Goal: Task Accomplishment & Management: Use online tool/utility

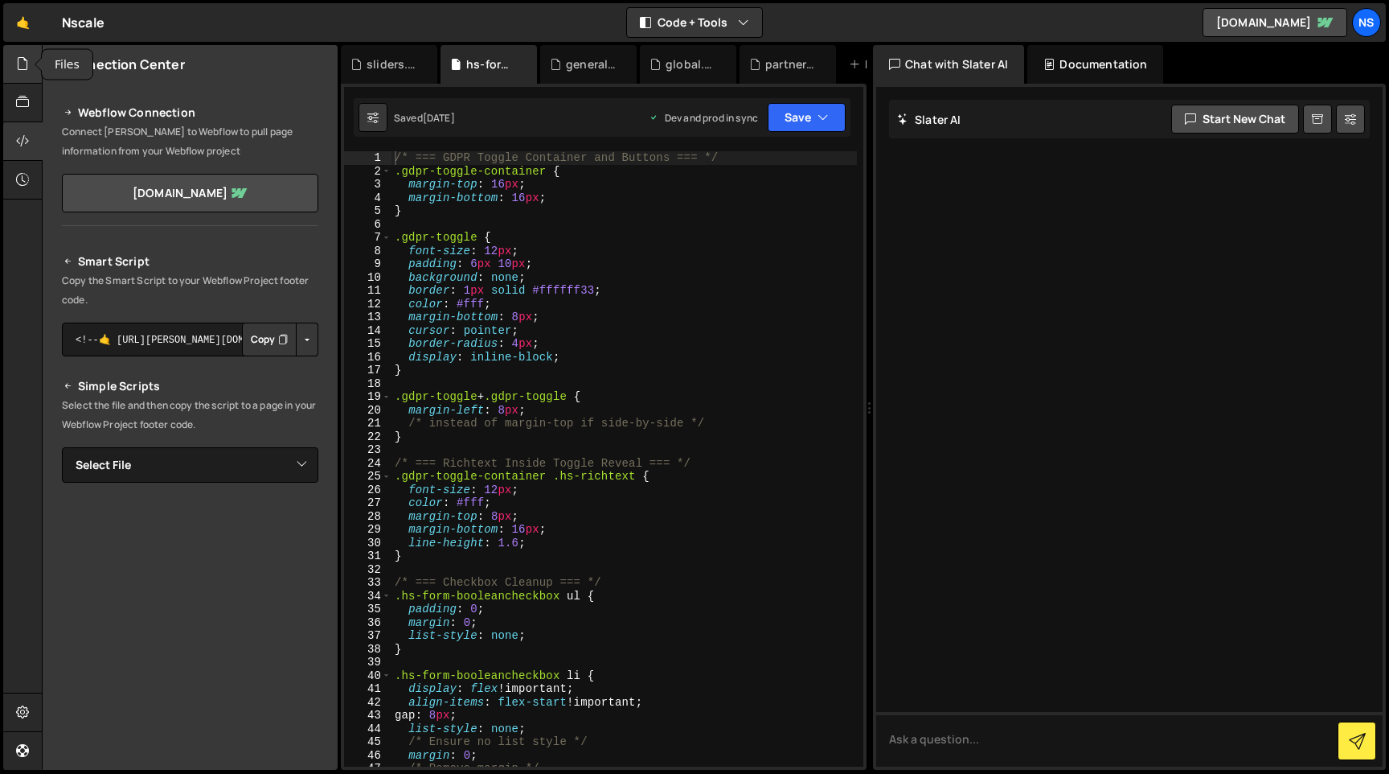
click at [23, 62] on icon at bounding box center [22, 64] width 13 height 18
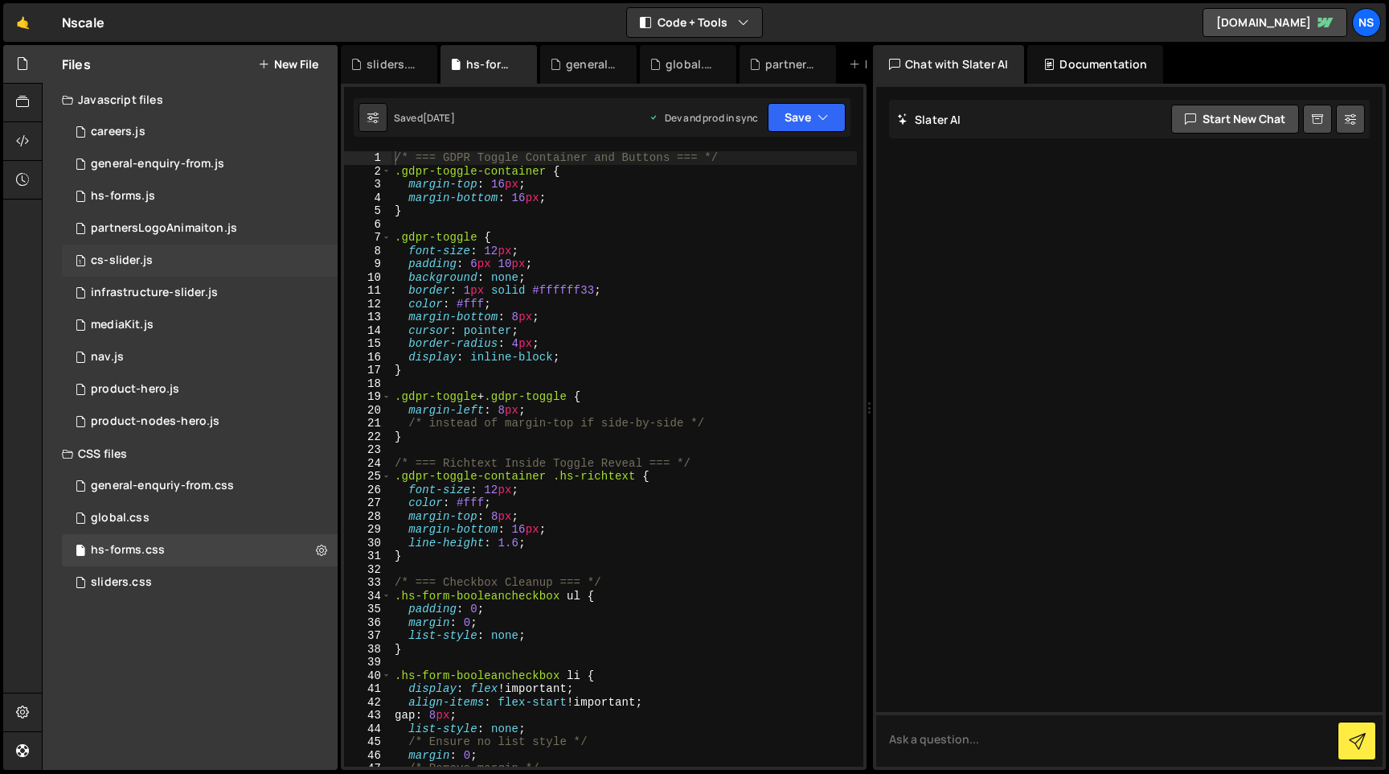
click at [126, 262] on div "cs-slider.js" at bounding box center [122, 260] width 62 height 14
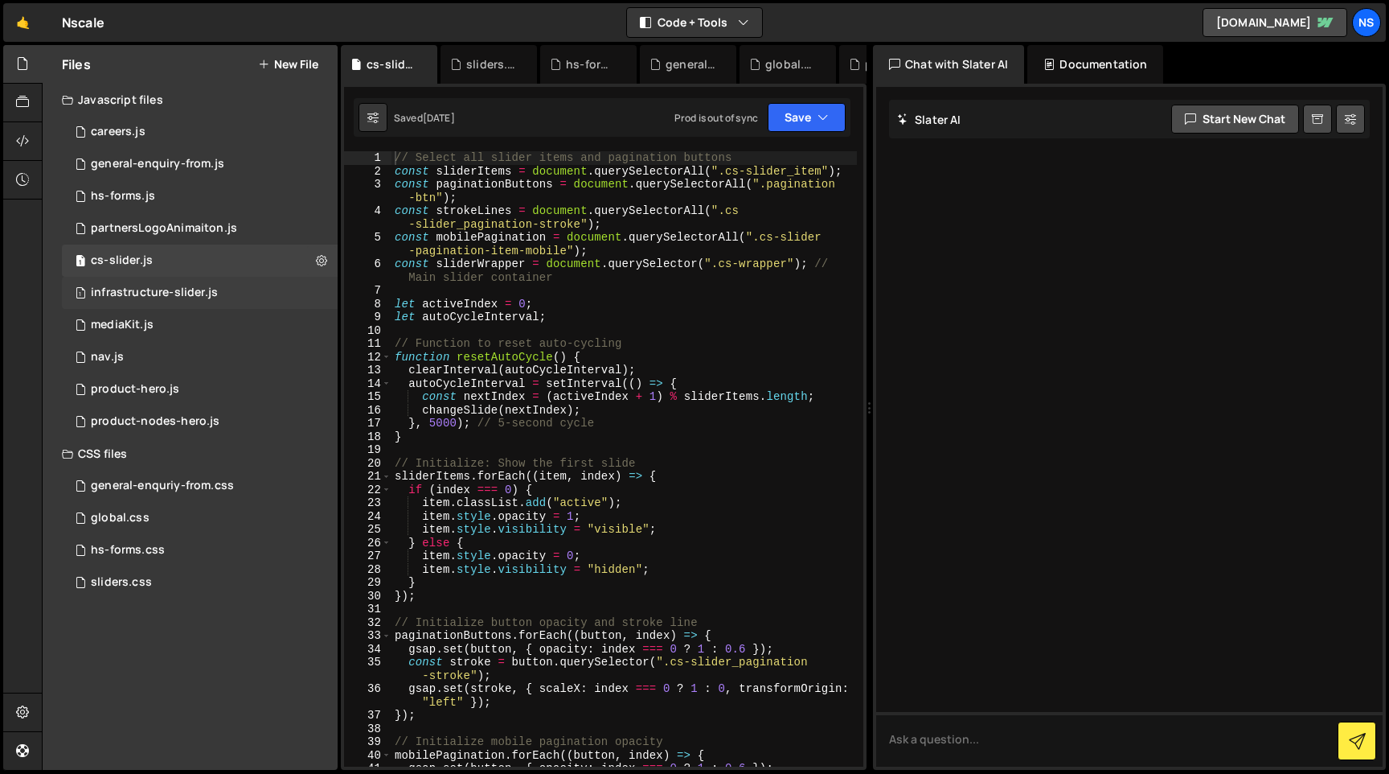
click at [120, 298] on div "infrastructure-slider.js" at bounding box center [154, 292] width 127 height 14
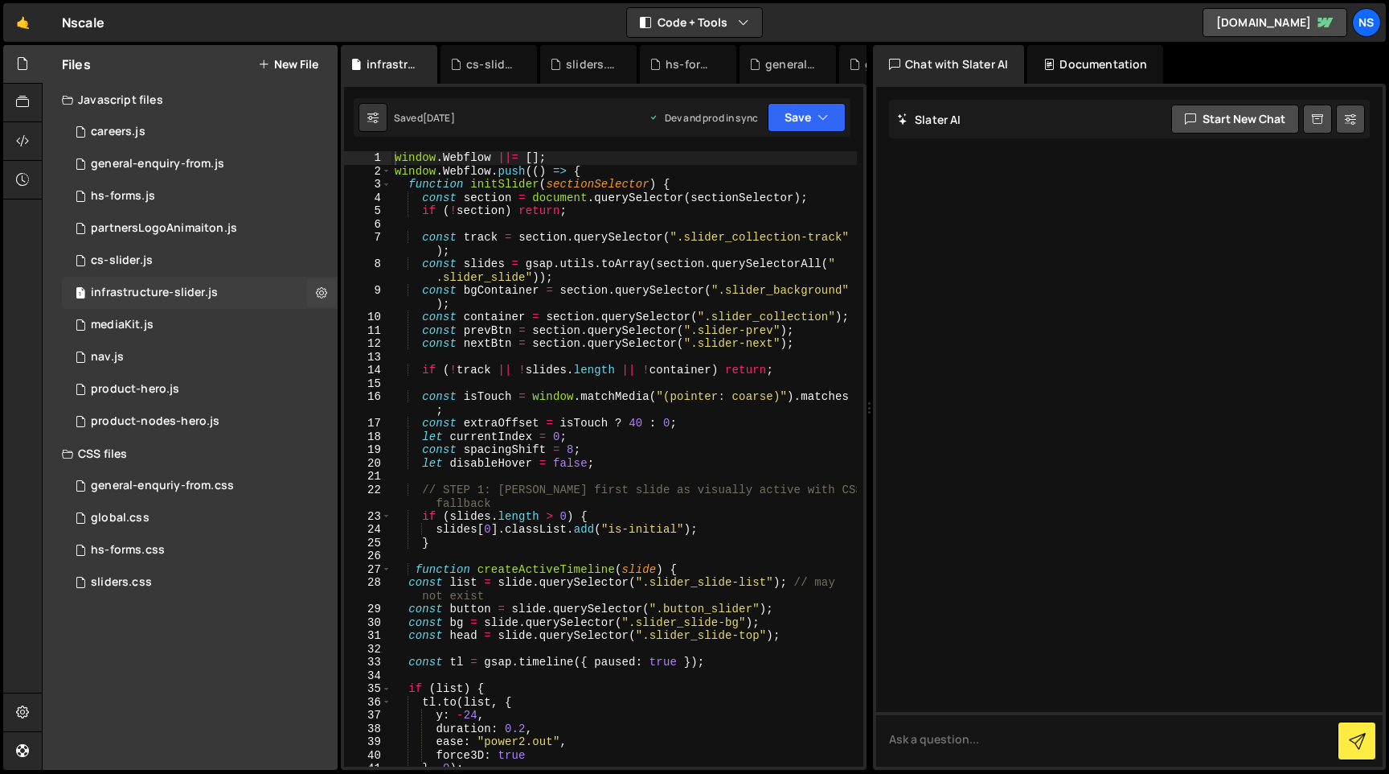
click at [158, 298] on div "infrastructure-slider.js" at bounding box center [154, 292] width 127 height 14
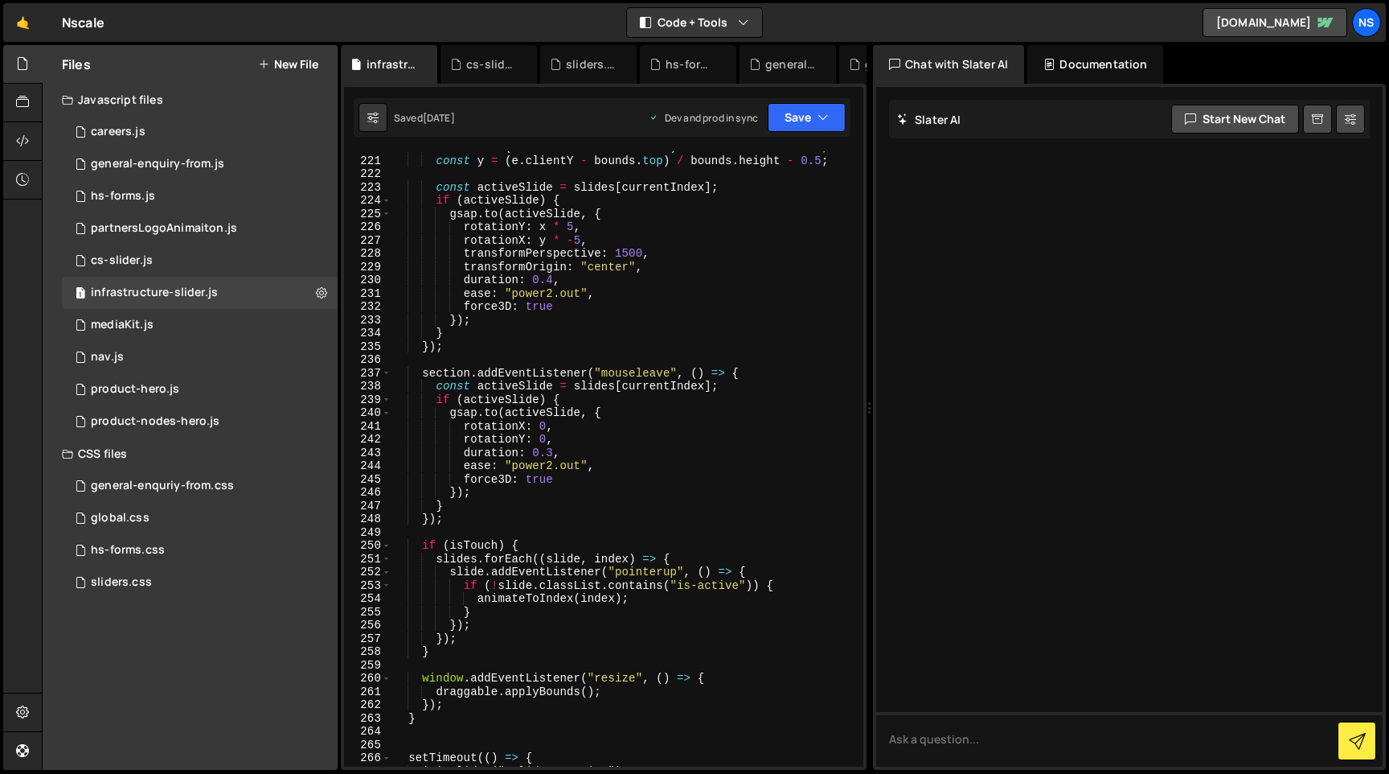
scroll to position [3141, 0]
click at [186, 420] on div "product-nodes-hero.js" at bounding box center [155, 421] width 129 height 14
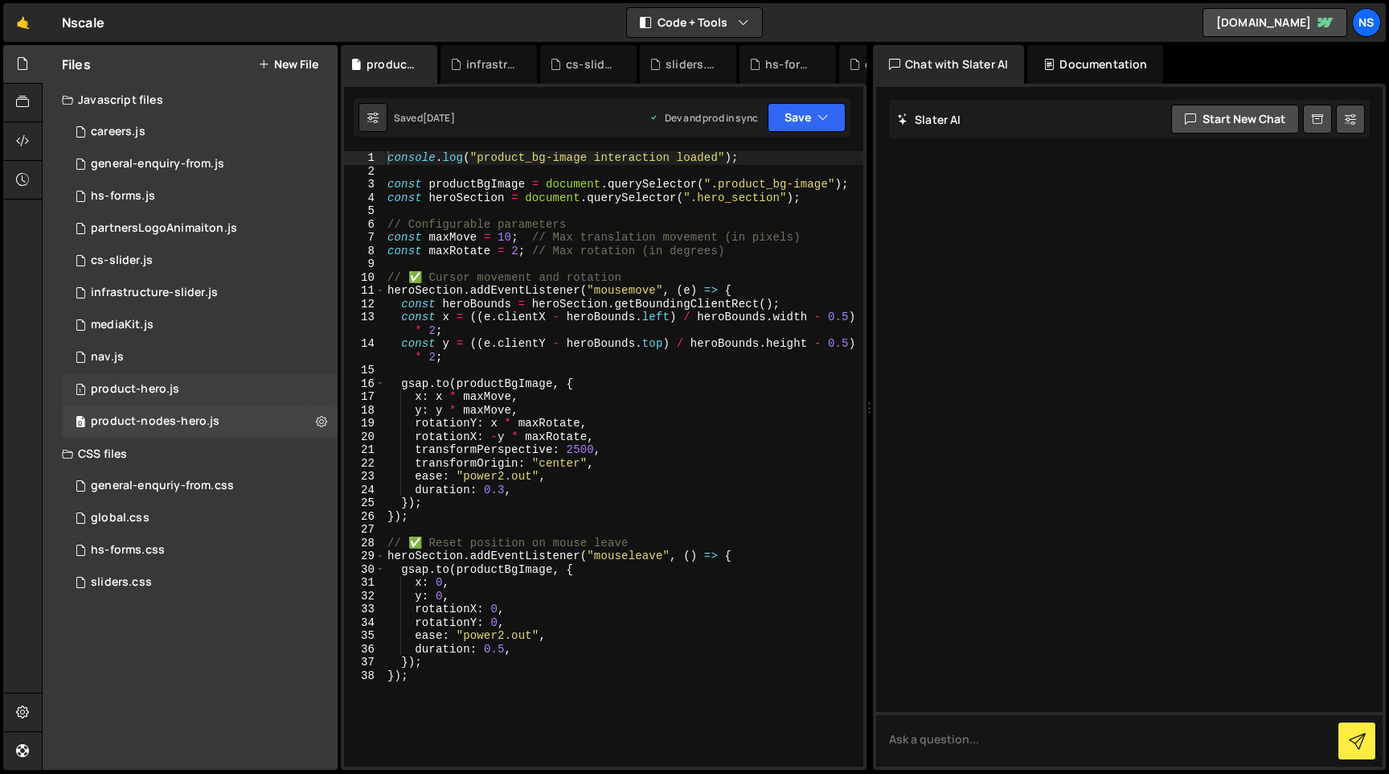
click at [171, 394] on div "product-hero.js" at bounding box center [135, 389] width 88 height 14
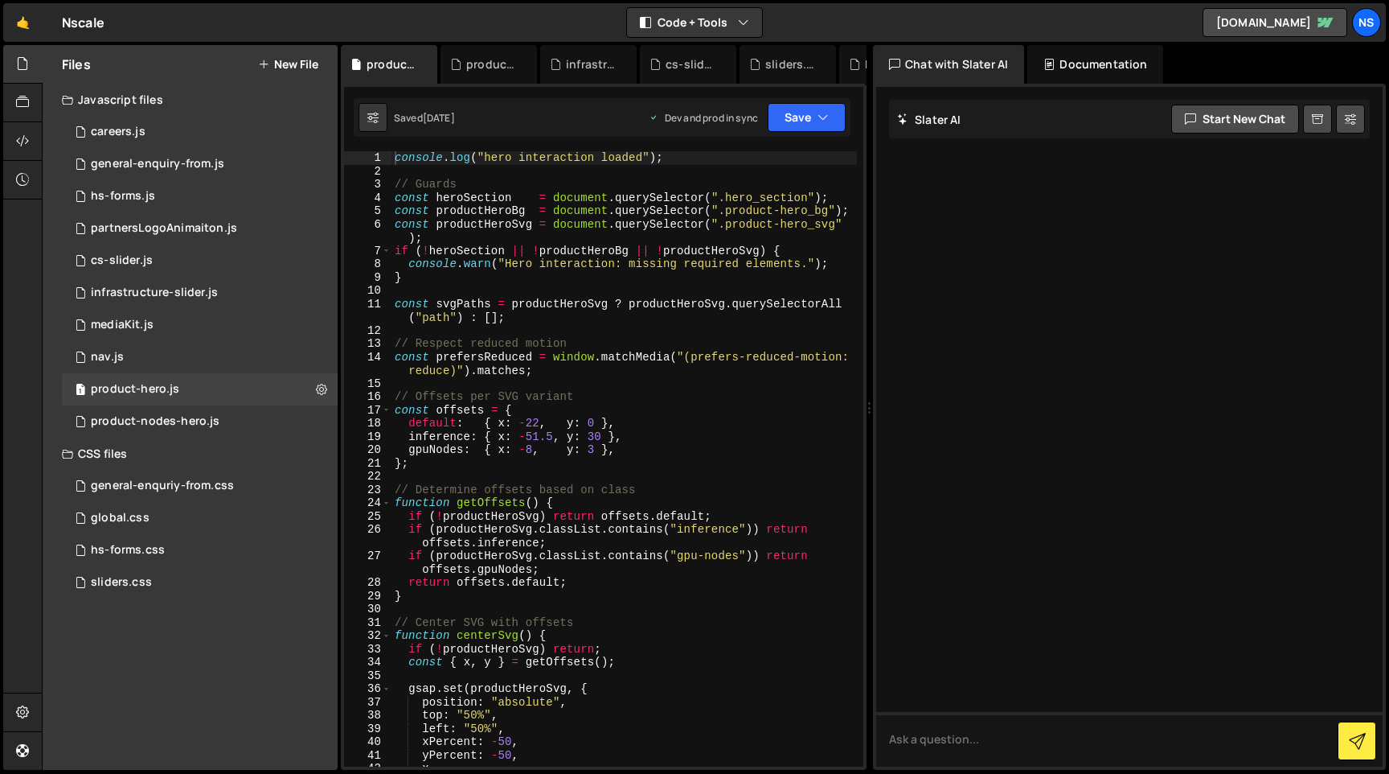
scroll to position [0, 0]
click at [311, 60] on button "New File" at bounding box center [288, 64] width 60 height 13
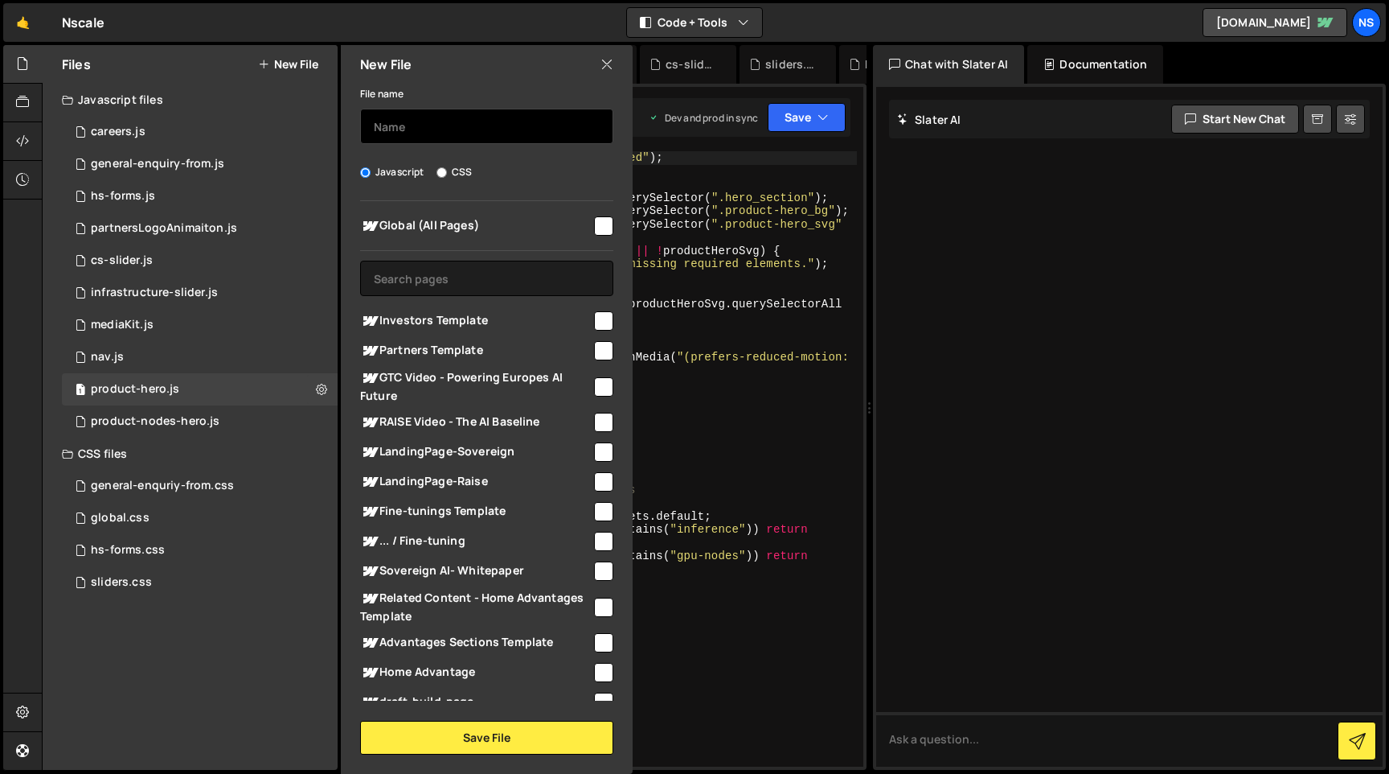
click at [495, 137] on input "text" at bounding box center [486, 126] width 253 height 35
type input "newsSlider.js"
click at [510, 158] on div "File name newsSlider.js Javascript CSS Global (All Pages)" at bounding box center [487, 419] width 292 height 671
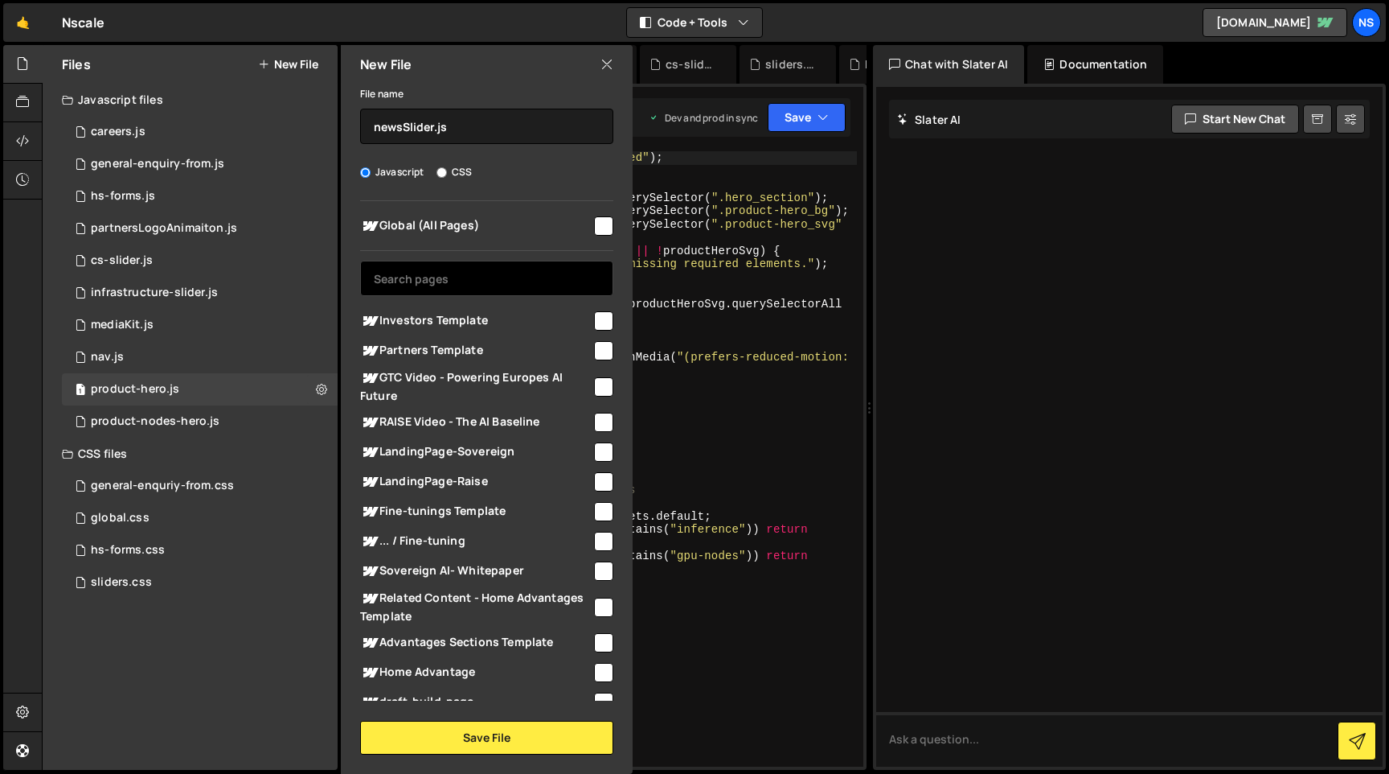
click at [422, 263] on input "text" at bounding box center [486, 278] width 253 height 35
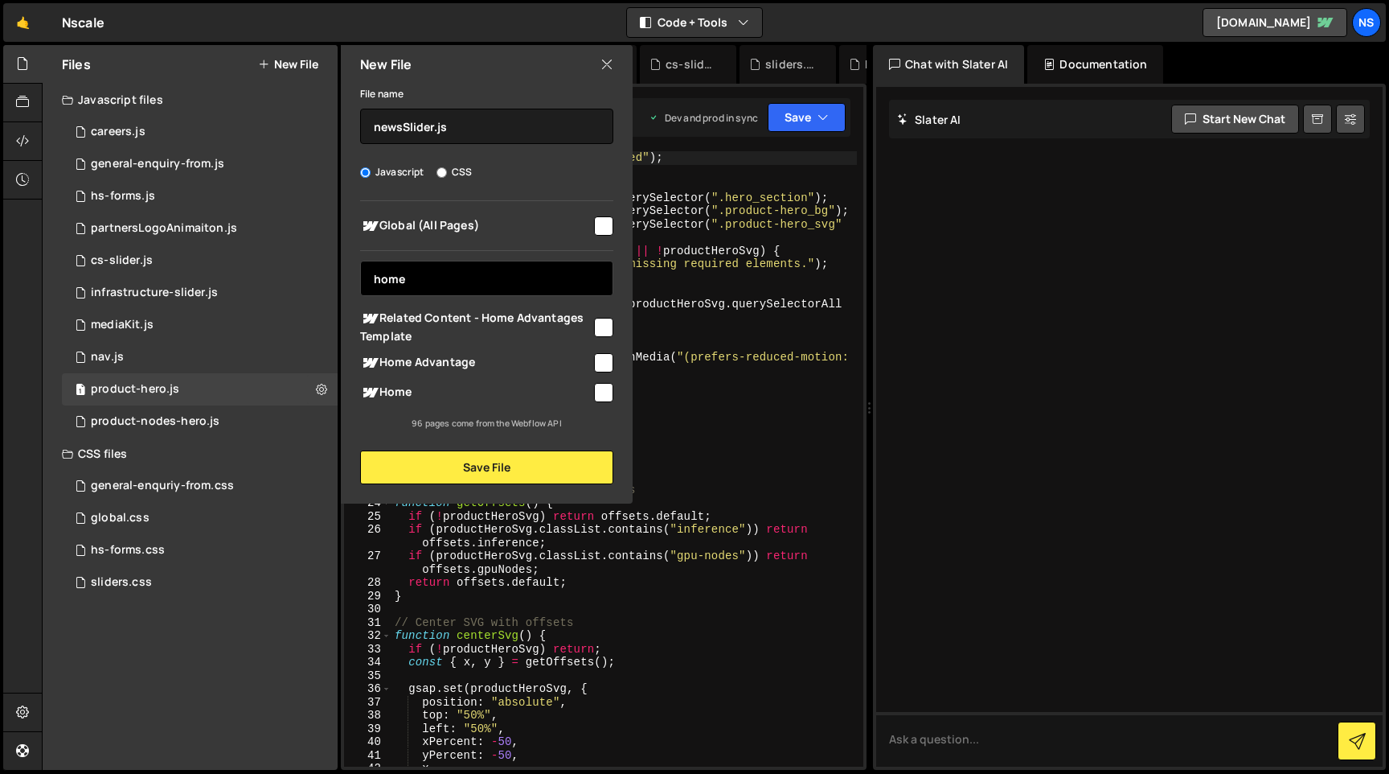
type input "home"
click at [606, 383] on input "checkbox" at bounding box center [603, 392] width 19 height 19
checkbox input "true"
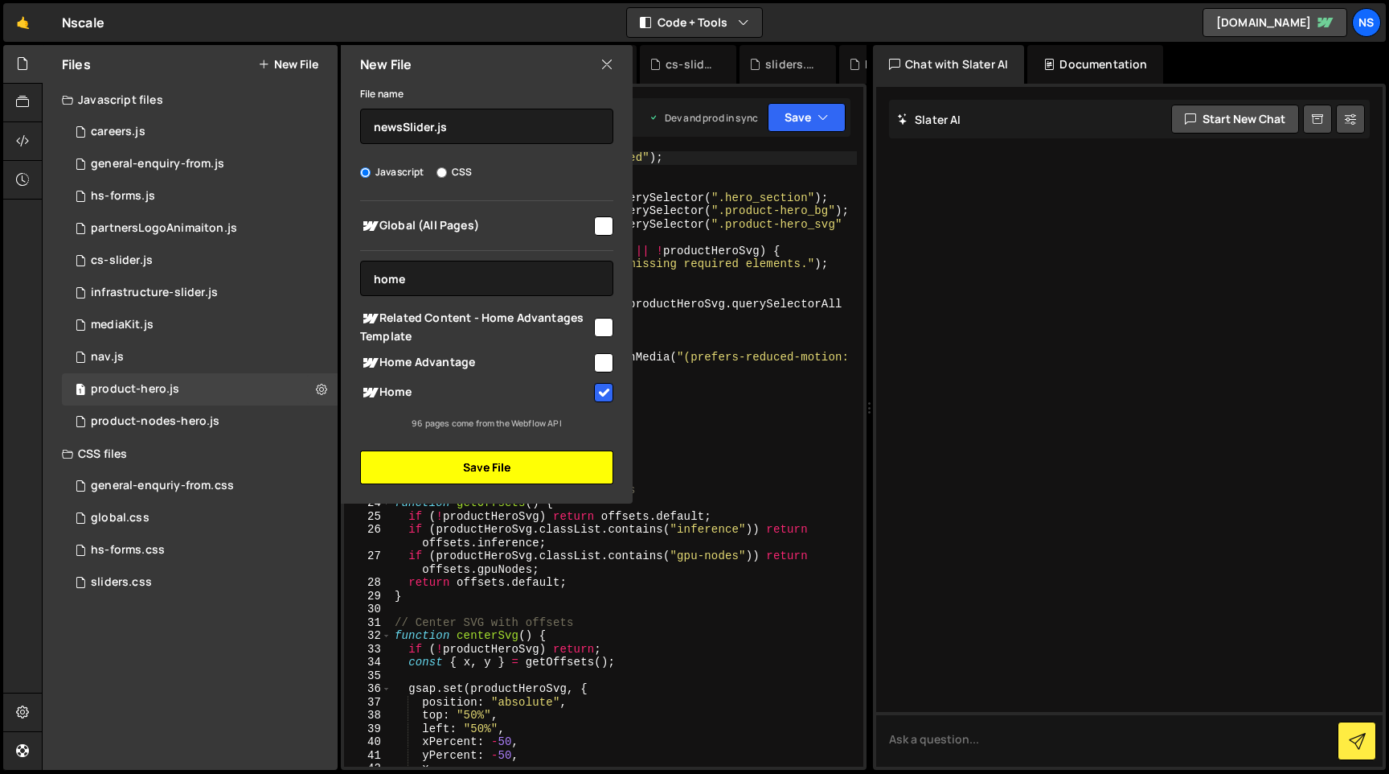
click at [564, 465] on button "Save File" at bounding box center [486, 467] width 253 height 34
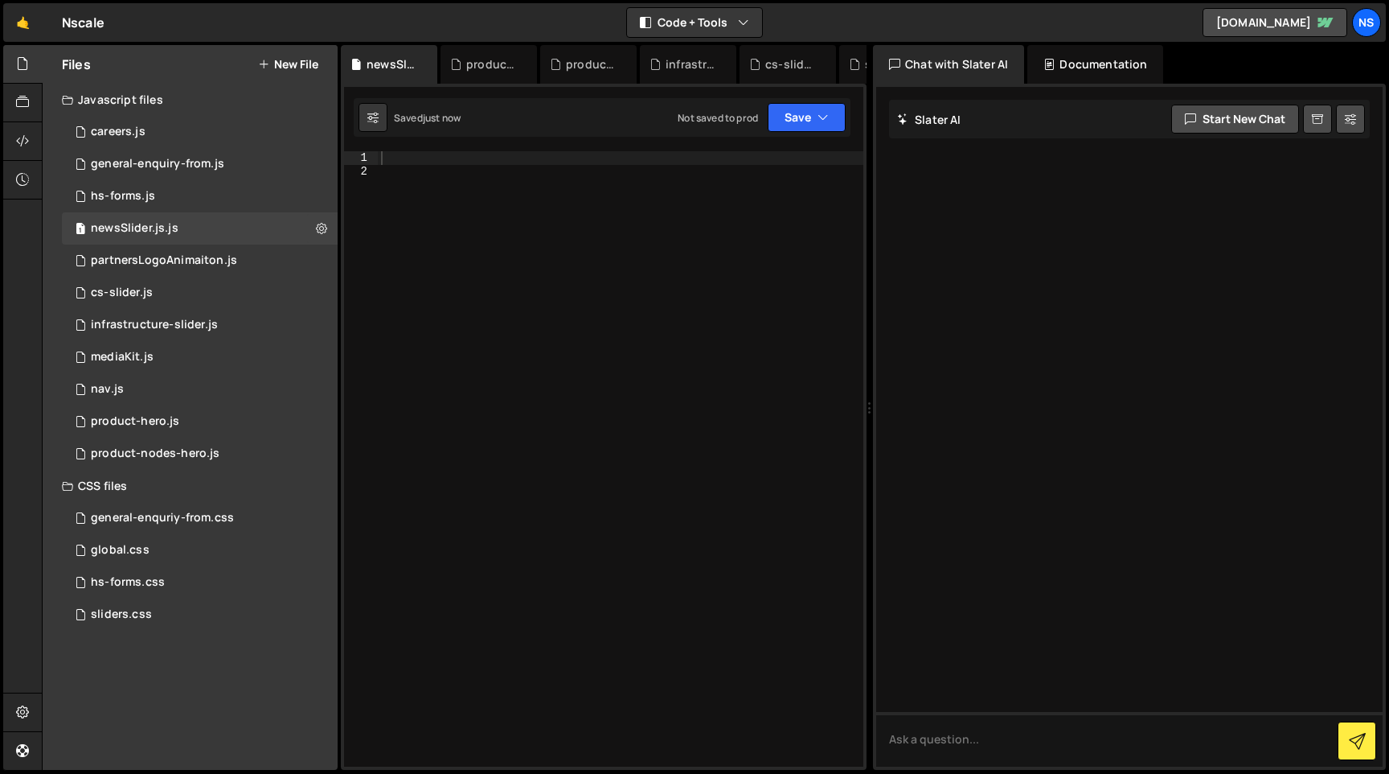
click at [573, 255] on div at bounding box center [621, 472] width 486 height 642
click at [643, 162] on div "Type cmd + s to save your Javascript file." at bounding box center [621, 472] width 486 height 642
click at [218, 193] on div "2 hs-forms.js 0" at bounding box center [200, 196] width 276 height 32
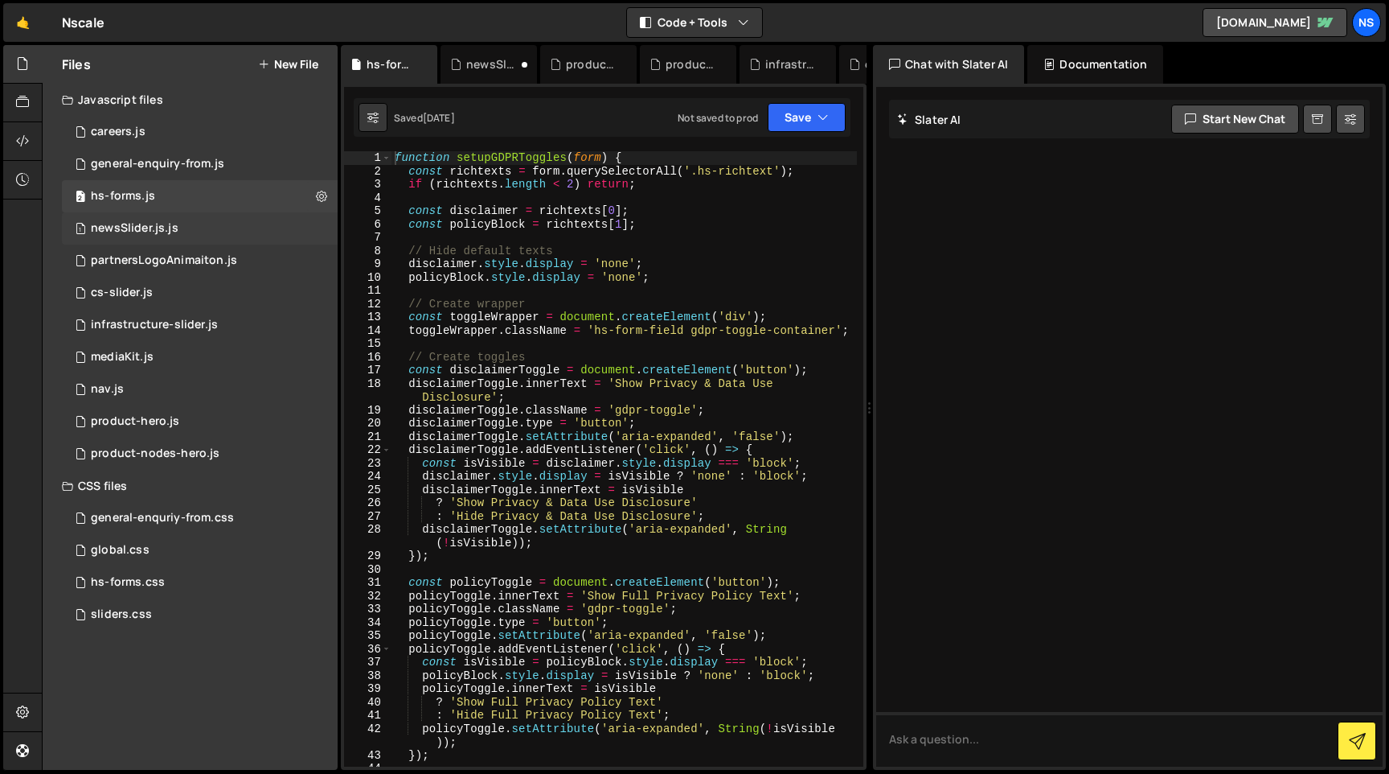
click at [220, 232] on div "1 newsSlider.js.js 0" at bounding box center [200, 228] width 276 height 32
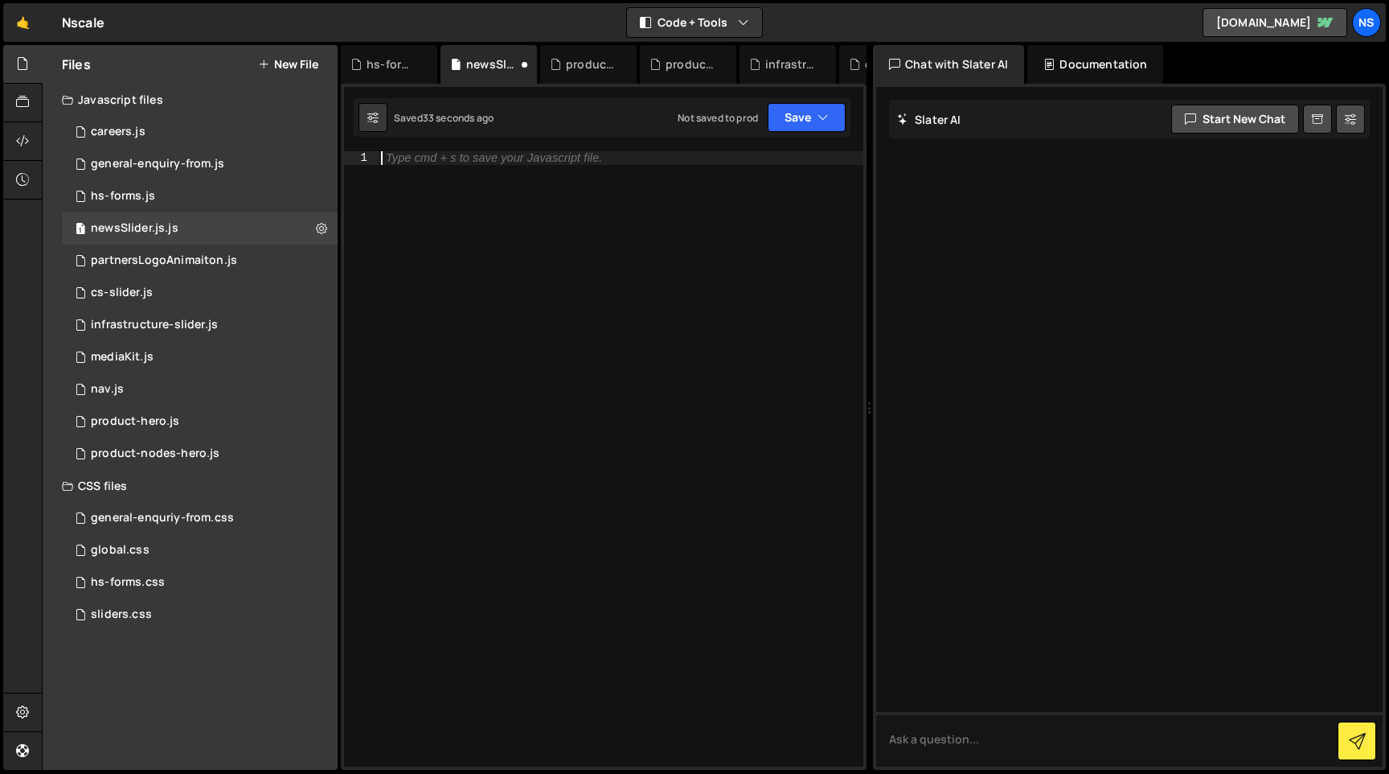
click at [483, 234] on div "Type cmd + s to save your Javascript file." at bounding box center [621, 472] width 486 height 642
type textarea "function newsSlider() {"
type textarea "}"
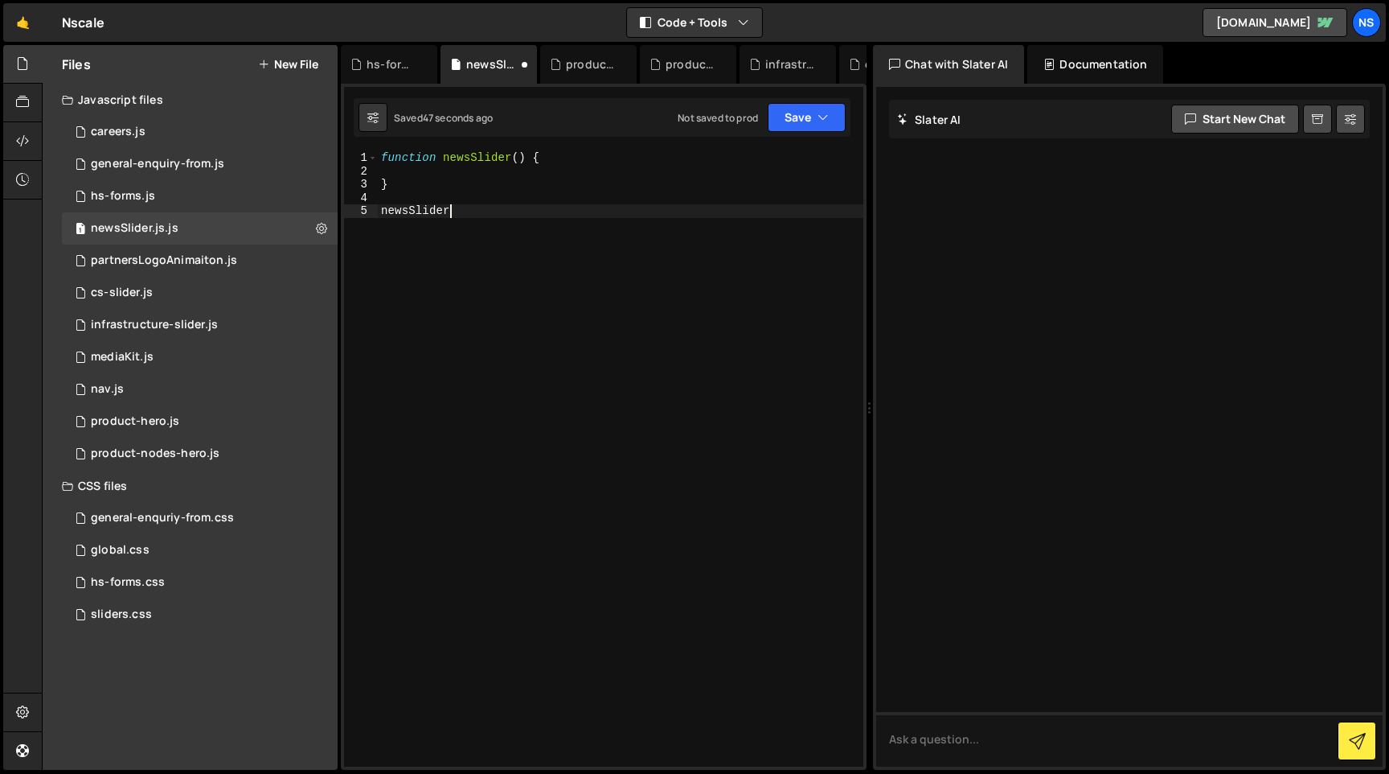
scroll to position [0, 4]
type textarea "newsSlider();"
type textarea "}"
click at [449, 160] on div "function newsSlider ( ) { } newsSlider ( ) ;" at bounding box center [621, 472] width 486 height 642
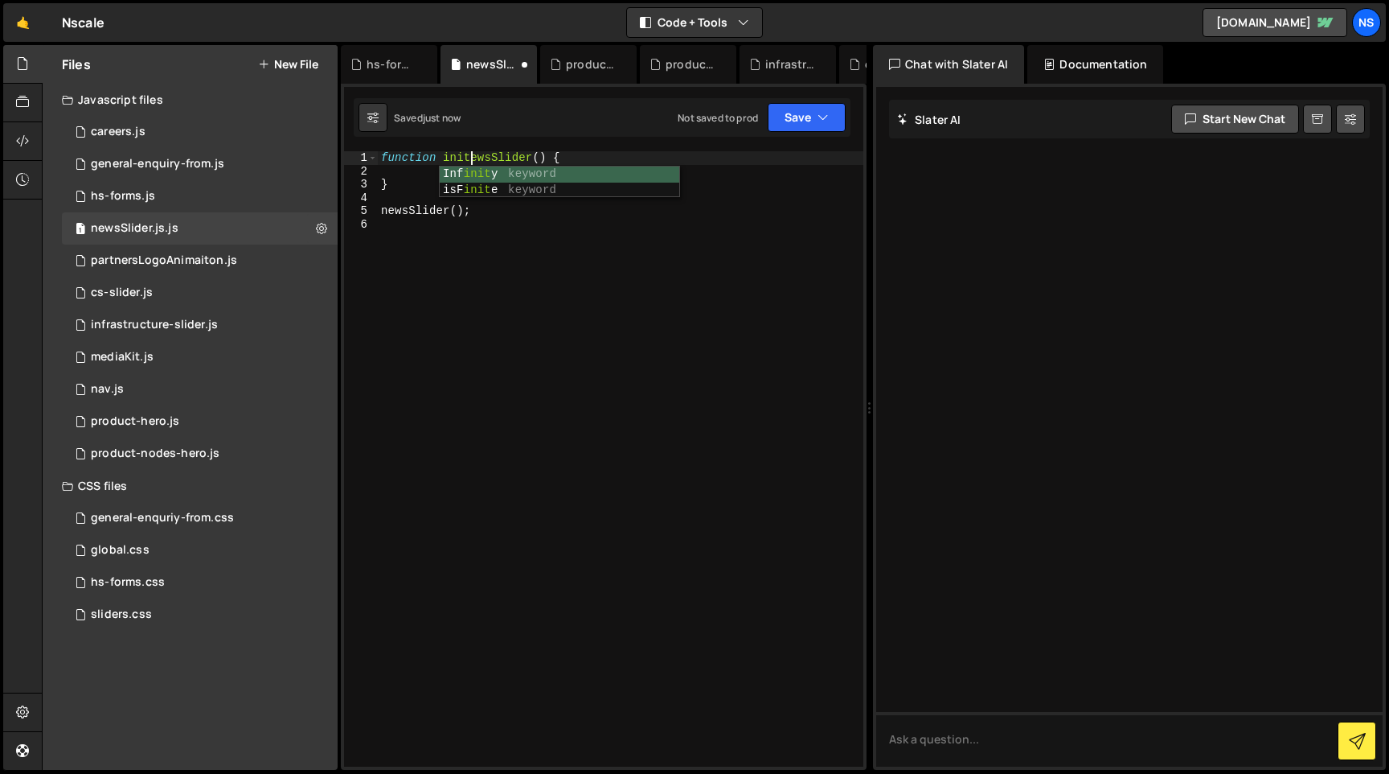
scroll to position [0, 6]
type textarea "function initNewsSlider() {"
click at [469, 174] on div "function initNewsSlider ( ) { } newsSlider ( ) ;" at bounding box center [621, 472] width 486 height 642
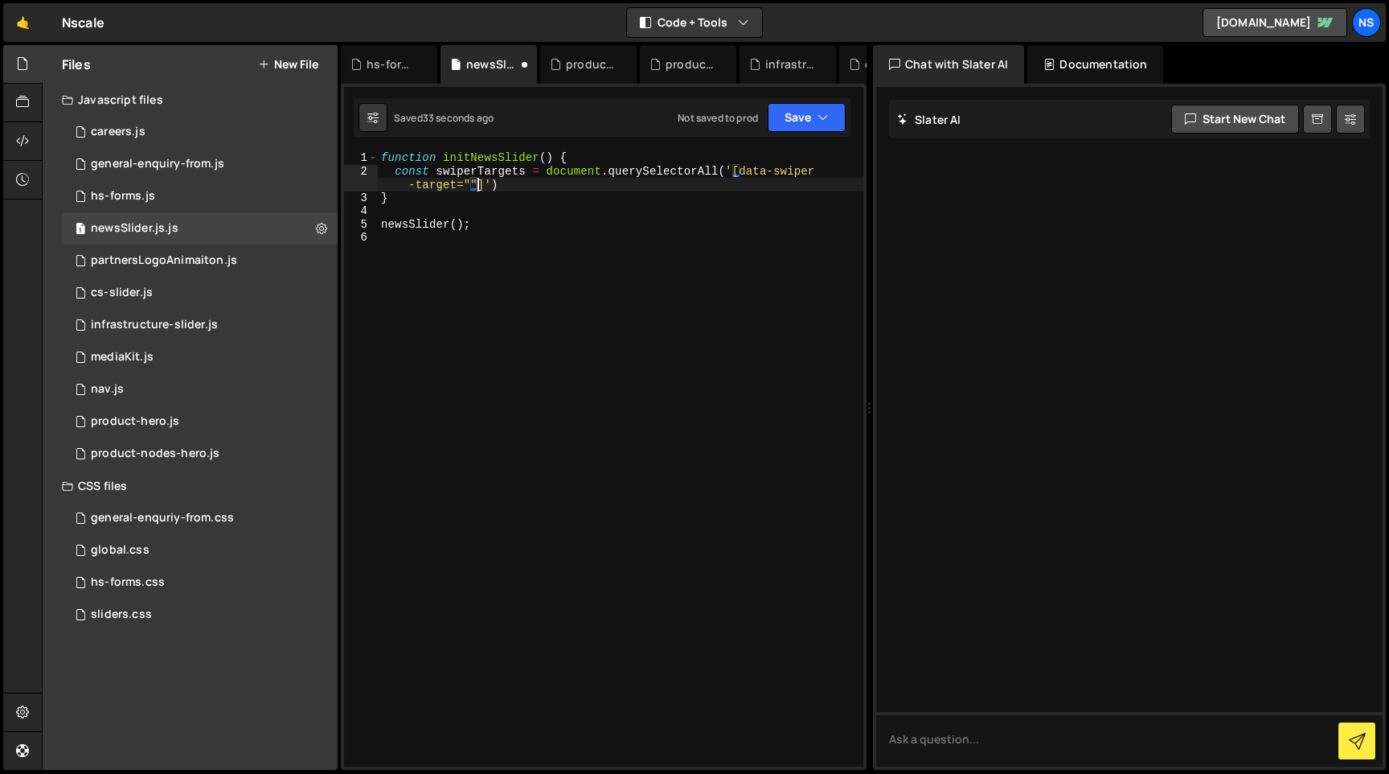
scroll to position [0, 35]
type textarea "const swiperTargets = document.querySelectorAll('[data-swiper-target=""]');"
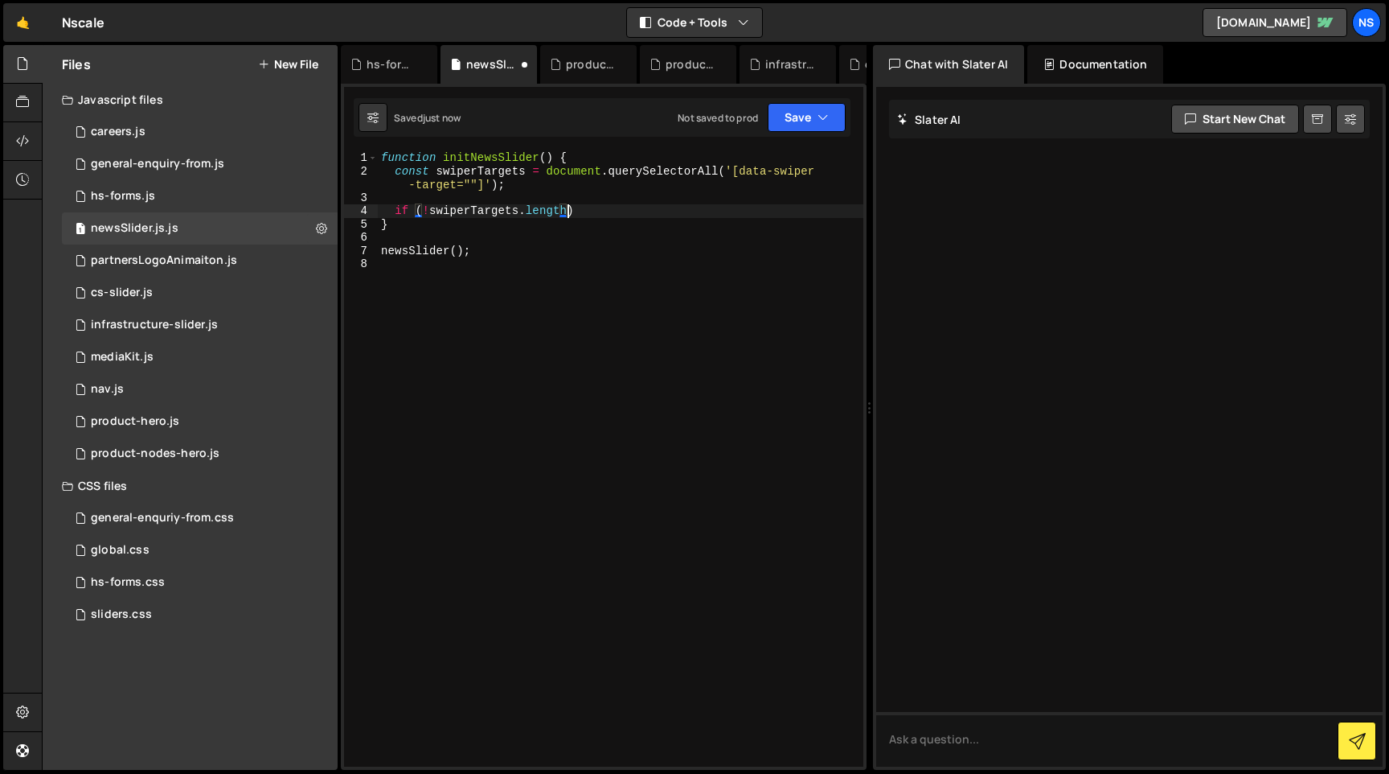
scroll to position [0, 12]
type textarea "if (!swiperTargets.length) return;"
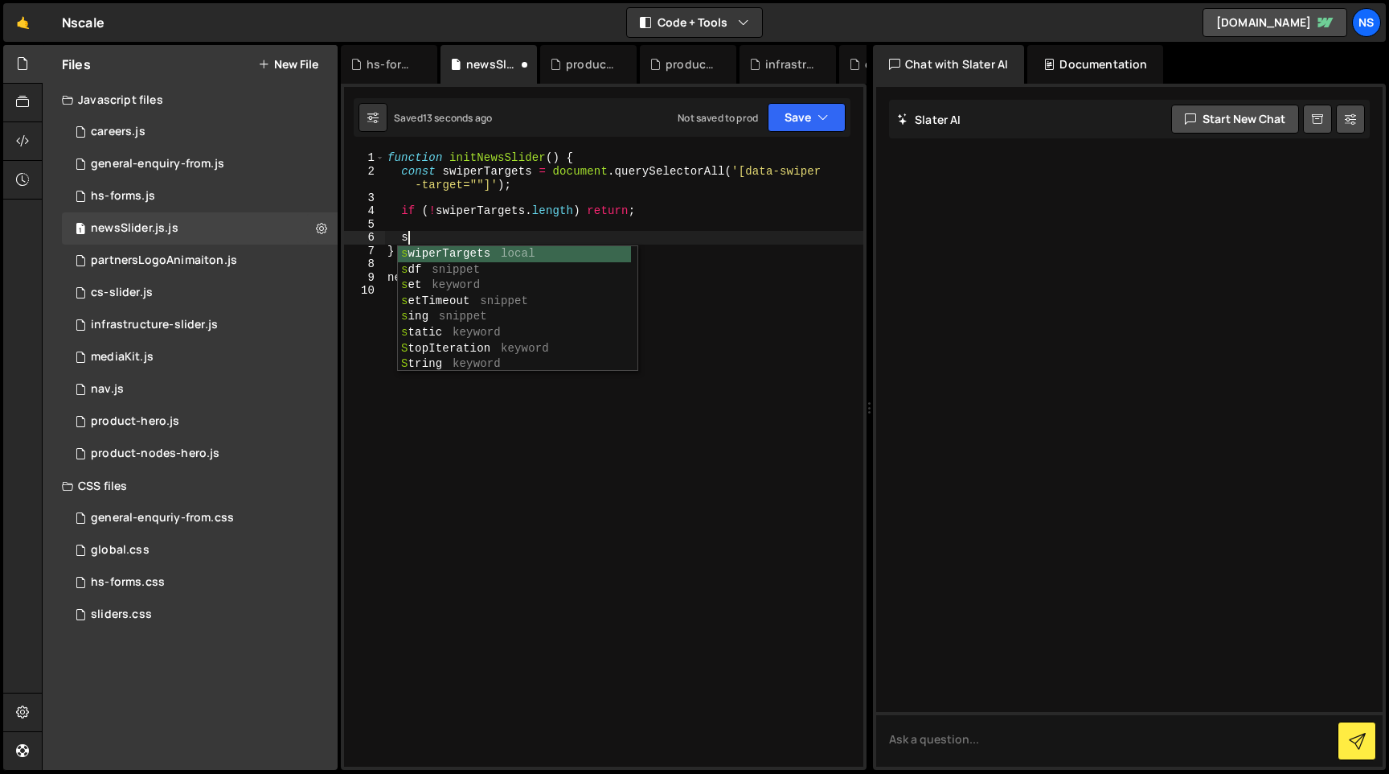
scroll to position [0, 0]
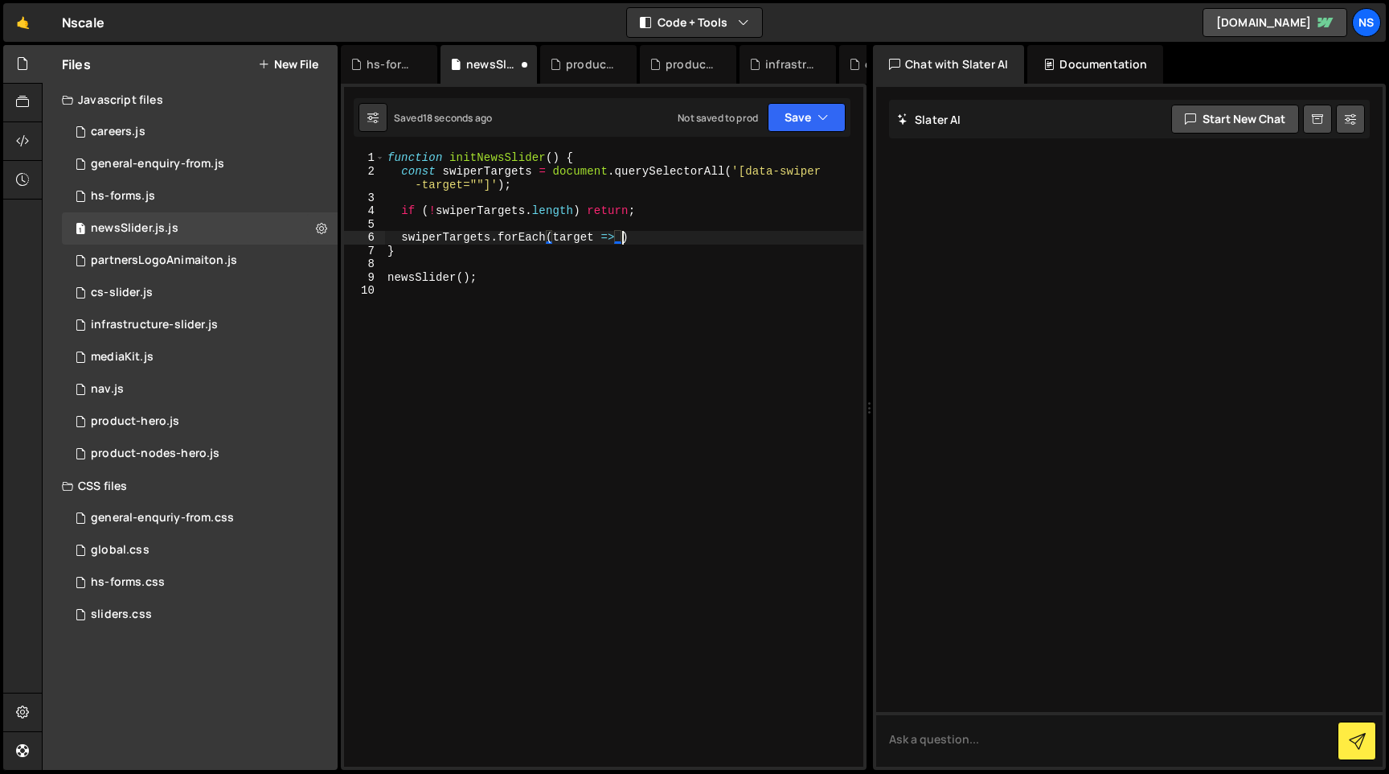
type textarea "swiperTargets.forEach(target => {"
paste textarea
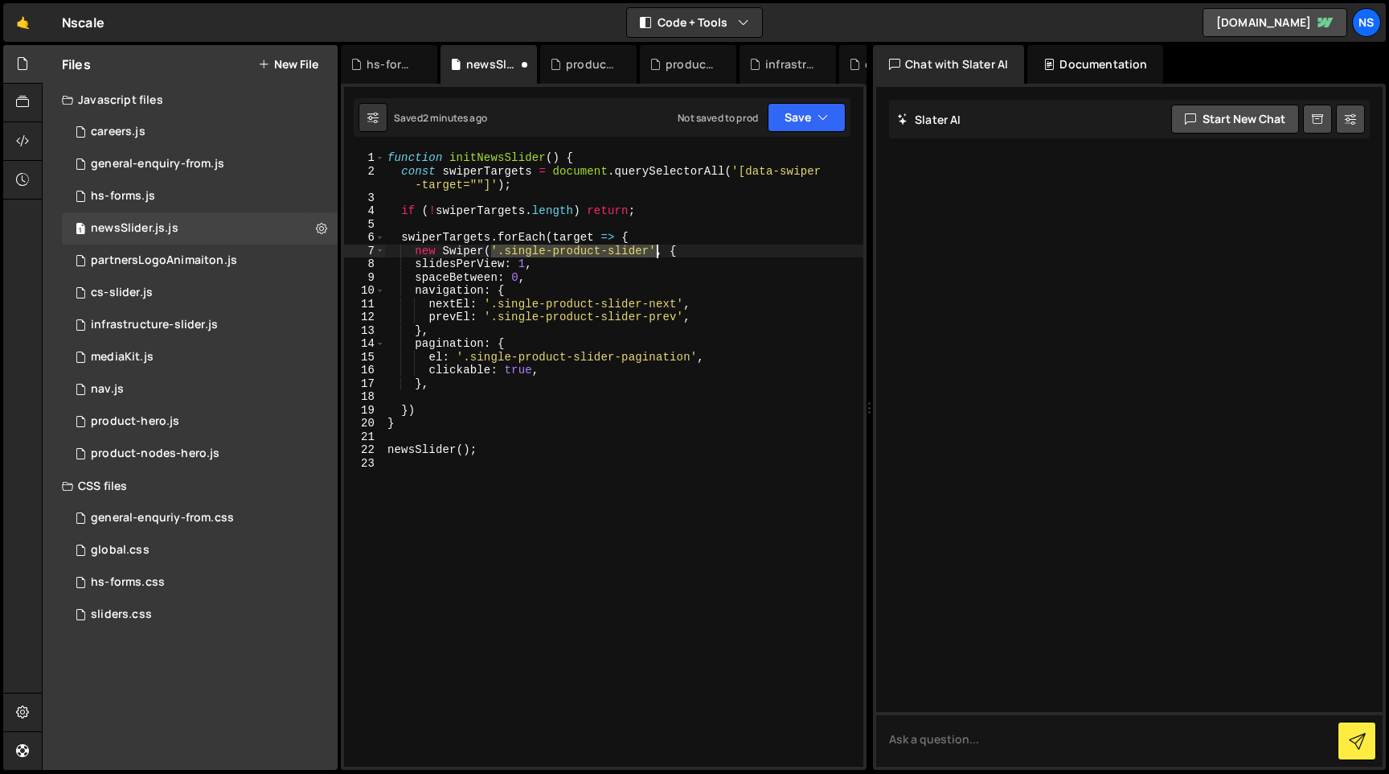
drag, startPoint x: 491, startPoint y: 253, endPoint x: 655, endPoint y: 253, distance: 164.0
click at [655, 253] on div "function initNewsSlider ( ) { const swiperTargets = document . querySelectorAll…" at bounding box center [623, 472] width 479 height 642
click at [684, 447] on div "function initNewsSlider ( ) { const swiperTargets = document . querySelectorAll…" at bounding box center [623, 472] width 479 height 642
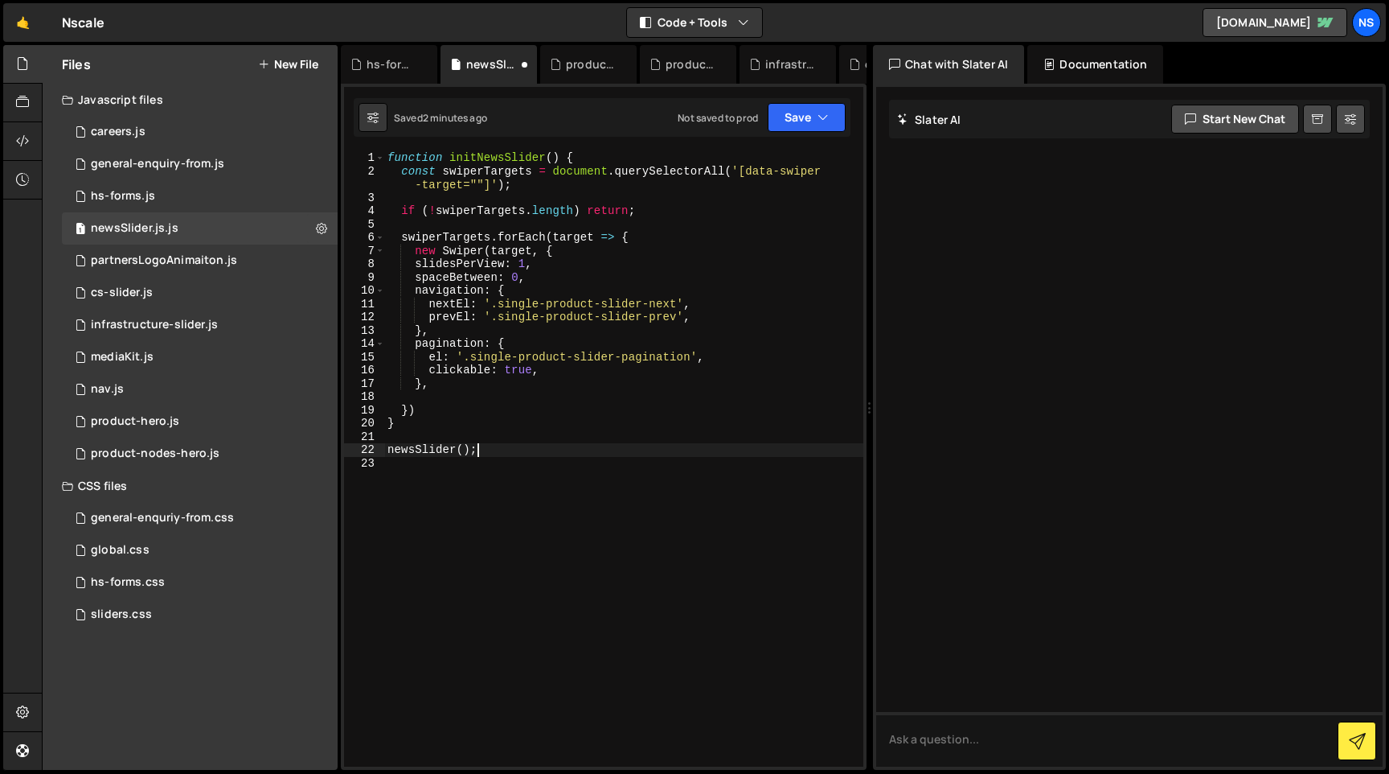
click at [521, 269] on div "function initNewsSlider ( ) { const swiperTargets = document . querySelectorAll…" at bounding box center [623, 472] width 479 height 642
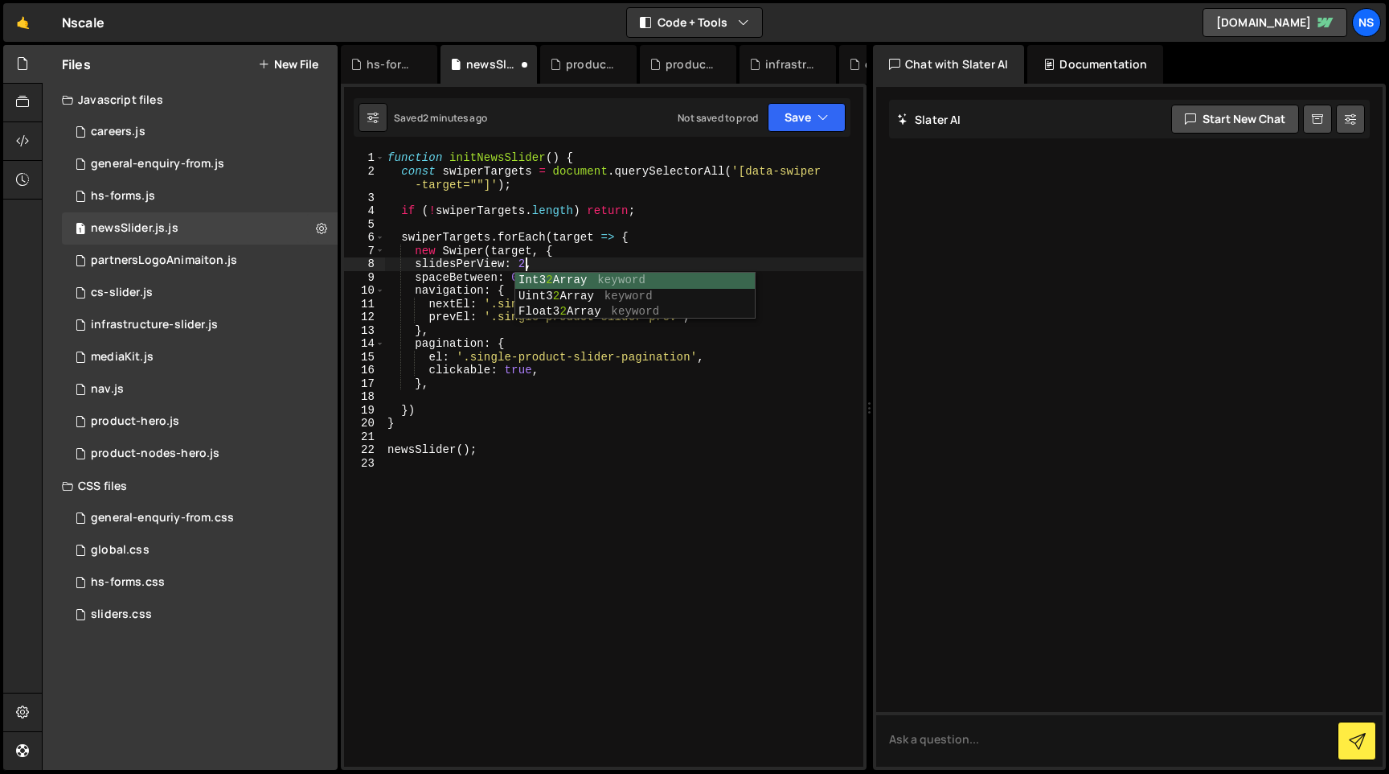
click at [582, 368] on div "function initNewsSlider ( ) { const swiperTargets = document . querySelectorAll…" at bounding box center [623, 472] width 479 height 642
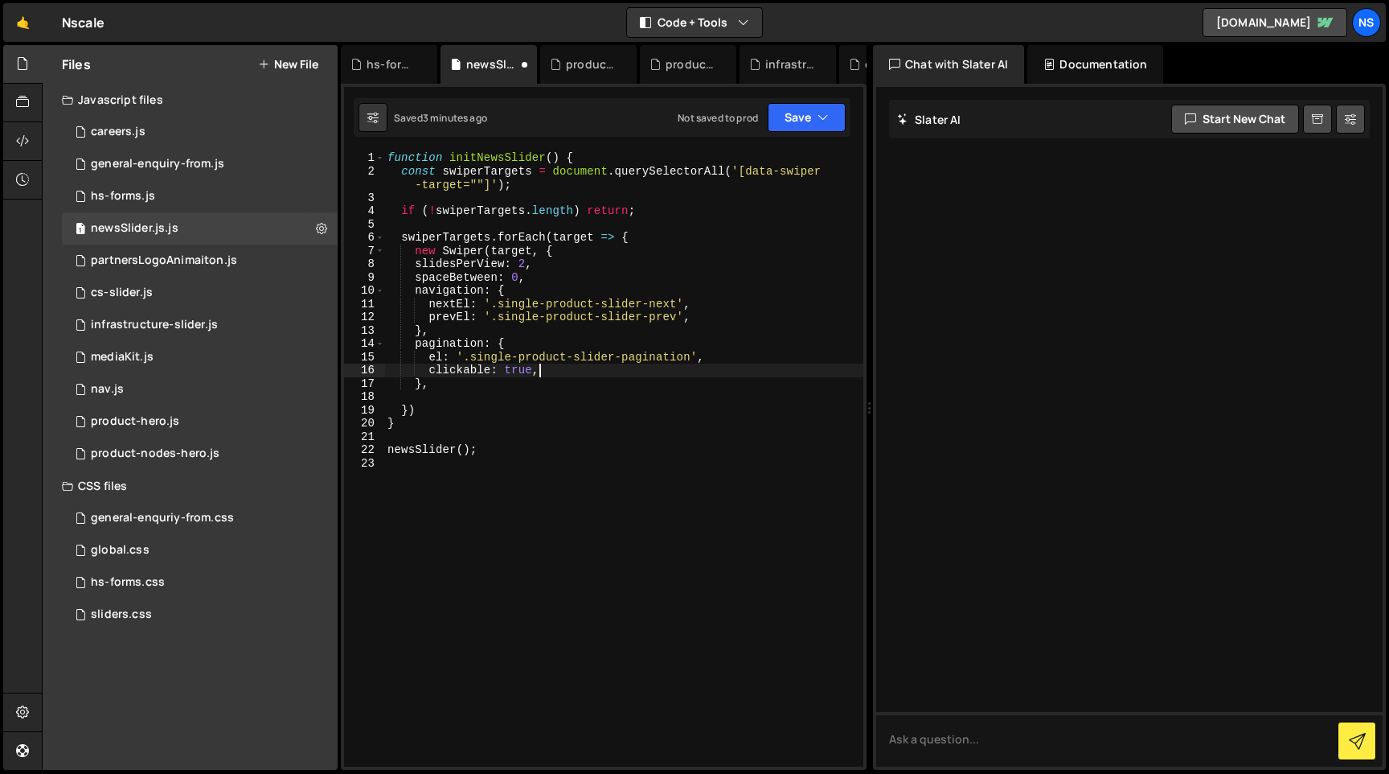
click at [521, 276] on div "function initNewsSlider ( ) { const swiperTargets = document . querySelectorAll…" at bounding box center [623, 472] width 479 height 642
click at [540, 388] on div "function initNewsSlider ( ) { const swiperTargets = document . querySelectorAll…" at bounding box center [623, 472] width 479 height 642
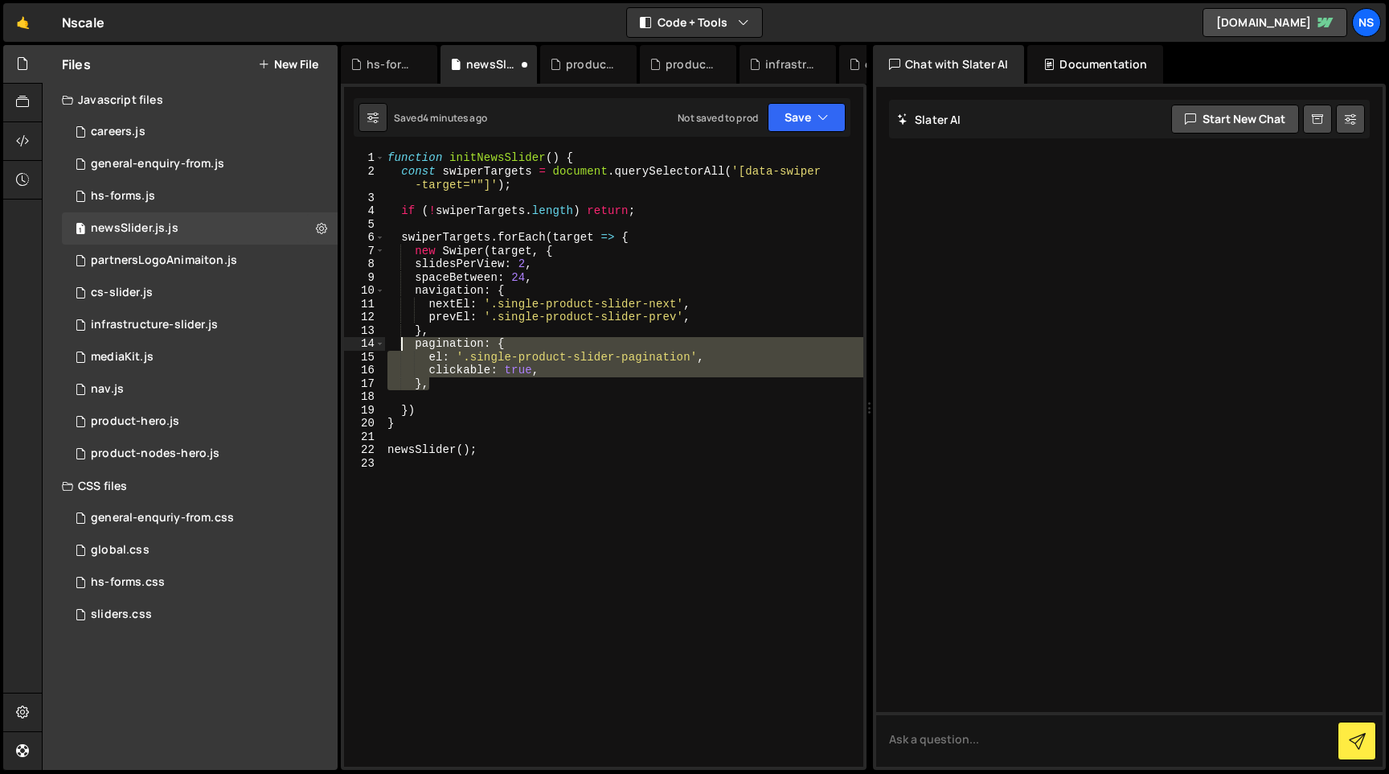
drag, startPoint x: 454, startPoint y: 384, endPoint x: 401, endPoint y: 348, distance: 63.6
click at [401, 348] on div "function initNewsSlider ( ) { const swiperTargets = document . querySelectorAll…" at bounding box center [623, 472] width 479 height 642
type textarea "pagination: { el: '.single-product-slider-pagination',"
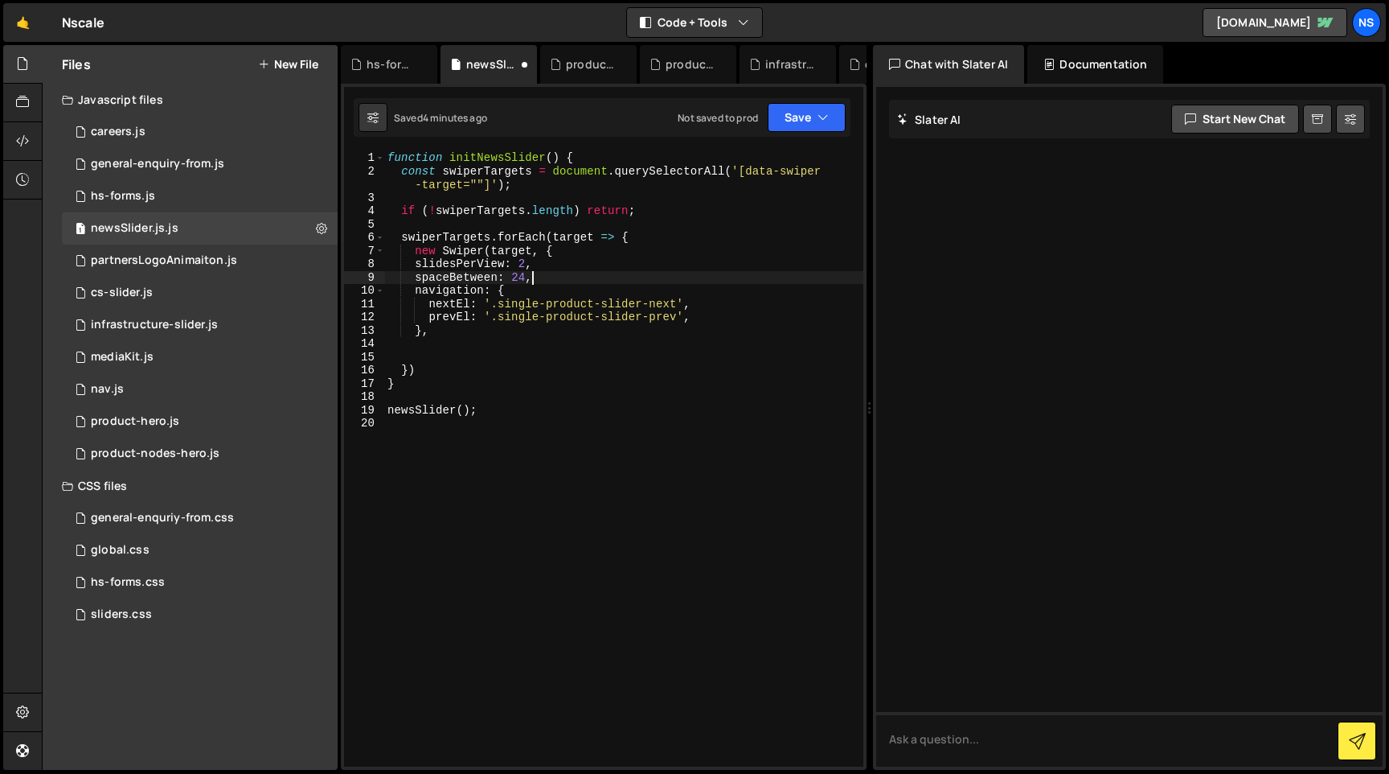
click at [548, 278] on div "function initNewsSlider ( ) { const swiperTargets = document . querySelectorAll…" at bounding box center [623, 472] width 479 height 642
type textarea "spaceBetween: 24,"
paste textarea "},"
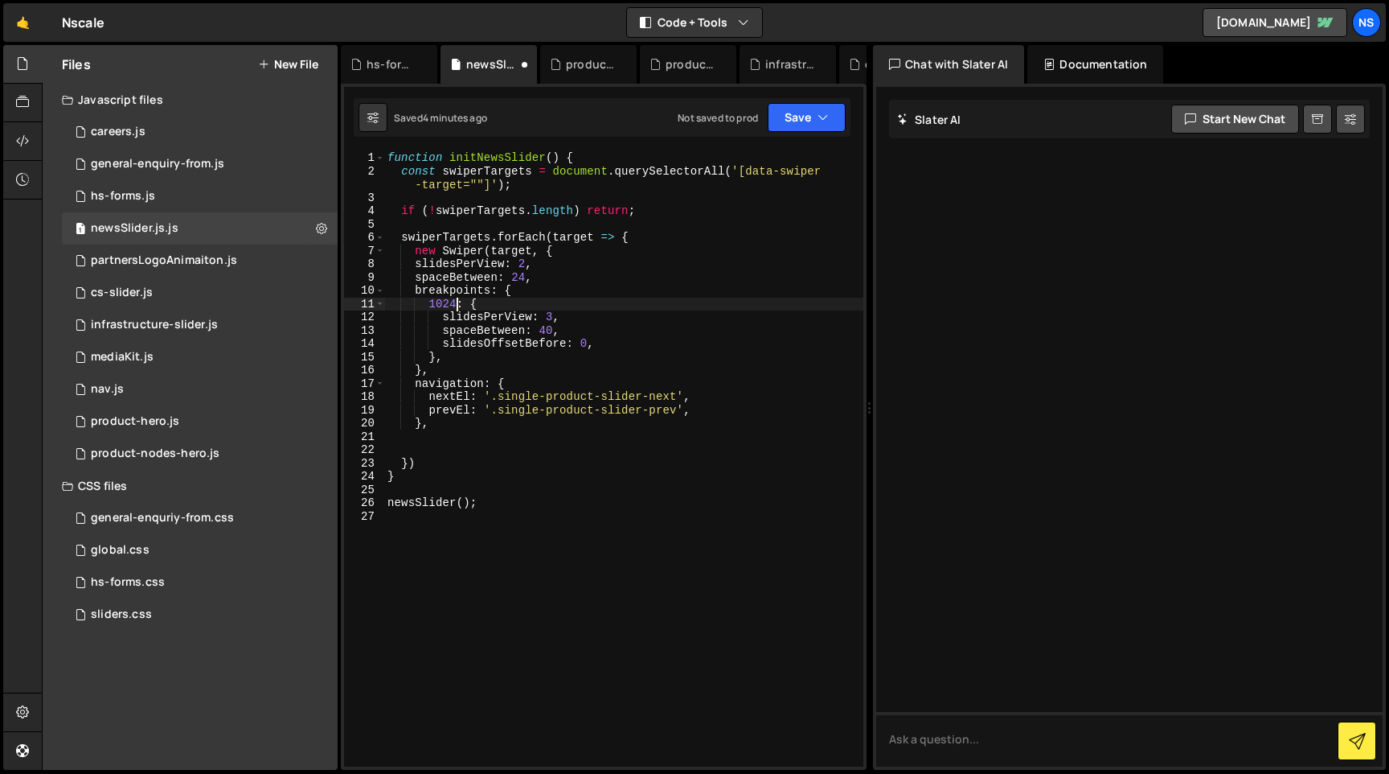
click at [458, 304] on div "function initNewsSlider ( ) { const swiperTargets = document . querySelectorAll…" at bounding box center [623, 472] width 479 height 642
click at [555, 319] on div "function initNewsSlider ( ) { const swiperTargets = document . querySelectorAll…" at bounding box center [623, 472] width 479 height 642
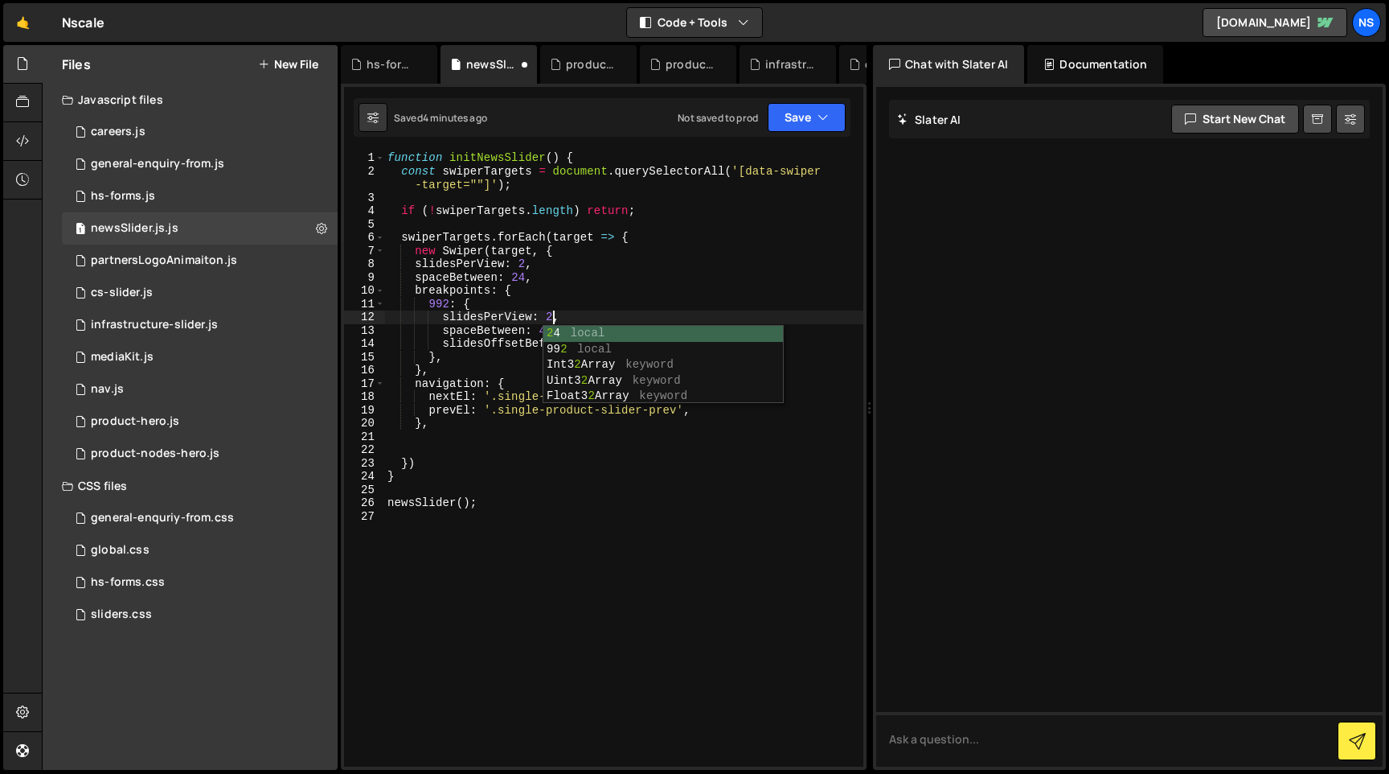
click at [564, 285] on div "function initNewsSlider ( ) { const swiperTargets = document . querySelectorAll…" at bounding box center [623, 472] width 479 height 642
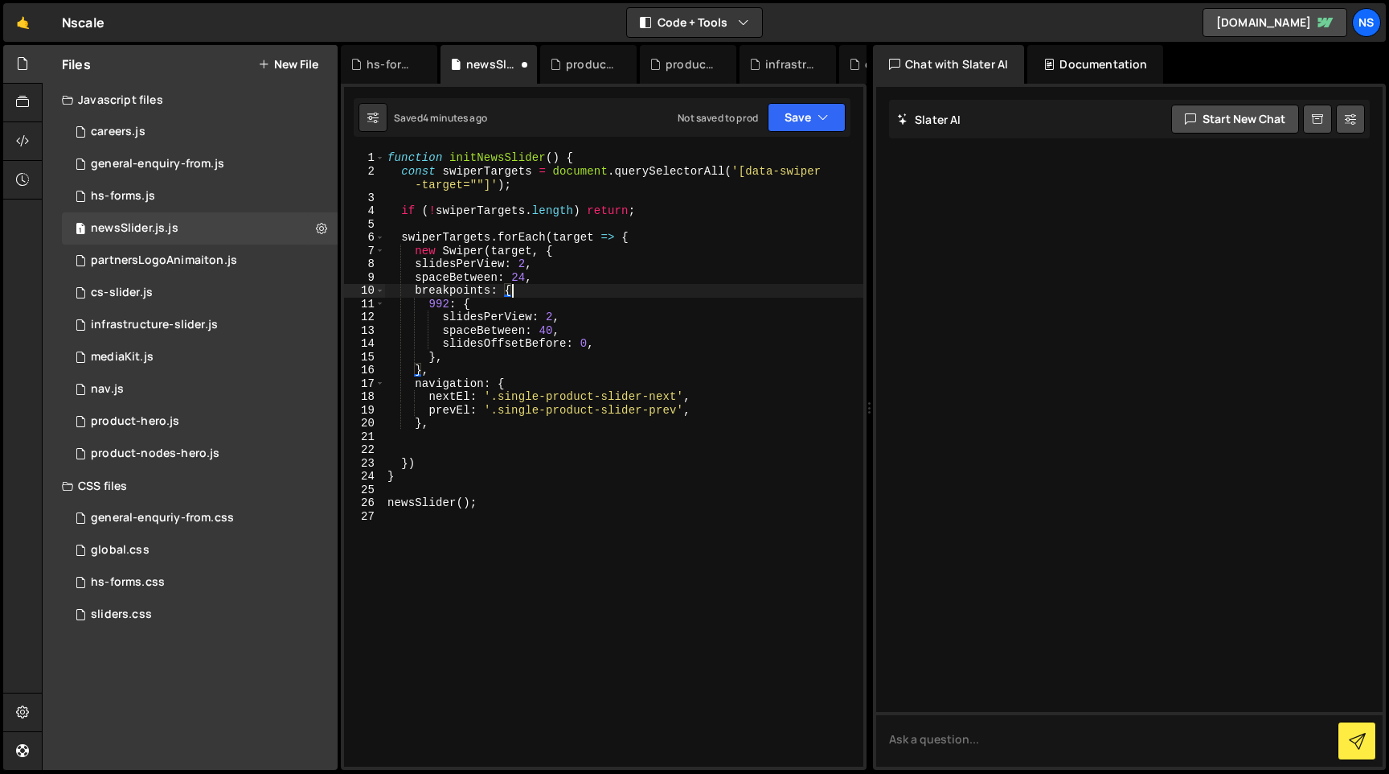
scroll to position [0, 14]
click at [554, 331] on div "function initNewsSlider ( ) { const swiperTargets = document . querySelectorAll…" at bounding box center [623, 472] width 479 height 642
click at [524, 280] on div "function initNewsSlider ( ) { const swiperTargets = document . querySelectorAll…" at bounding box center [623, 472] width 479 height 642
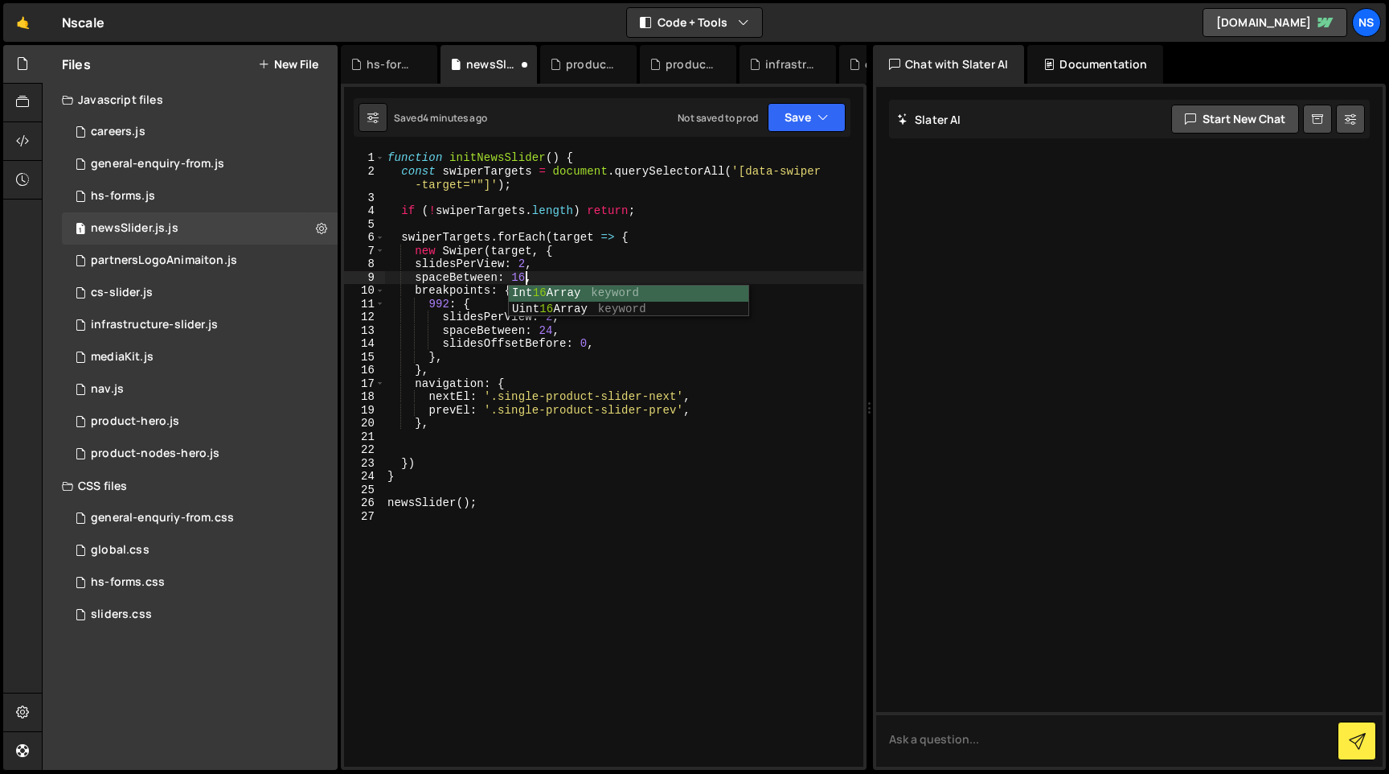
click at [619, 367] on div "function initNewsSlider ( ) { const swiperTargets = document . querySelectorAll…" at bounding box center [623, 472] width 479 height 642
click at [631, 342] on div "function initNewsSlider ( ) { const swiperTargets = document . querySelectorAll…" at bounding box center [623, 472] width 479 height 642
type textarea "slidesOffsetBefore: 0,"
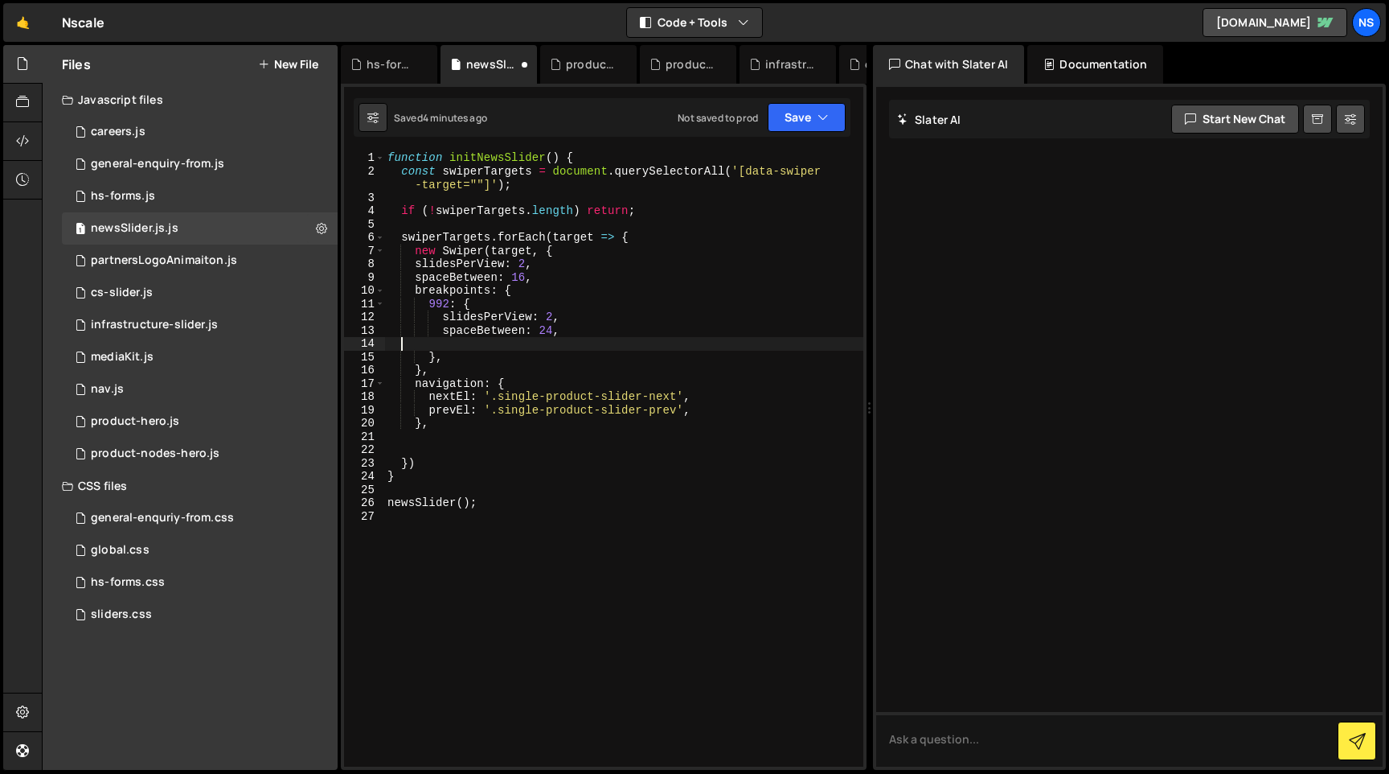
scroll to position [0, 0]
click at [527, 262] on div "function initNewsSlider ( ) { const swiperTargets = document . querySelectorAll…" at bounding box center [623, 472] width 479 height 642
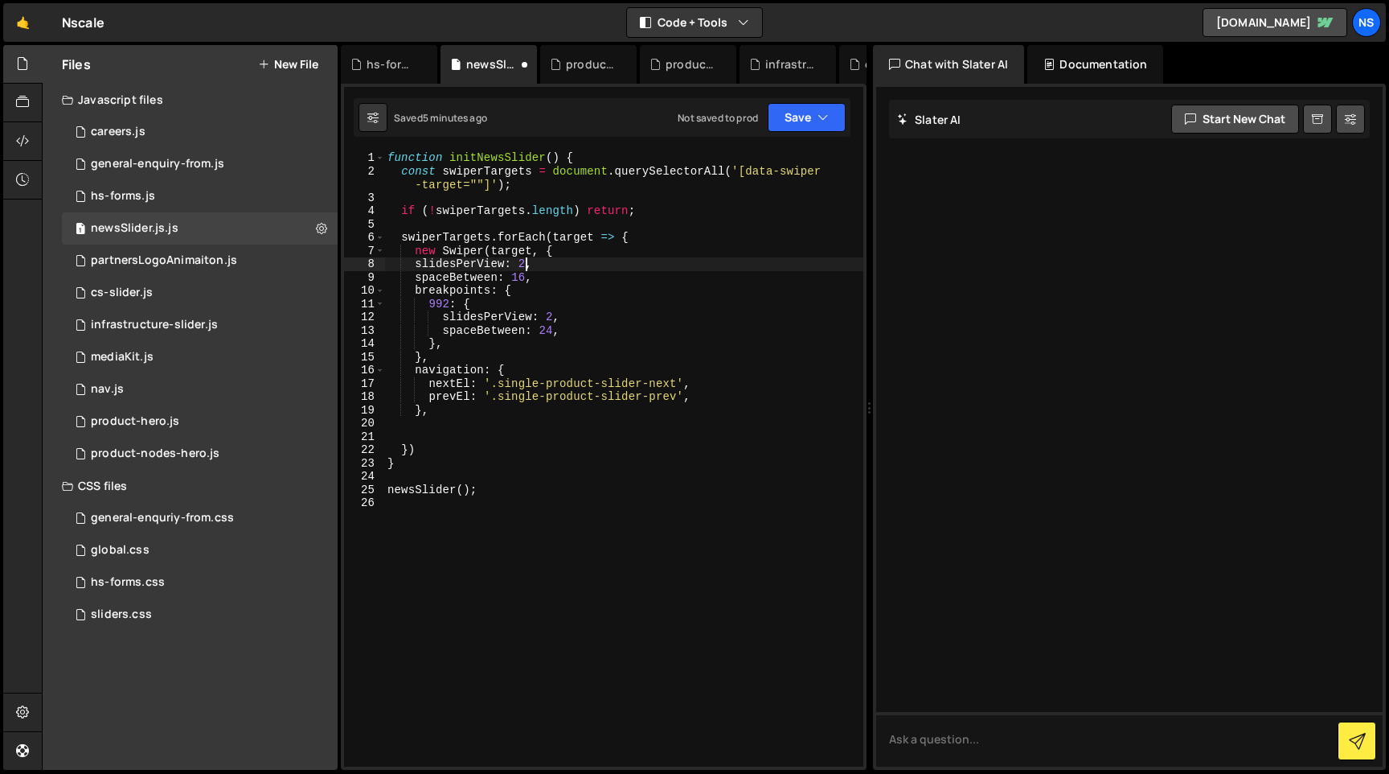
click at [554, 315] on div "function initNewsSlider ( ) { const swiperTargets = document . querySelectorAll…" at bounding box center [623, 472] width 479 height 642
click at [532, 269] on div "function initNewsSlider ( ) { const swiperTargets = document . querySelectorAll…" at bounding box center [623, 472] width 479 height 642
click at [526, 269] on div "function initNewsSlider ( ) { const swiperTargets = document . querySelectorAll…" at bounding box center [623, 472] width 479 height 642
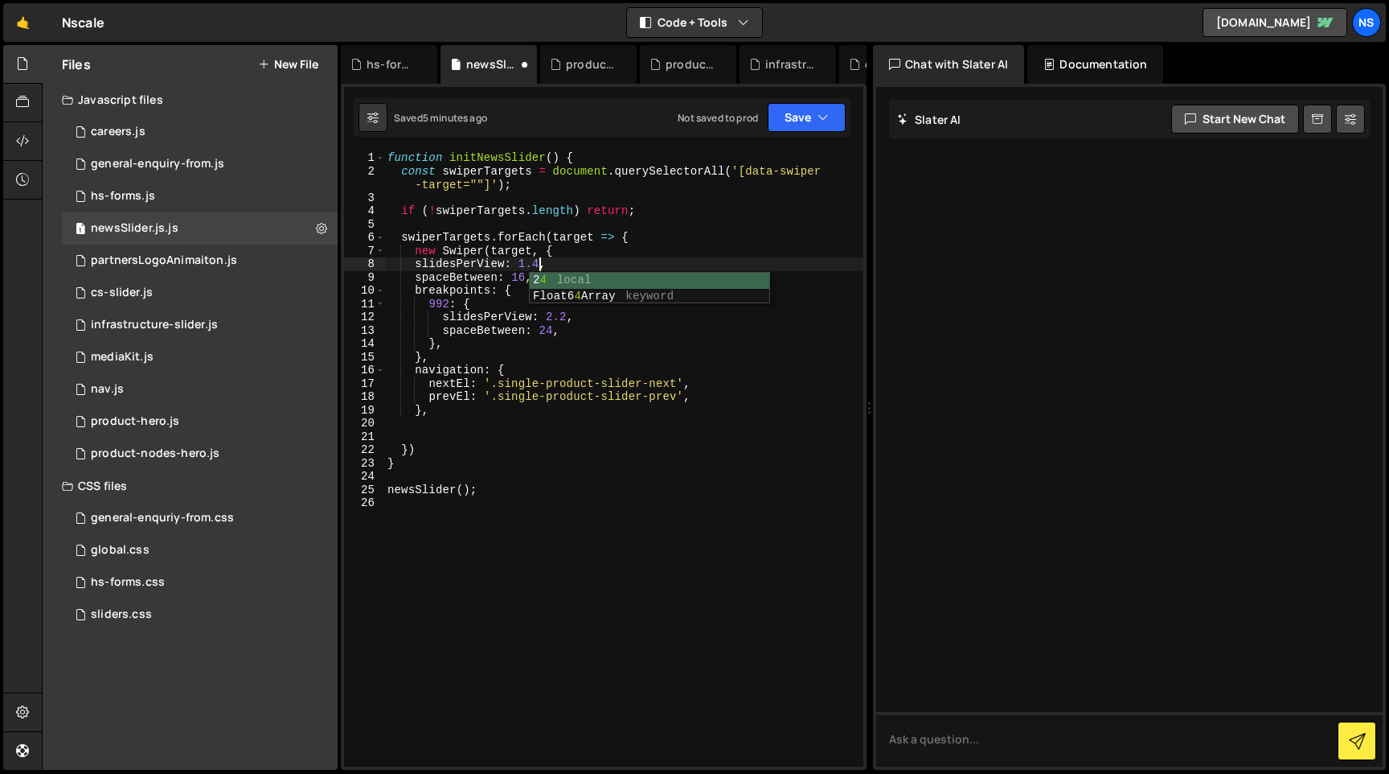
type textarea "slidesPerView: 1.3,"
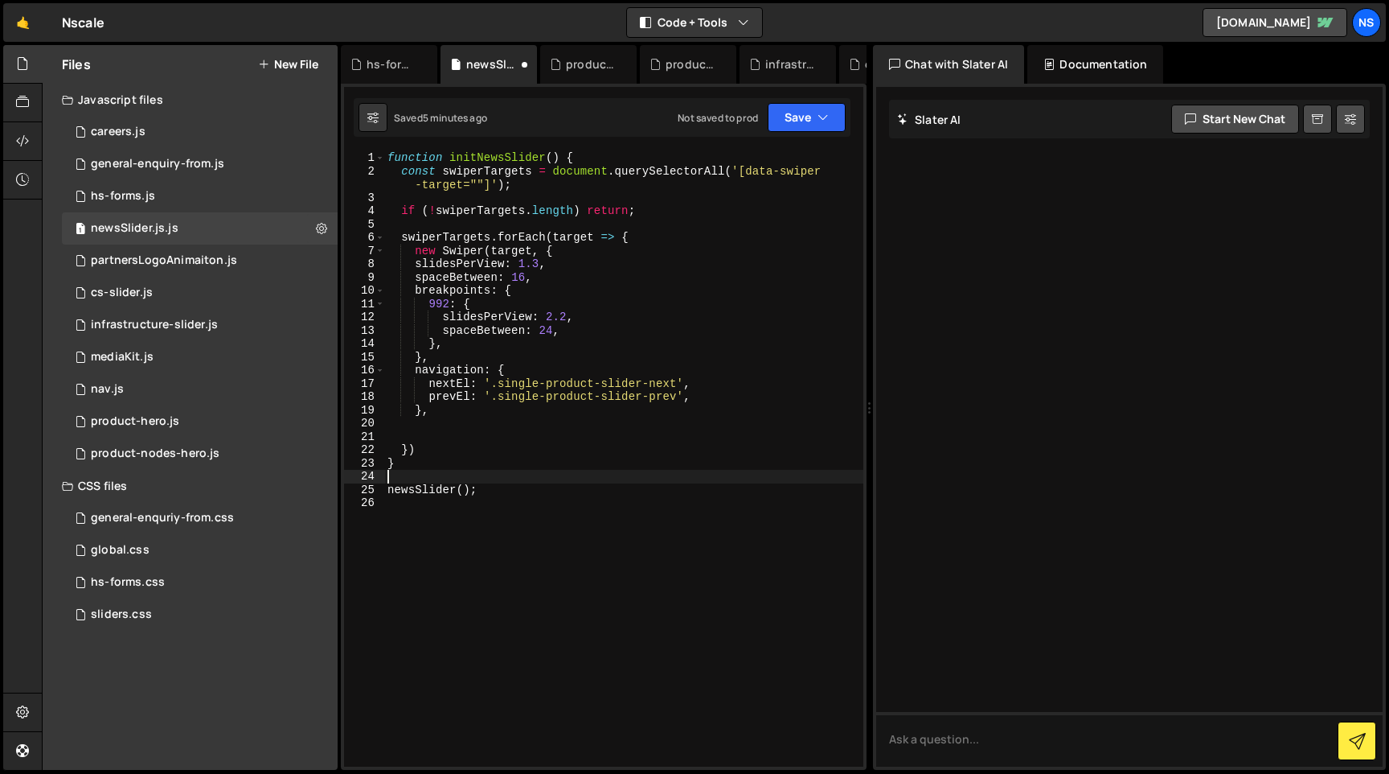
click at [586, 470] on div "function initNewsSlider ( ) { const swiperTargets = document . querySelectorAll…" at bounding box center [623, 472] width 479 height 642
click at [480, 183] on div "function initNewsSlider ( ) { const swiperTargets = document . querySelectorAll…" at bounding box center [623, 472] width 479 height 642
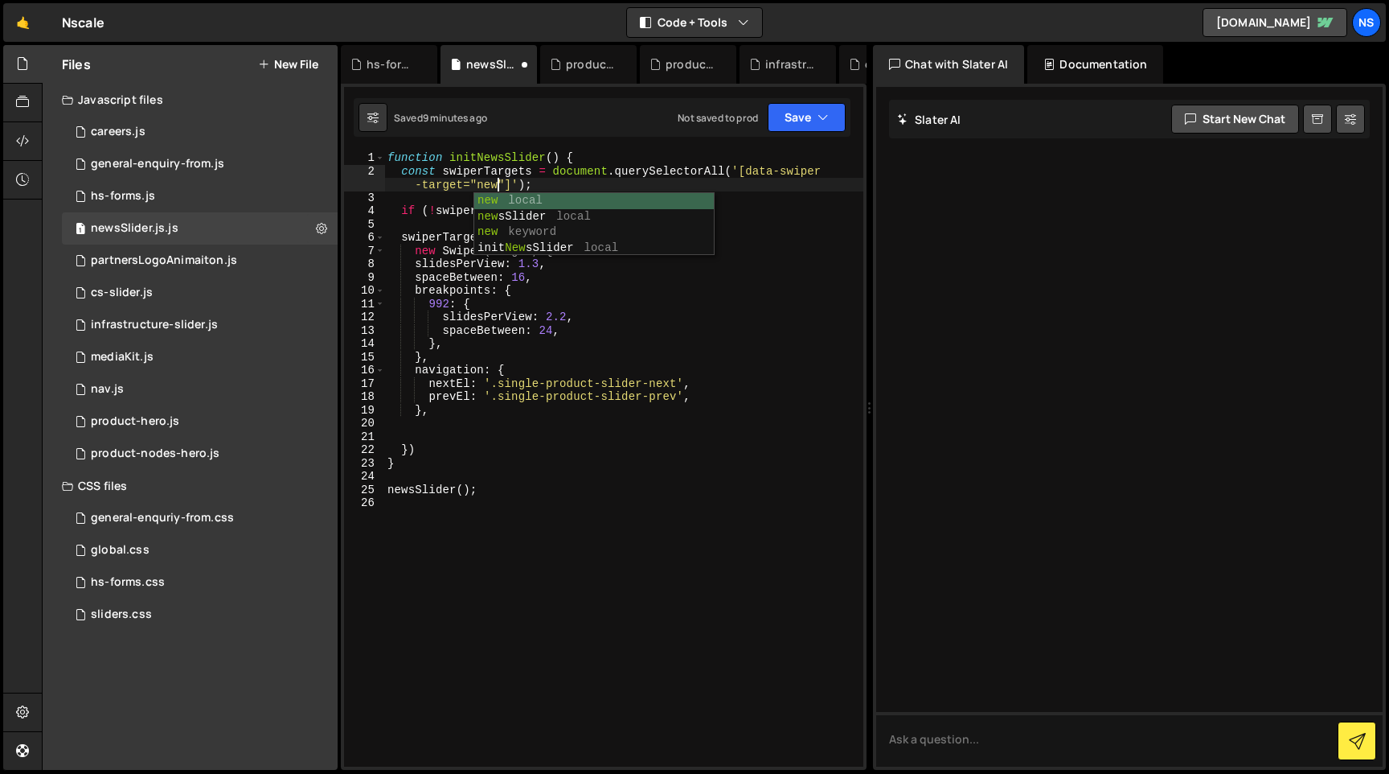
scroll to position [0, 36]
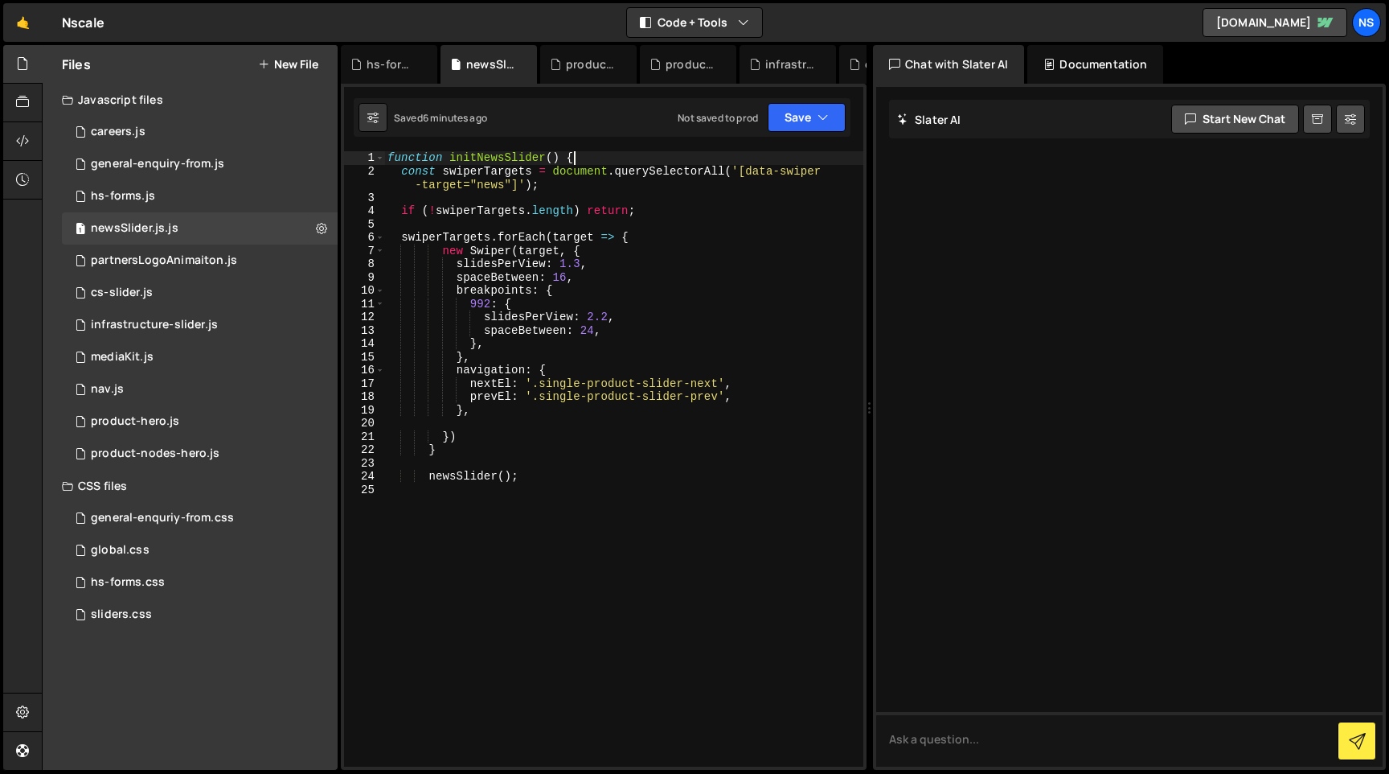
click at [604, 156] on div "function initNewsSlider ( ) { const swiperTargets = document . querySelectorAll…" at bounding box center [623, 472] width 479 height 642
type textarea "function initNewsSlider() {"
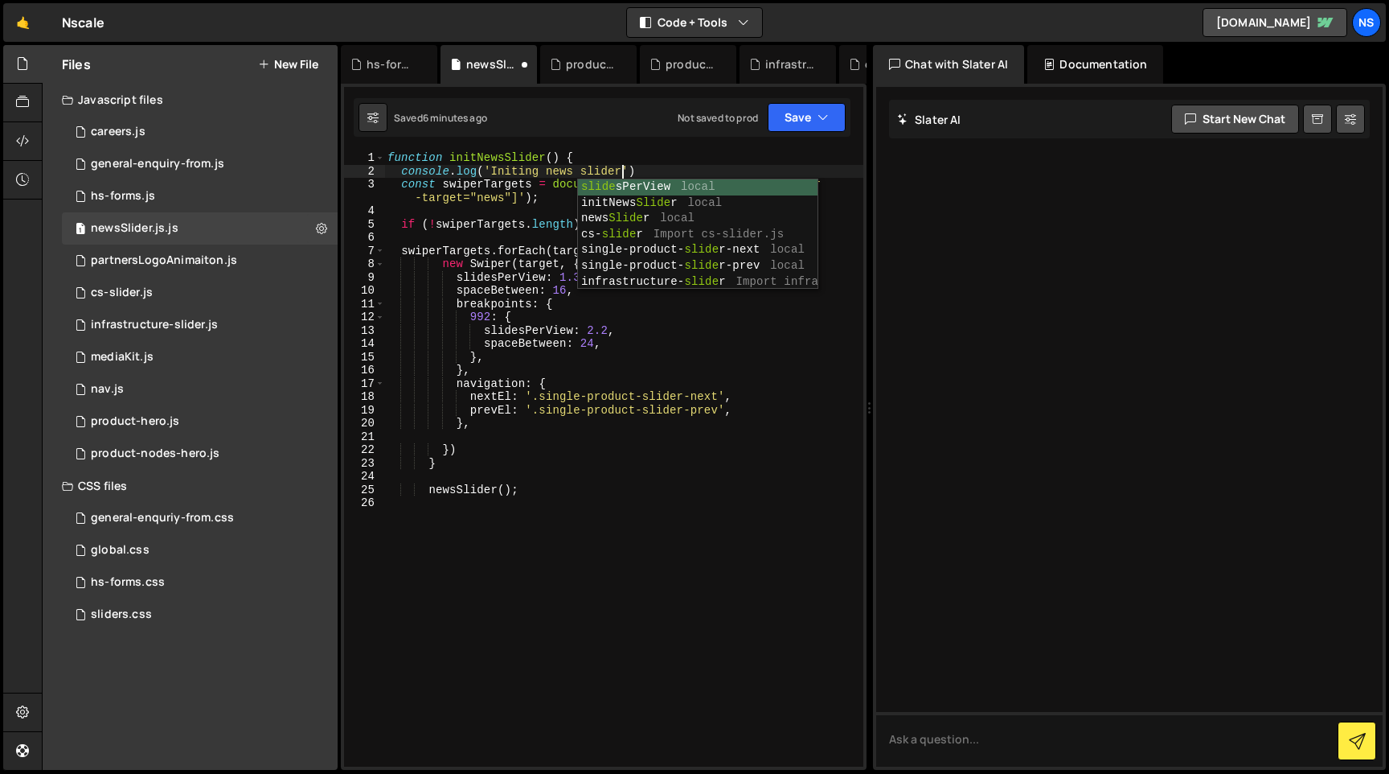
scroll to position [0, 15]
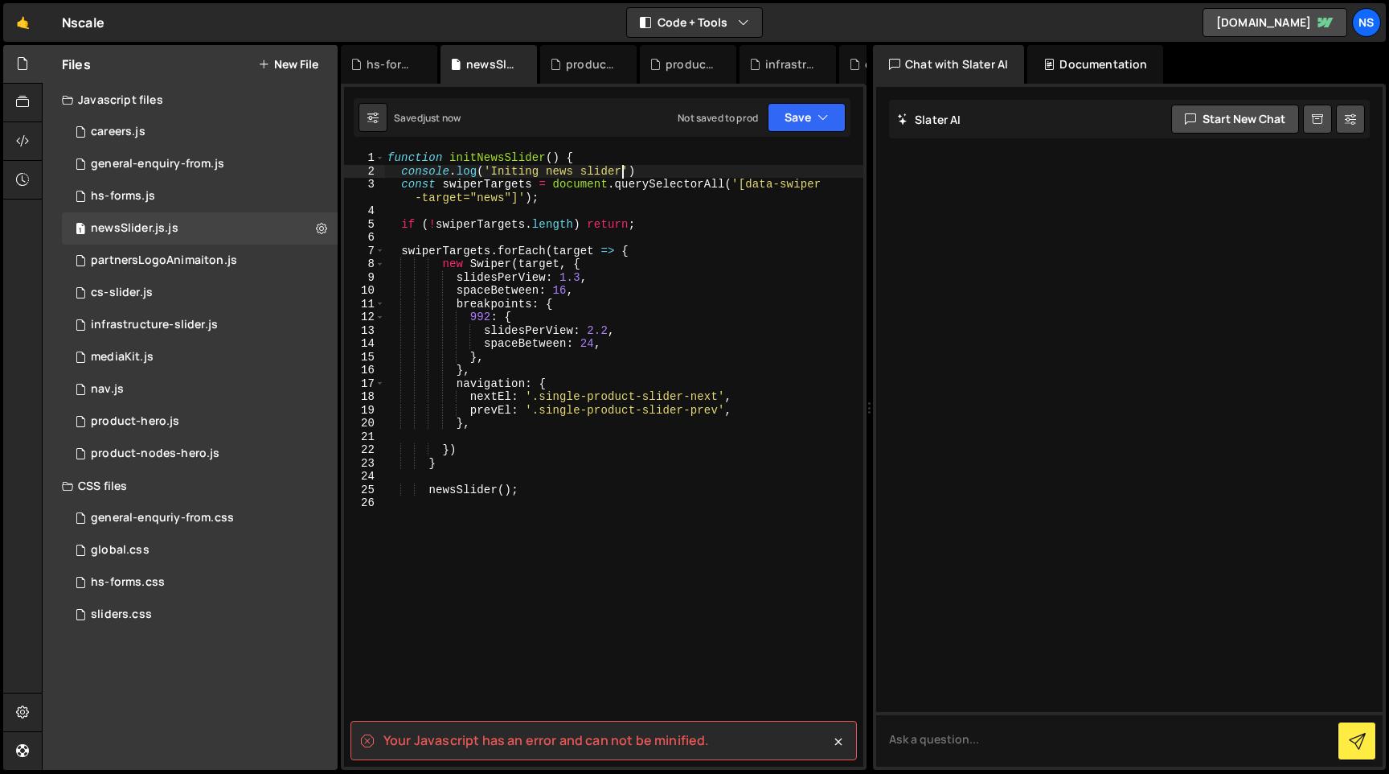
type textarea "console.log('Initing news slider')"
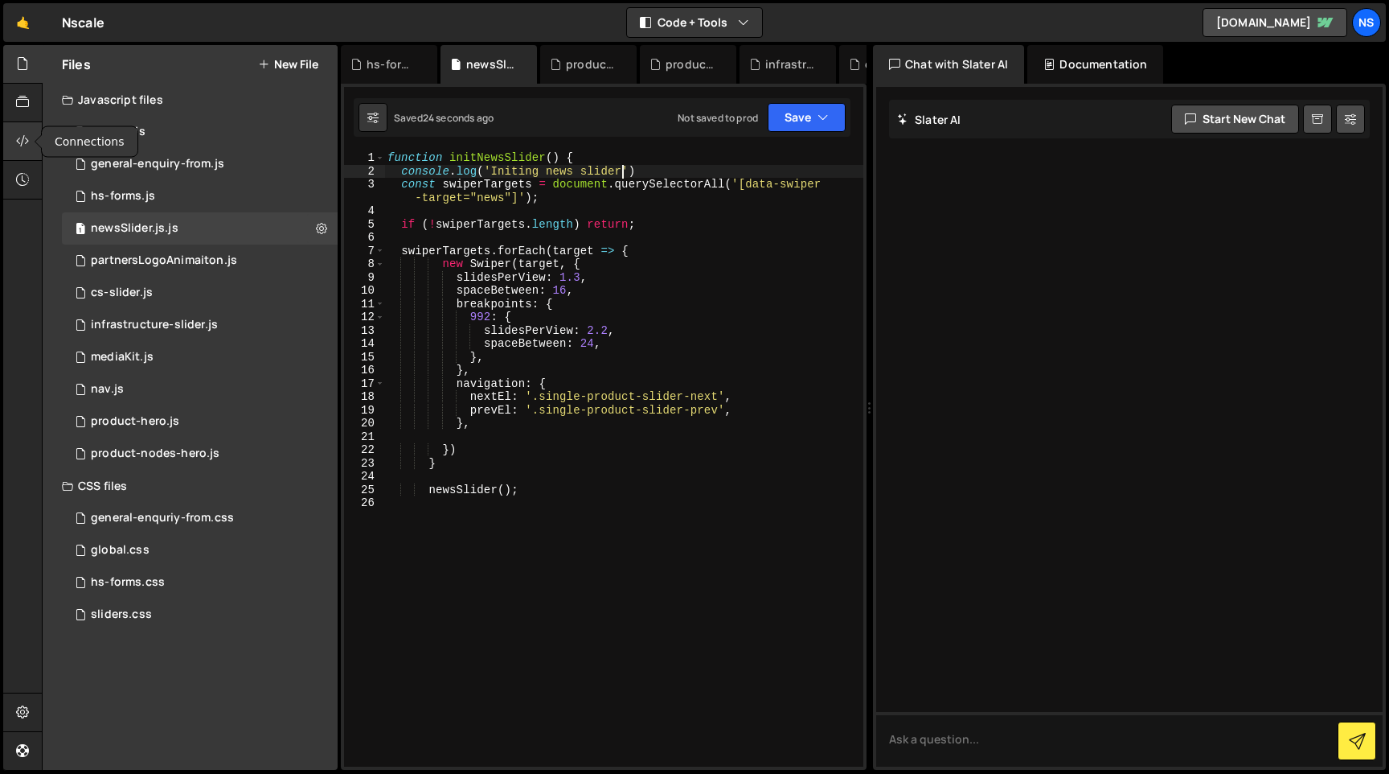
click at [10, 139] on div at bounding box center [22, 141] width 39 height 39
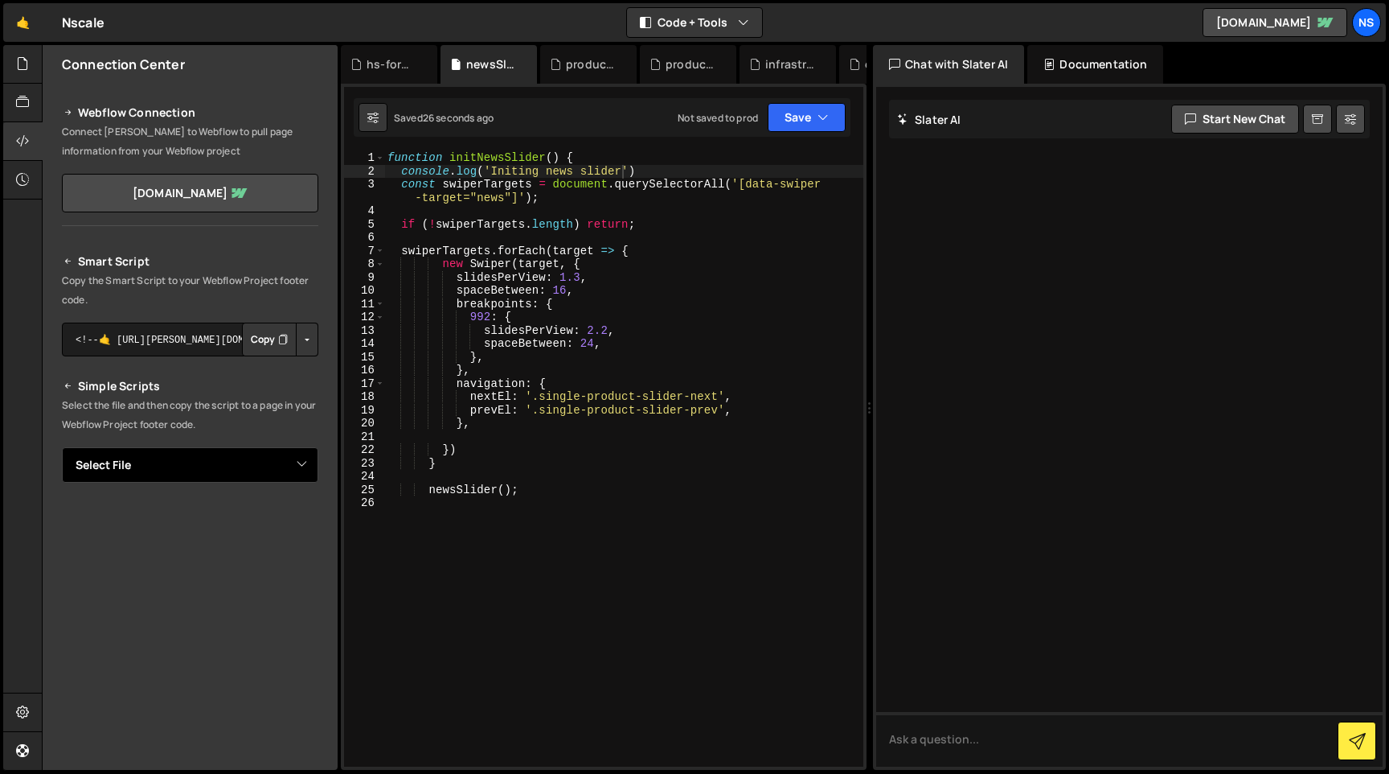
click at [190, 460] on select "Select File careers.js general-enquiry-from.js hs-forms.js partnersLogoAnimaito…" at bounding box center [190, 464] width 257 height 35
click at [23, 76] on div at bounding box center [22, 64] width 39 height 39
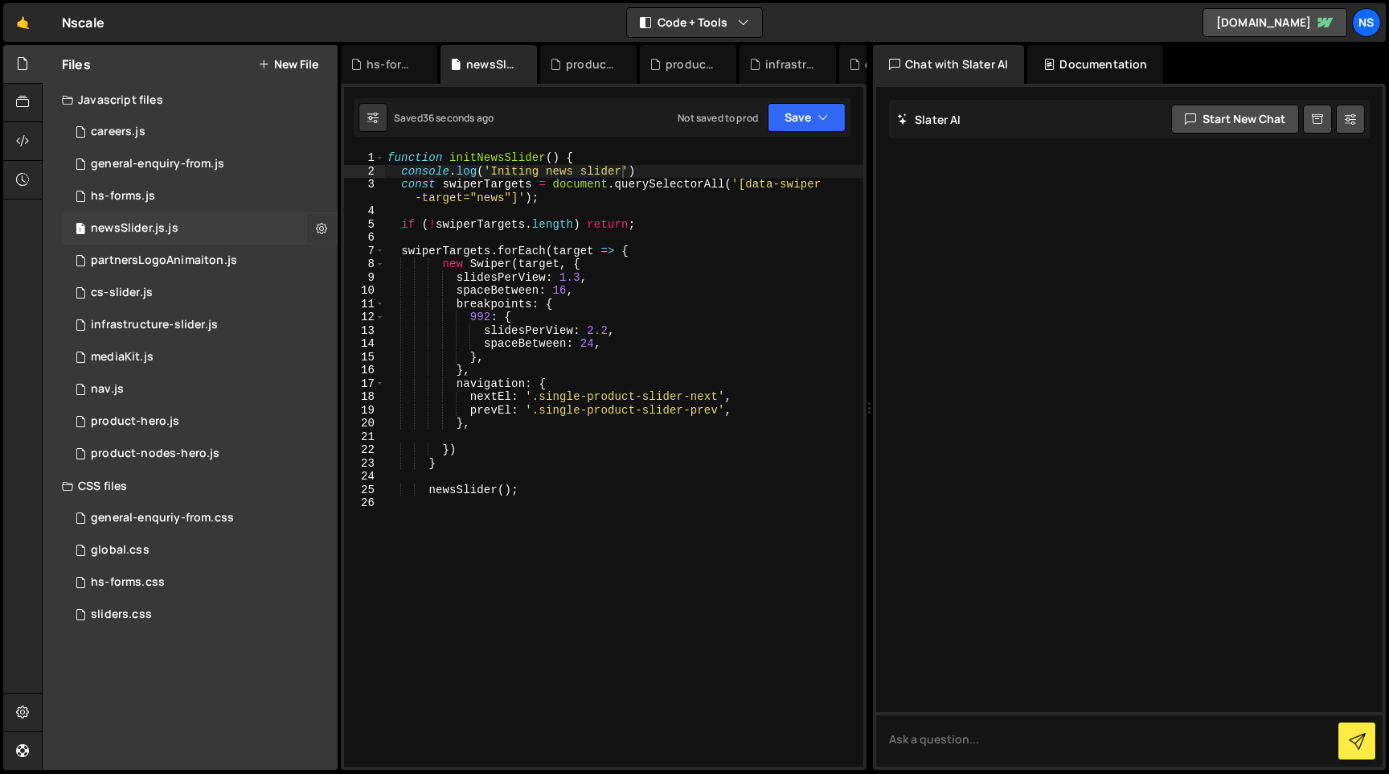
click at [310, 227] on button at bounding box center [321, 228] width 29 height 29
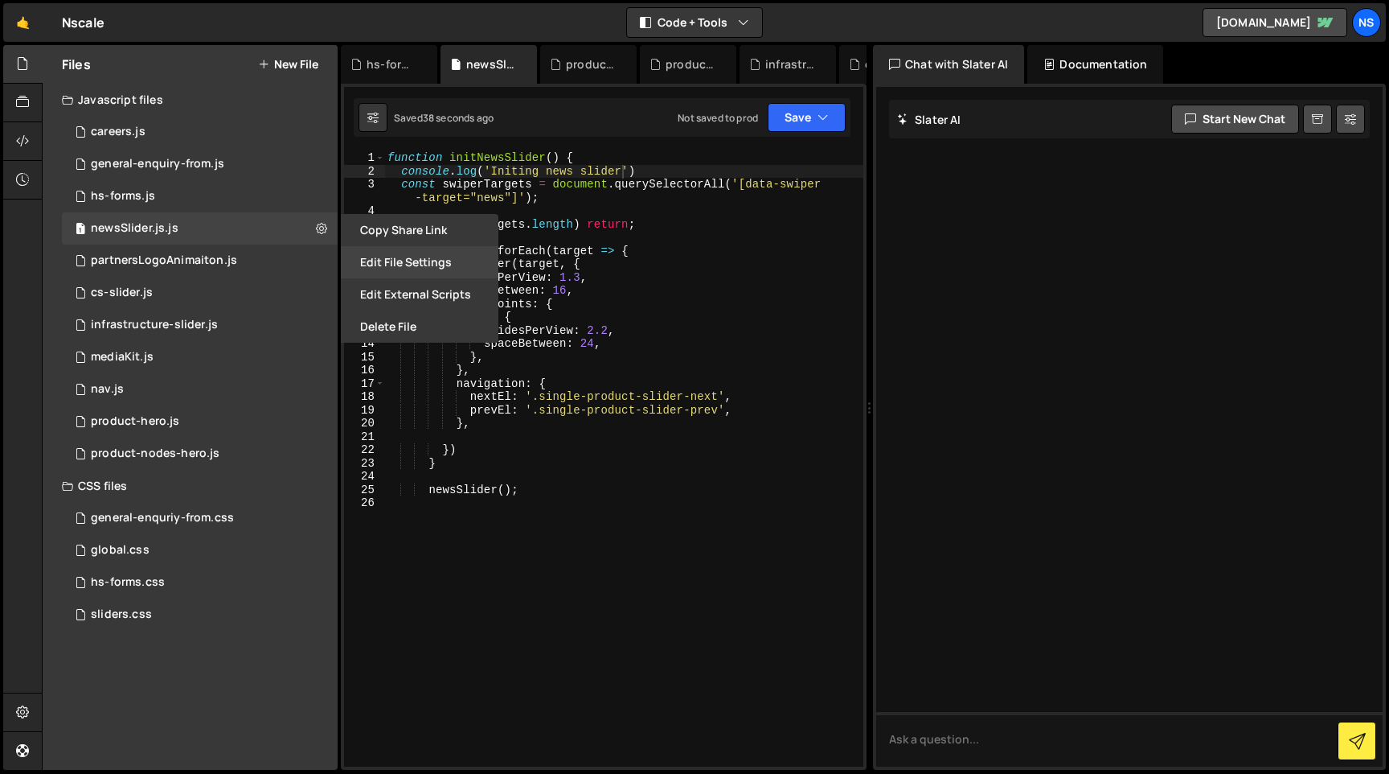
click at [382, 265] on button "Edit File Settings" at bounding box center [420, 262] width 158 height 32
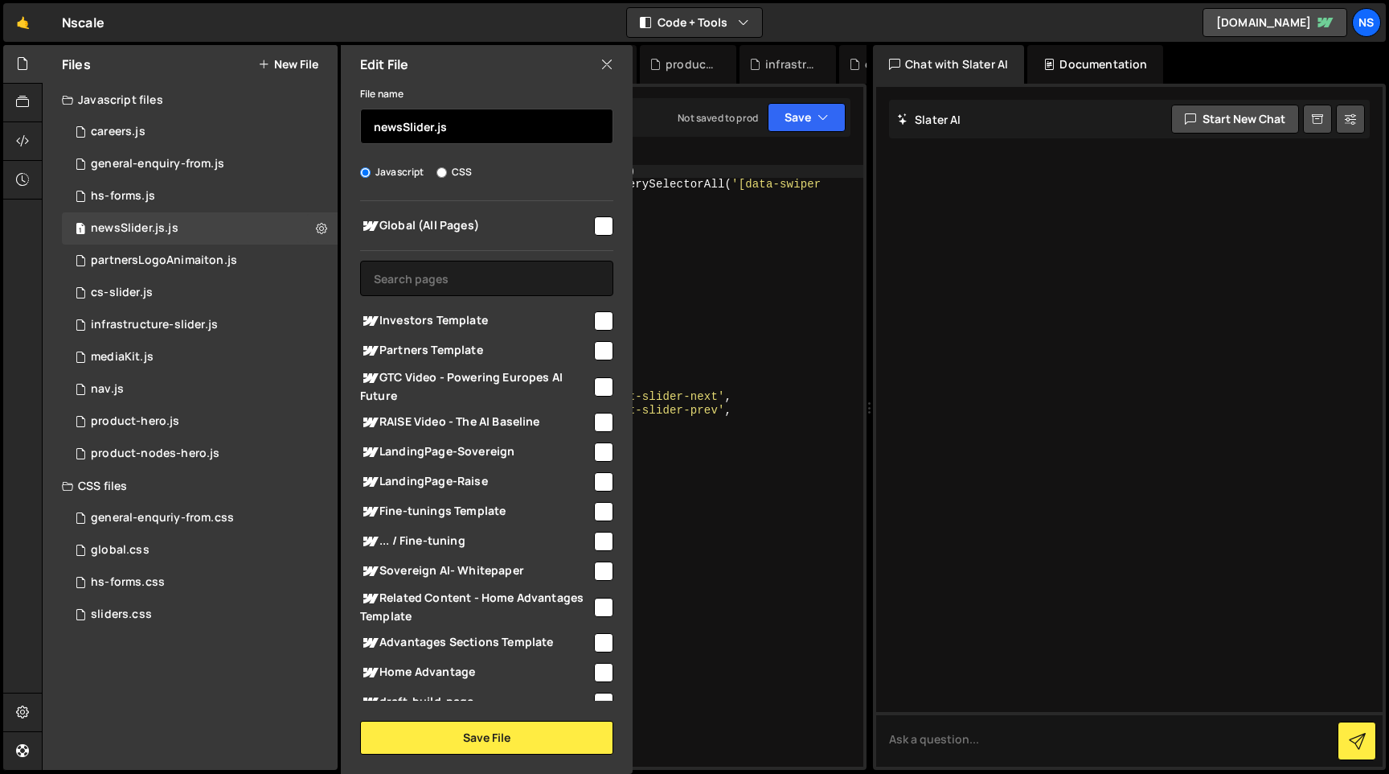
click at [463, 131] on input "newsSlider.js" at bounding box center [486, 126] width 253 height 35
click at [487, 66] on div "Edit File" at bounding box center [487, 64] width 292 height 39
click at [604, 61] on icon at bounding box center [607, 64] width 13 height 18
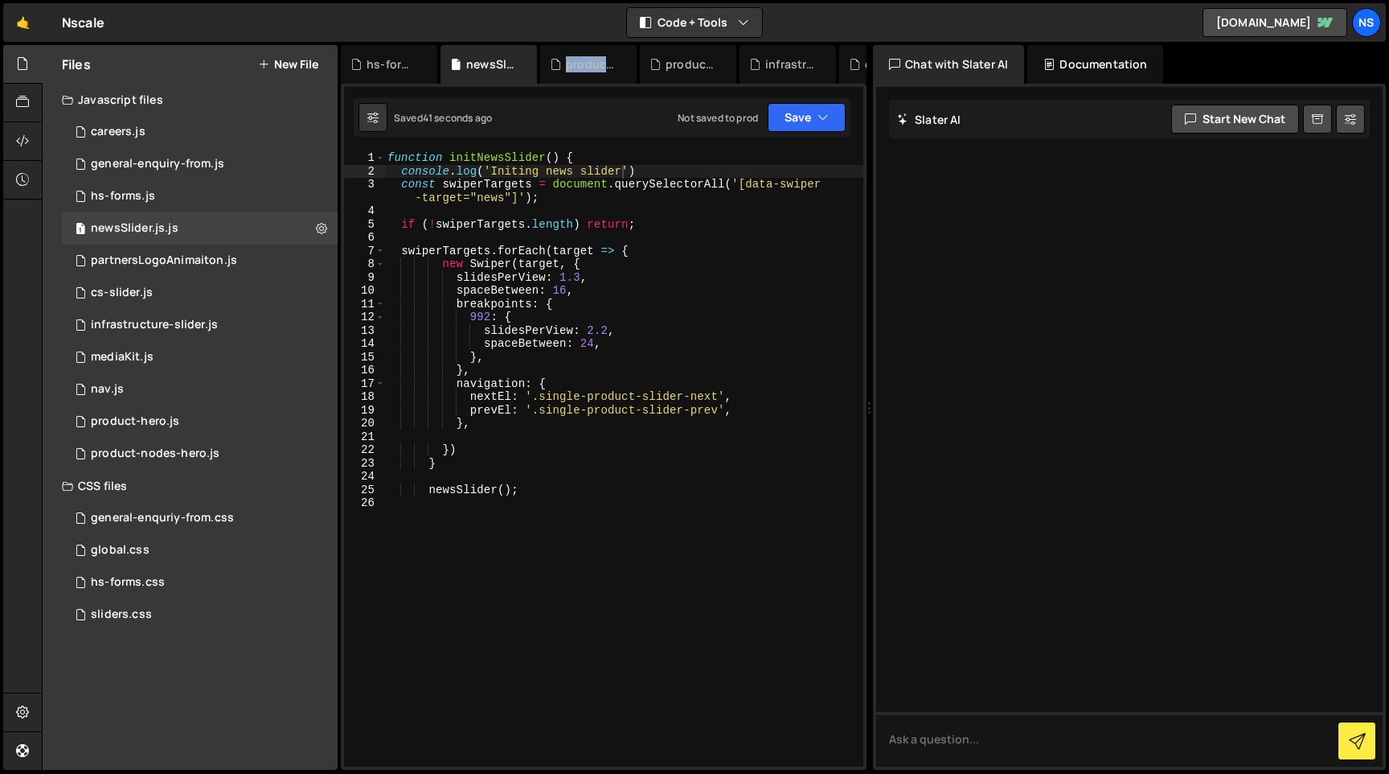
click at [604, 61] on div "product-hero.js" at bounding box center [591, 64] width 51 height 16
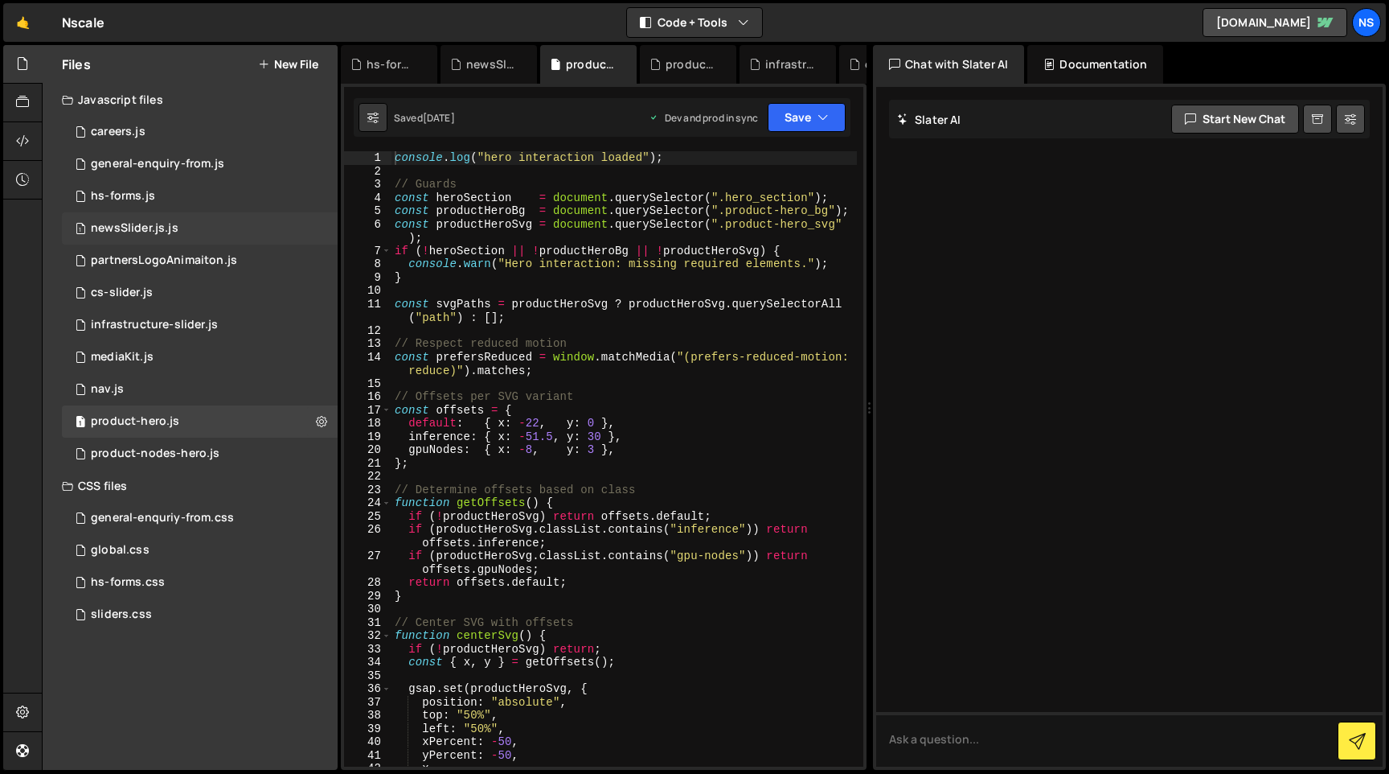
click at [321, 218] on div "1 newsSlider.js.js 0" at bounding box center [200, 228] width 276 height 32
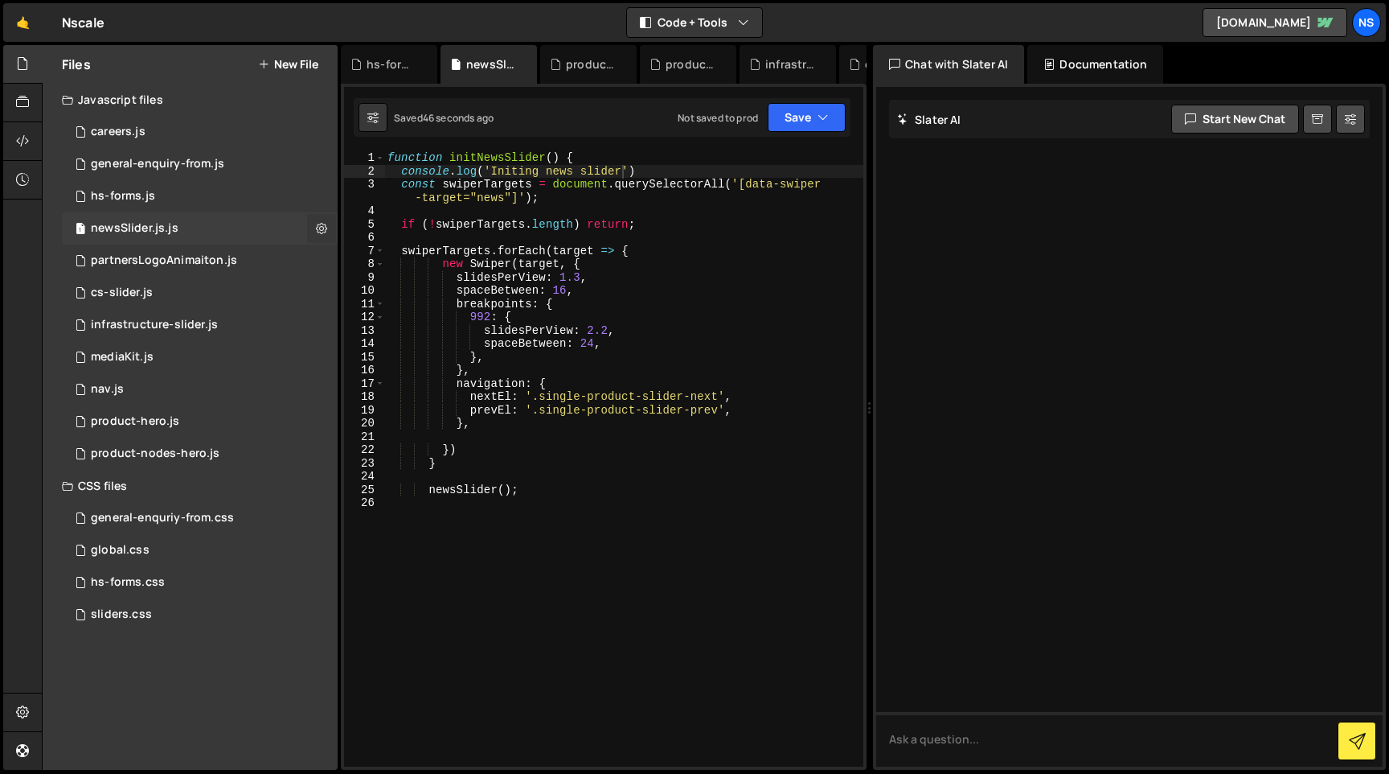
click at [321, 225] on icon at bounding box center [321, 227] width 11 height 15
type input "newsSlider.js"
radio input "true"
checkbox input "true"
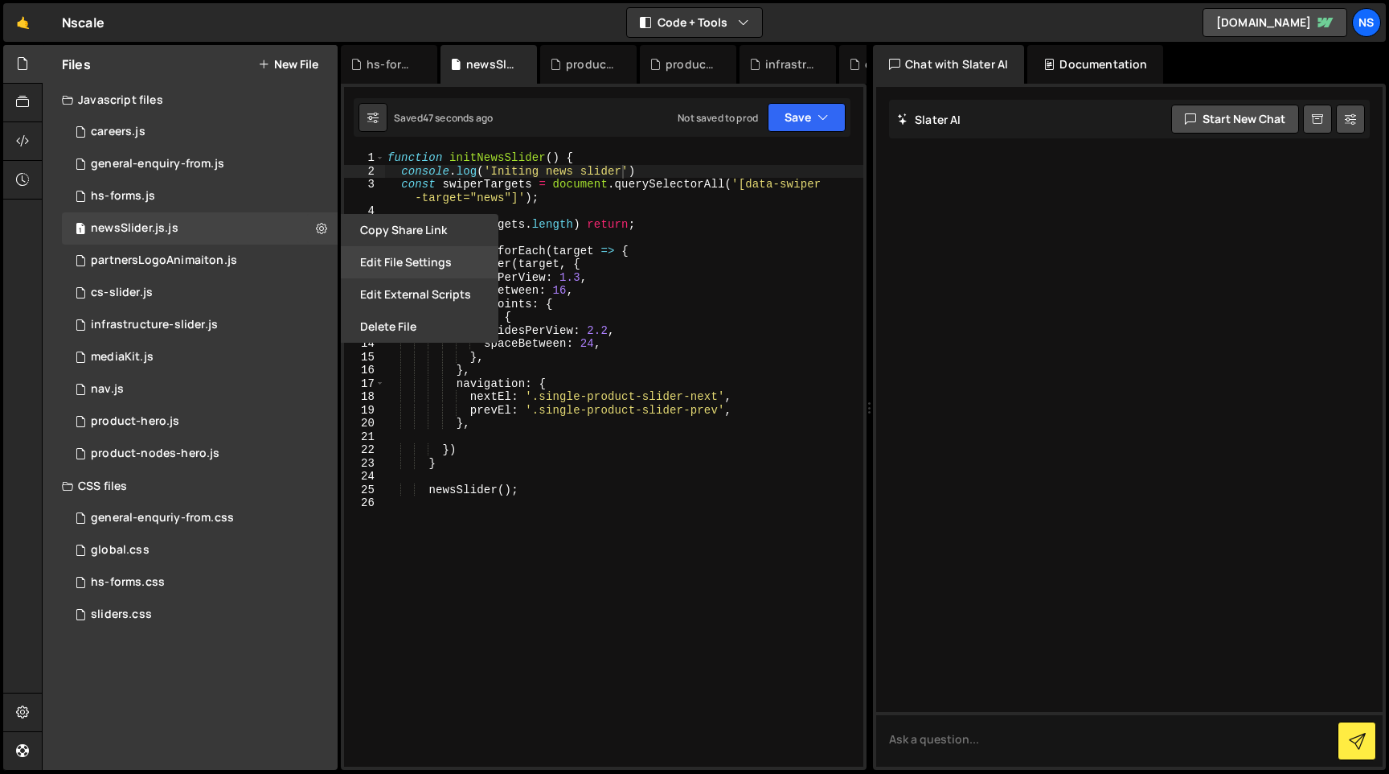
click at [388, 251] on button "Edit File Settings" at bounding box center [420, 262] width 158 height 32
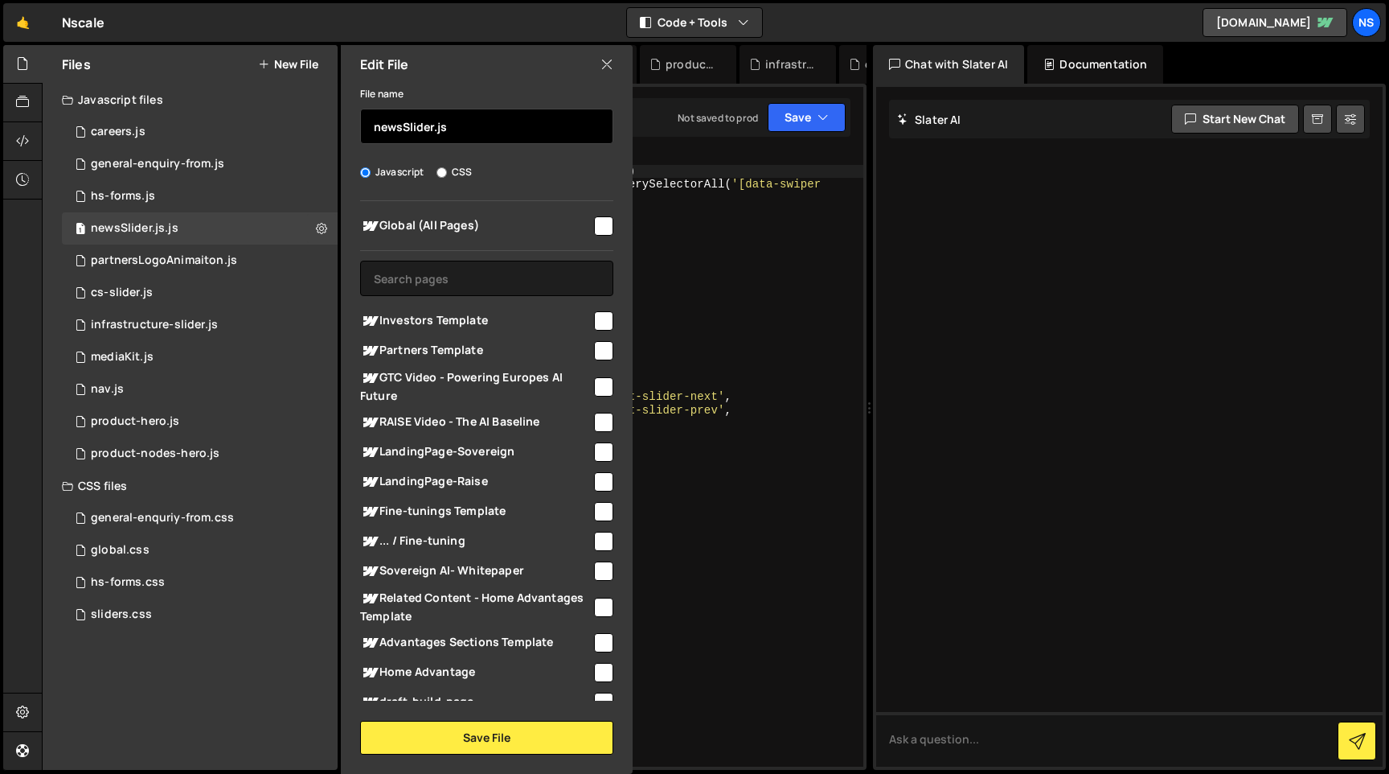
click at [491, 126] on input "newsSlider.js" at bounding box center [486, 126] width 253 height 35
type input "newsSlider"
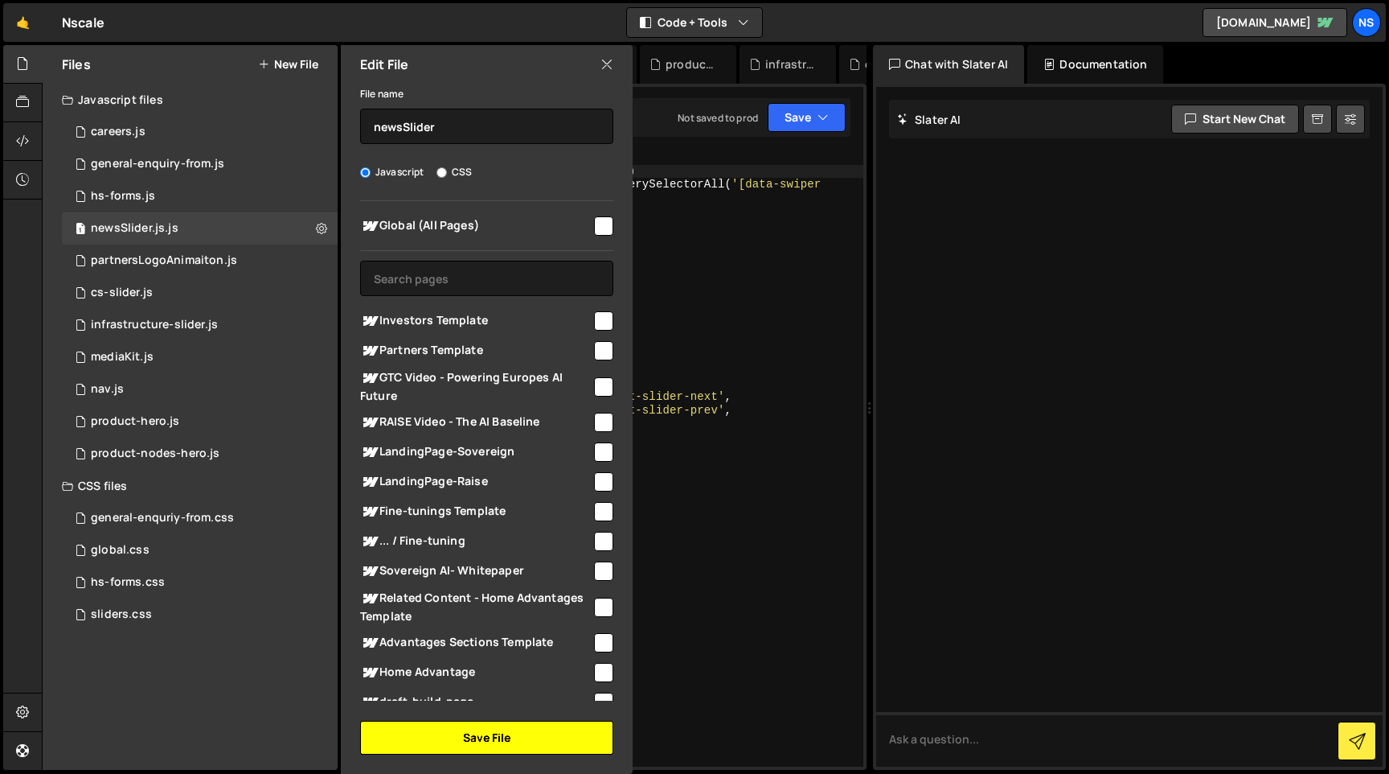
click at [517, 751] on button "Save File" at bounding box center [486, 737] width 253 height 34
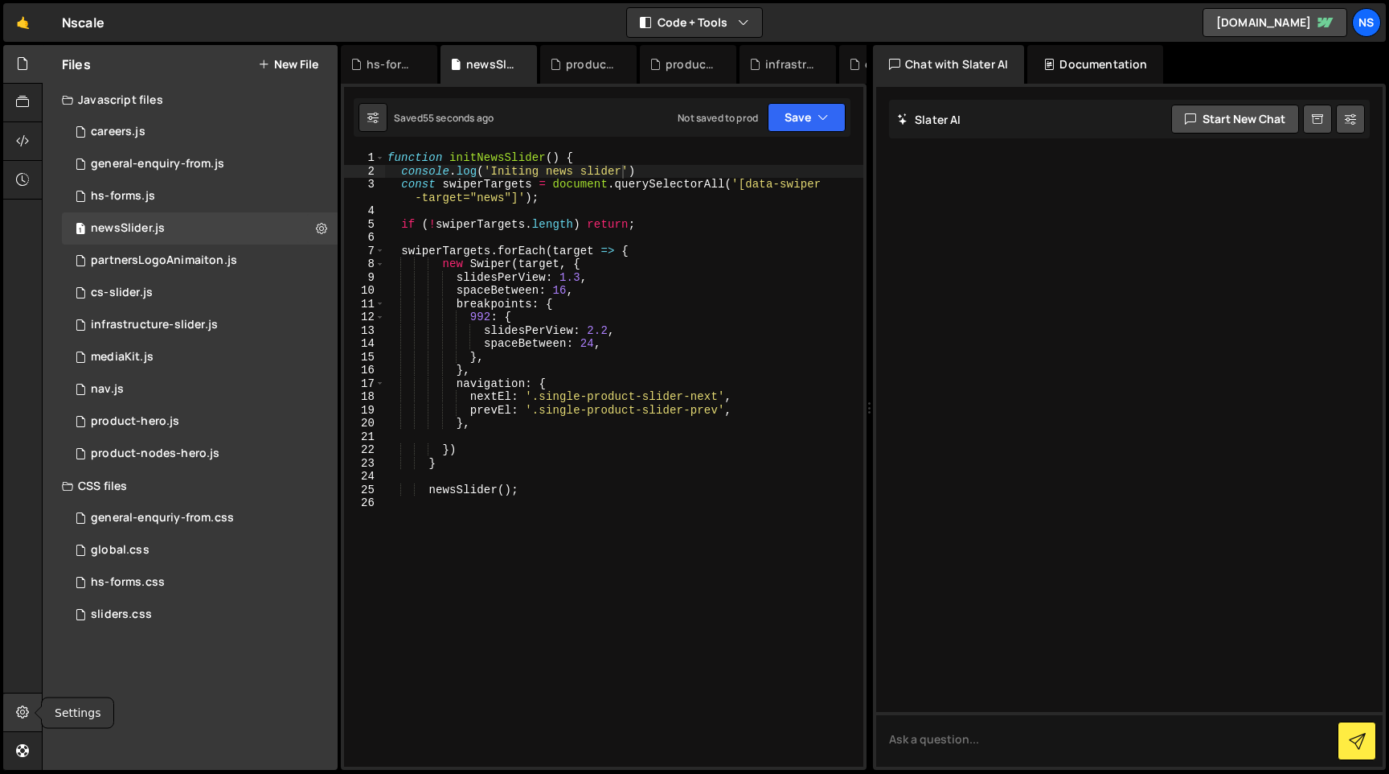
click at [9, 701] on div at bounding box center [22, 712] width 39 height 39
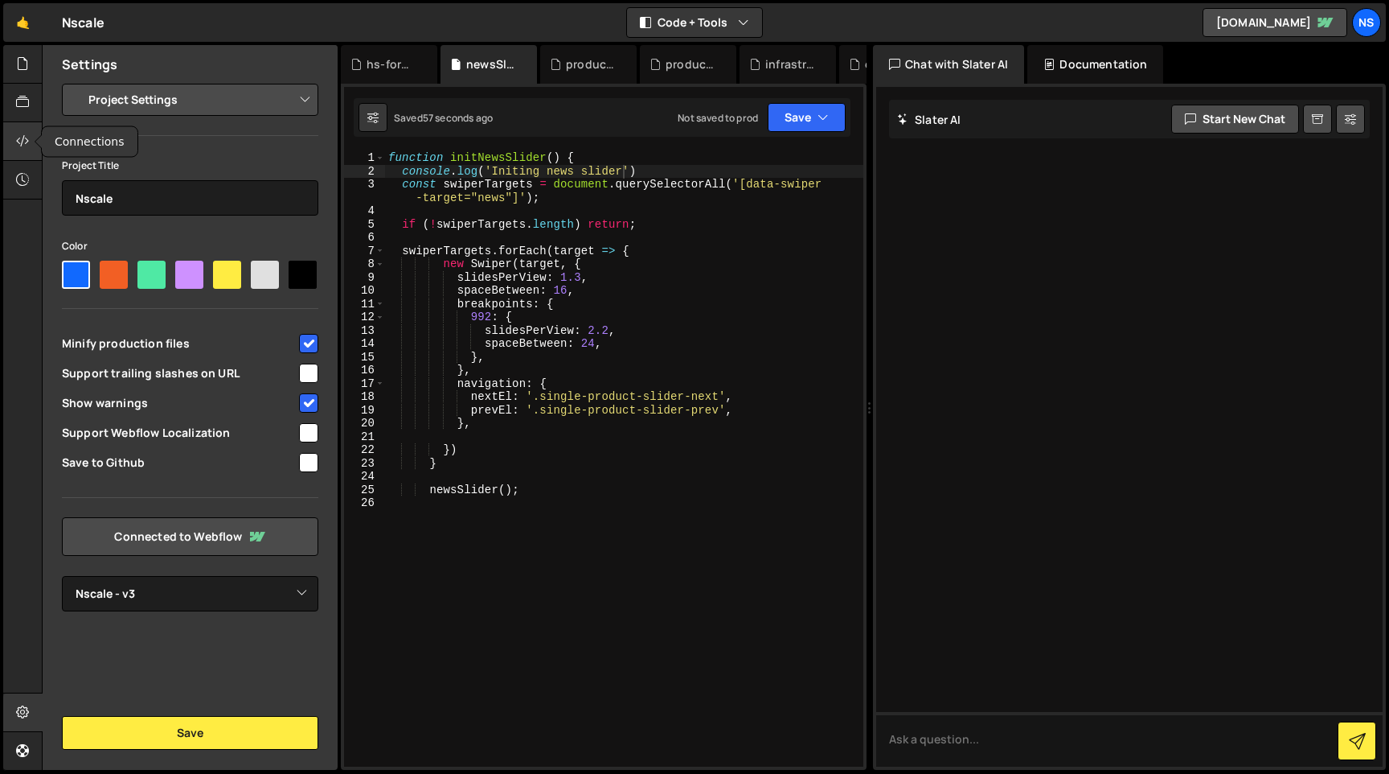
click at [7, 145] on div at bounding box center [22, 141] width 39 height 39
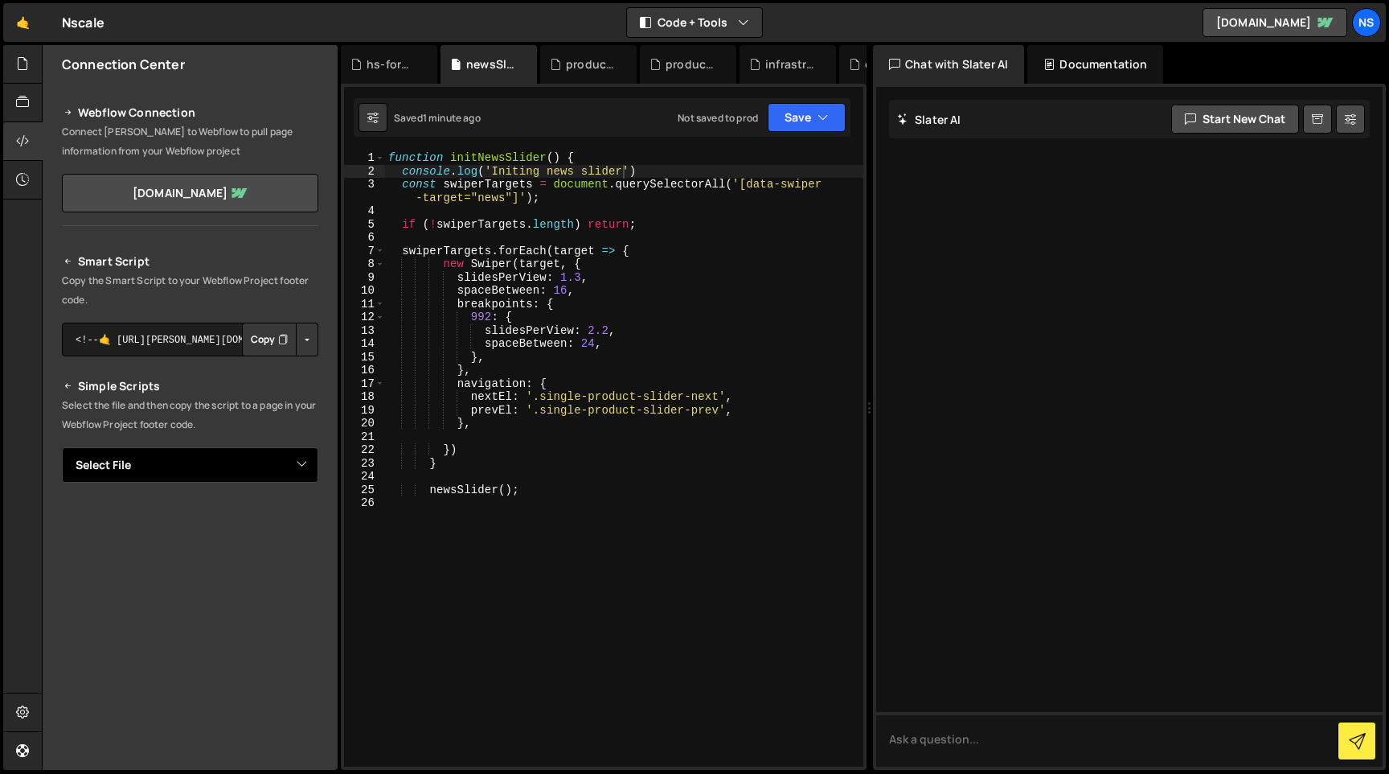
click at [228, 450] on select "Select File careers.js general-enquiry-from.js hs-forms.js partnersLogoAnimaito…" at bounding box center [190, 464] width 257 height 35
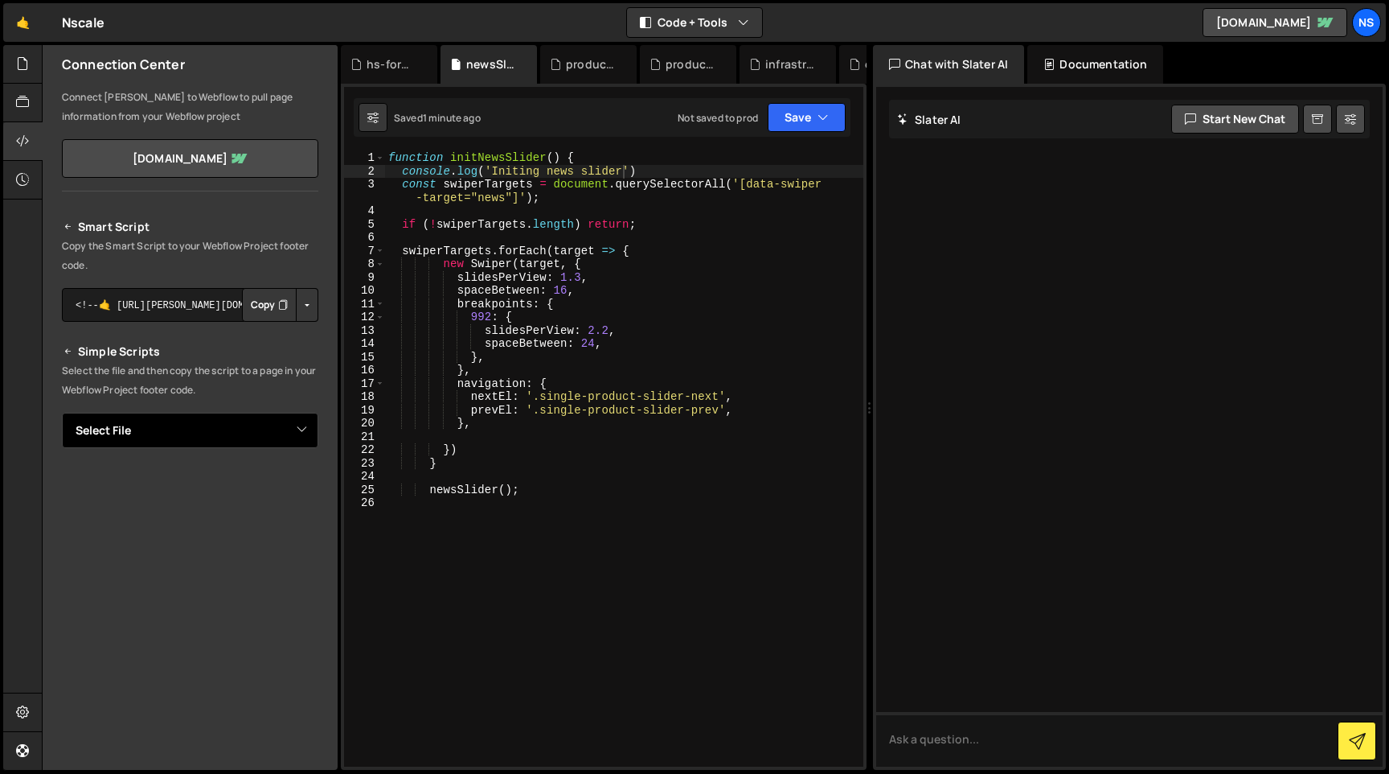
scroll to position [47, 0]
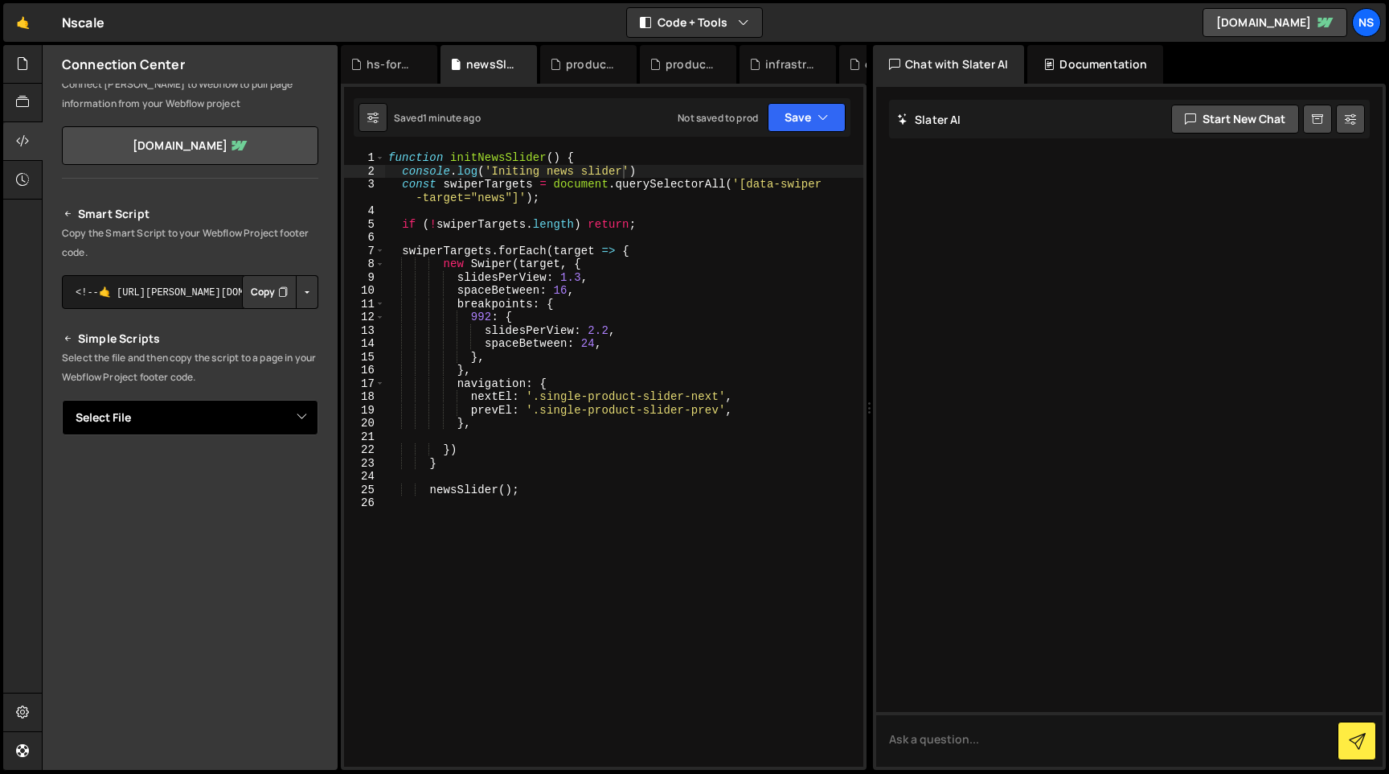
click at [239, 416] on select "Select File careers.js general-enquiry-from.js hs-forms.js partnersLogoAnimaito…" at bounding box center [190, 417] width 257 height 35
click at [193, 409] on select "Select File careers.js general-enquiry-from.js hs-forms.js partnersLogoAnimaito…" at bounding box center [190, 417] width 257 height 35
select select "48529"
click at [62, 400] on select "Select File careers.js general-enquiry-from.js hs-forms.js partnersLogoAnimaito…" at bounding box center [190, 417] width 257 height 35
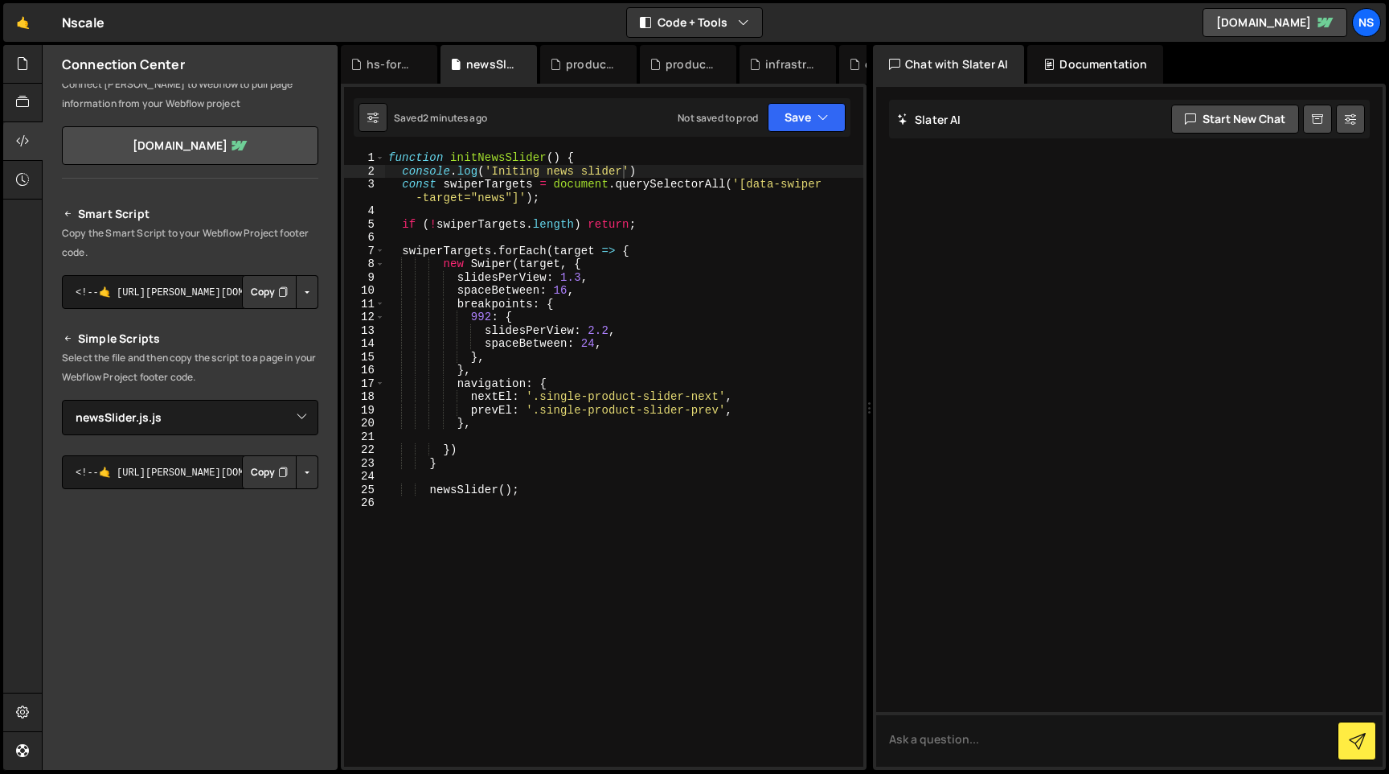
click at [257, 464] on button "Copy" at bounding box center [269, 472] width 55 height 34
click at [553, 328] on div "function initNewsSlider ( ) { console . log ( 'Initing news slider' ) const swi…" at bounding box center [624, 472] width 478 height 642
type textarea "newsSlider();"
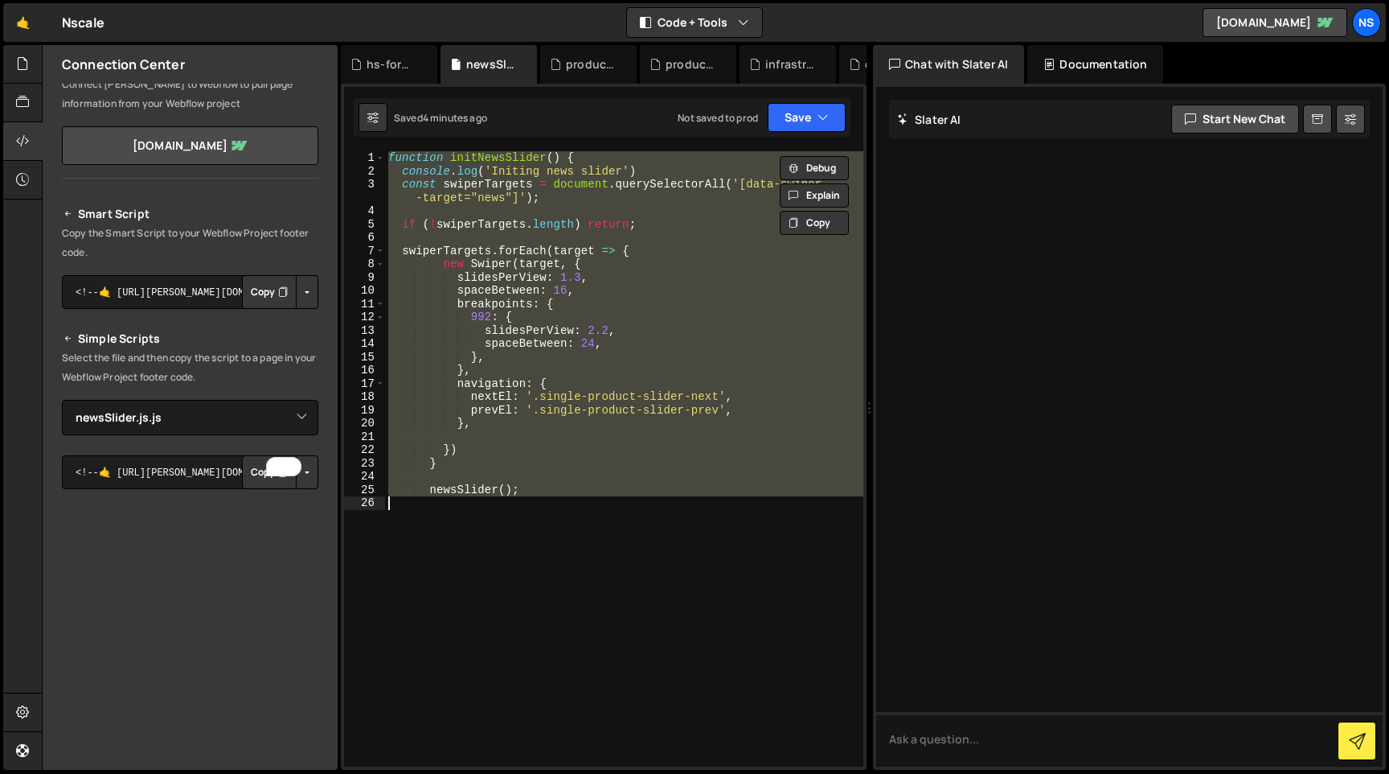
paste textarea
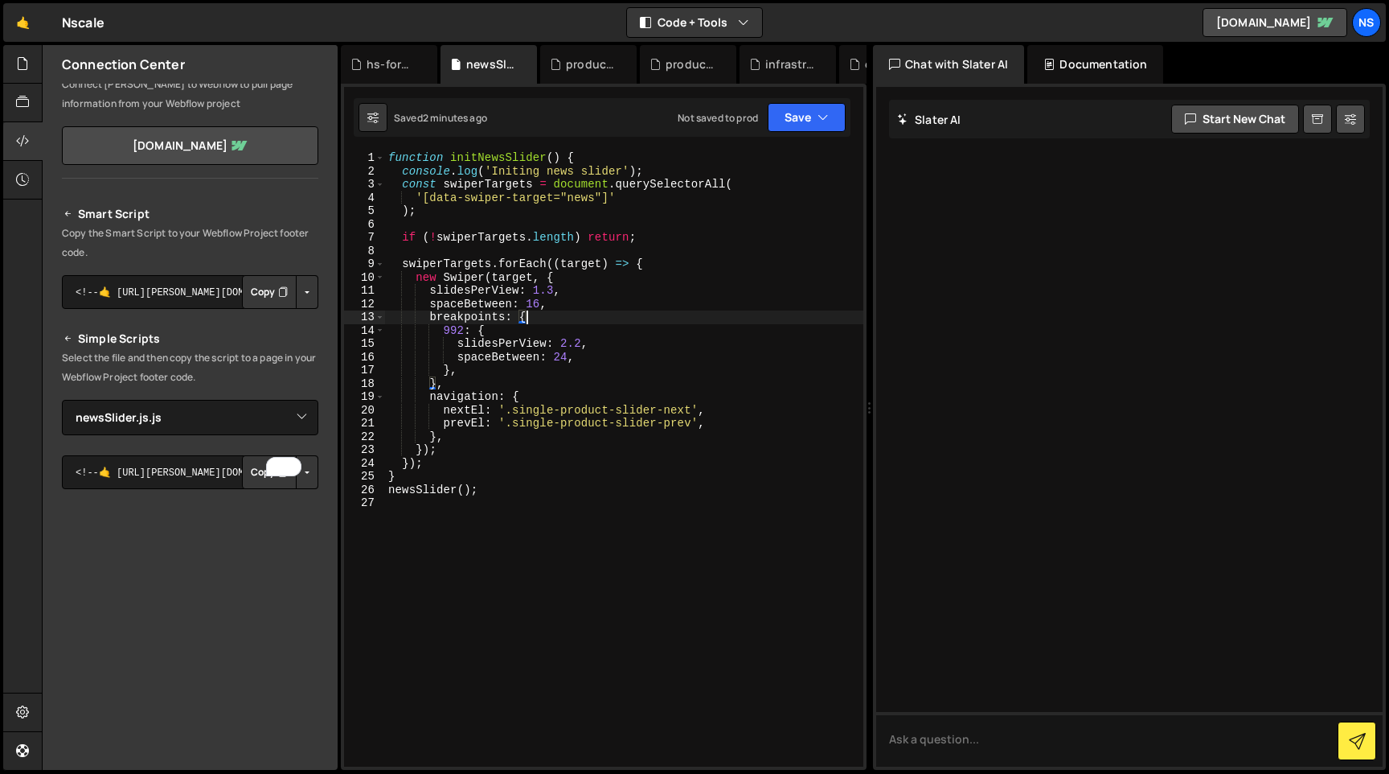
click at [558, 312] on div "function initNewsSlider ( ) { console . log ( 'Initing news slider' ) ; const s…" at bounding box center [624, 472] width 478 height 642
type textarea "breakpoints: {"
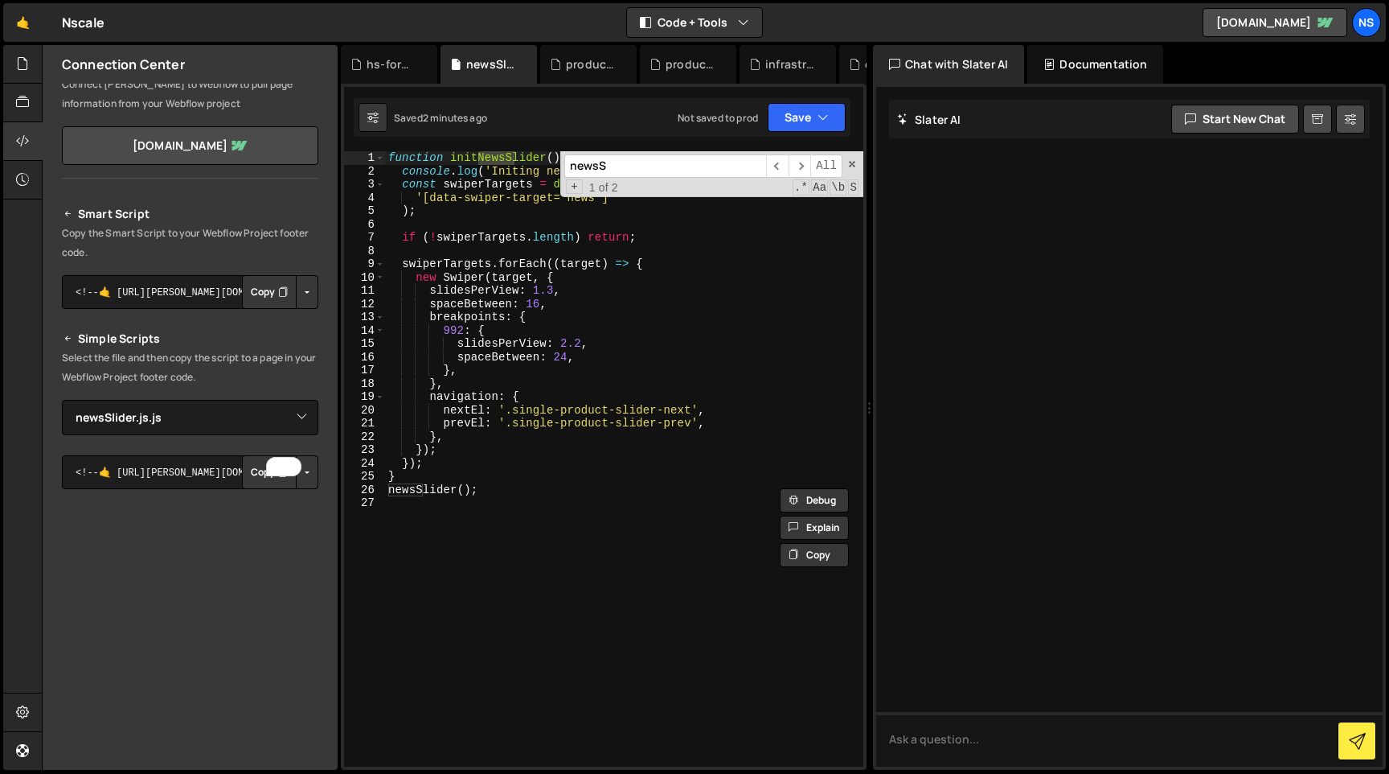
type input "newsS"
click at [505, 490] on div "function initNewsSlider ( ) { console . log ( 'Initing news slider' ) ; const s…" at bounding box center [624, 472] width 478 height 642
click at [392, 159] on div "function initNewsSlider ( ) { console . log ( 'Initing news slider' ) ; const s…" at bounding box center [624, 472] width 478 height 642
click at [519, 291] on div "function initNewsSlider ( ) { console . log ( 'Initing news slider' ) ; const s…" at bounding box center [624, 472] width 478 height 642
click at [389, 491] on div "function initNewsSlider ( ) { console . log ( 'Initing news slider' ) ; const s…" at bounding box center [624, 472] width 478 height 642
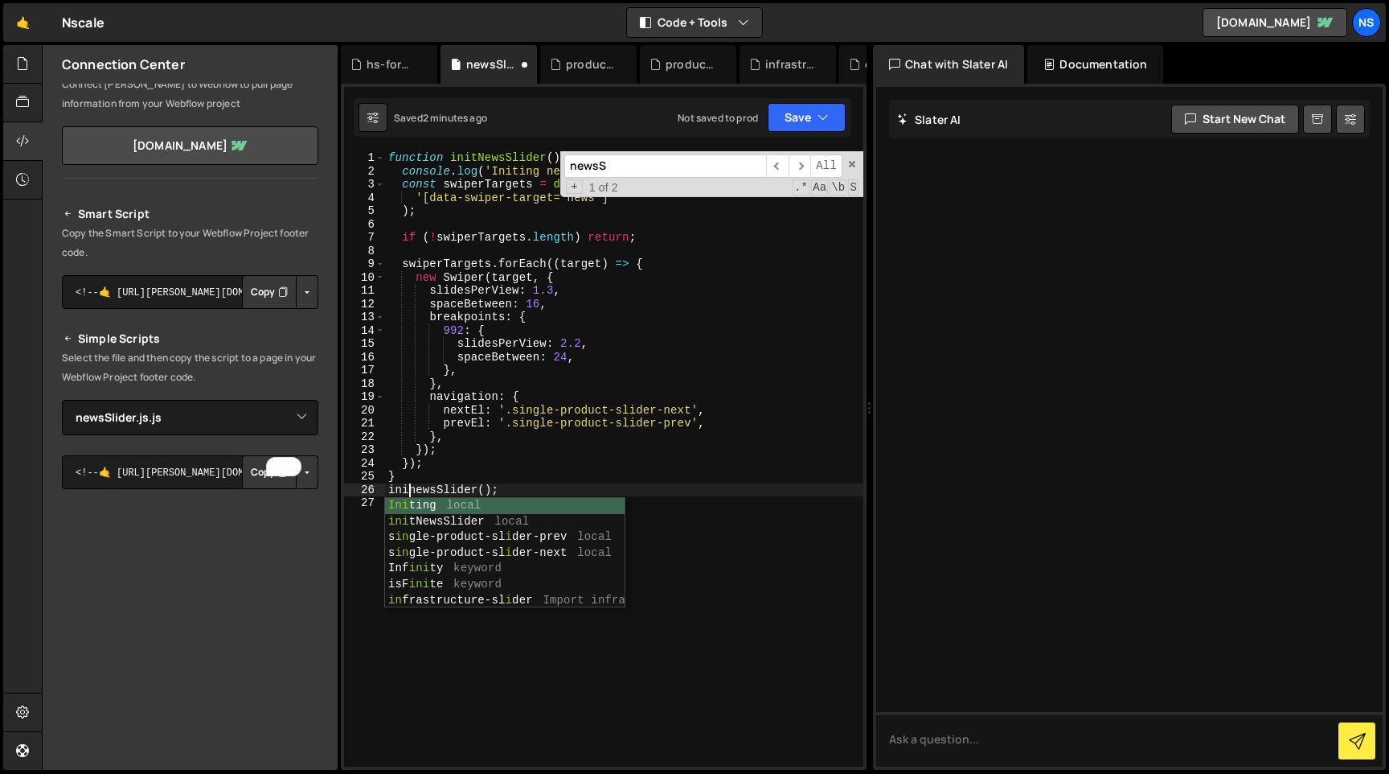
scroll to position [0, 2]
type textarea "initNewsSlider();"
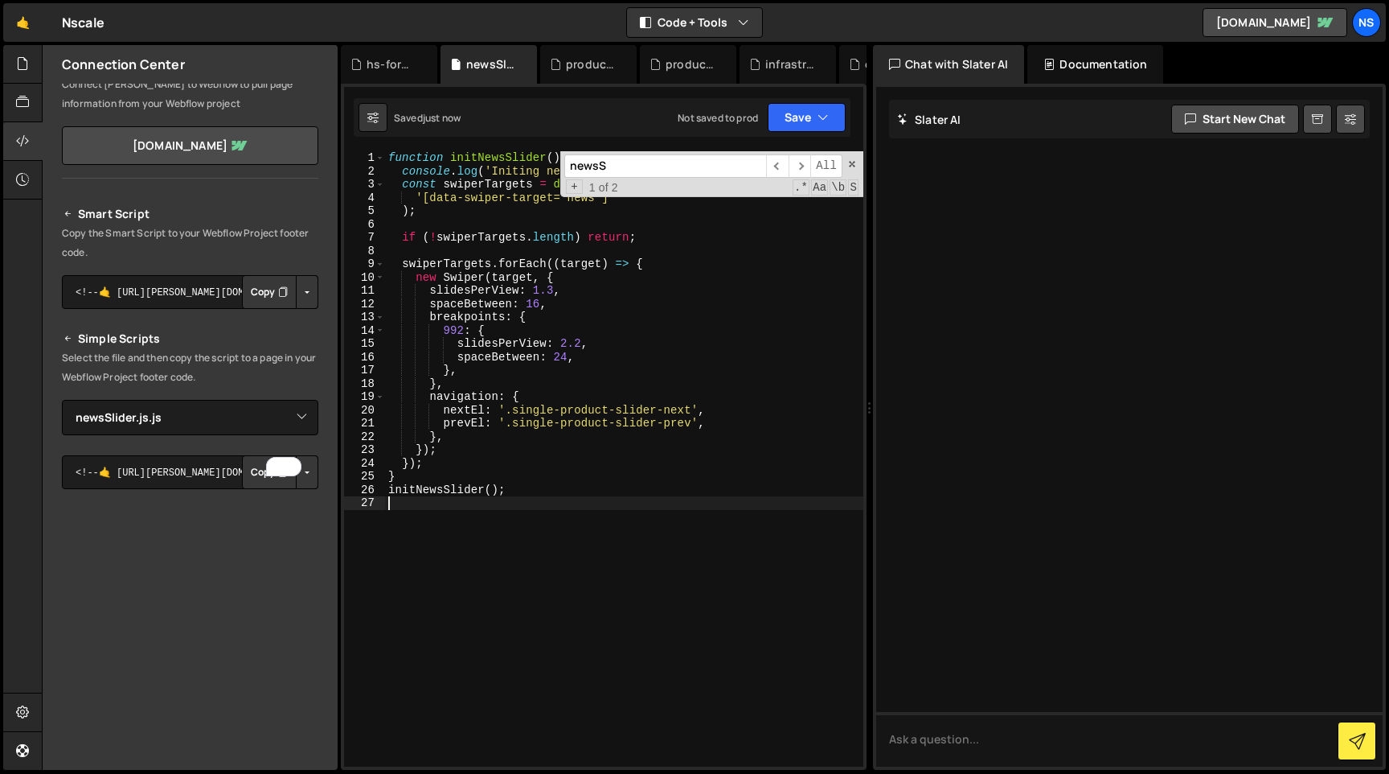
click at [465, 550] on div "function initNewsSlider ( ) { console . log ( 'Initing news slider' ) ; const s…" at bounding box center [624, 472] width 478 height 642
click at [848, 167] on span at bounding box center [852, 163] width 11 height 11
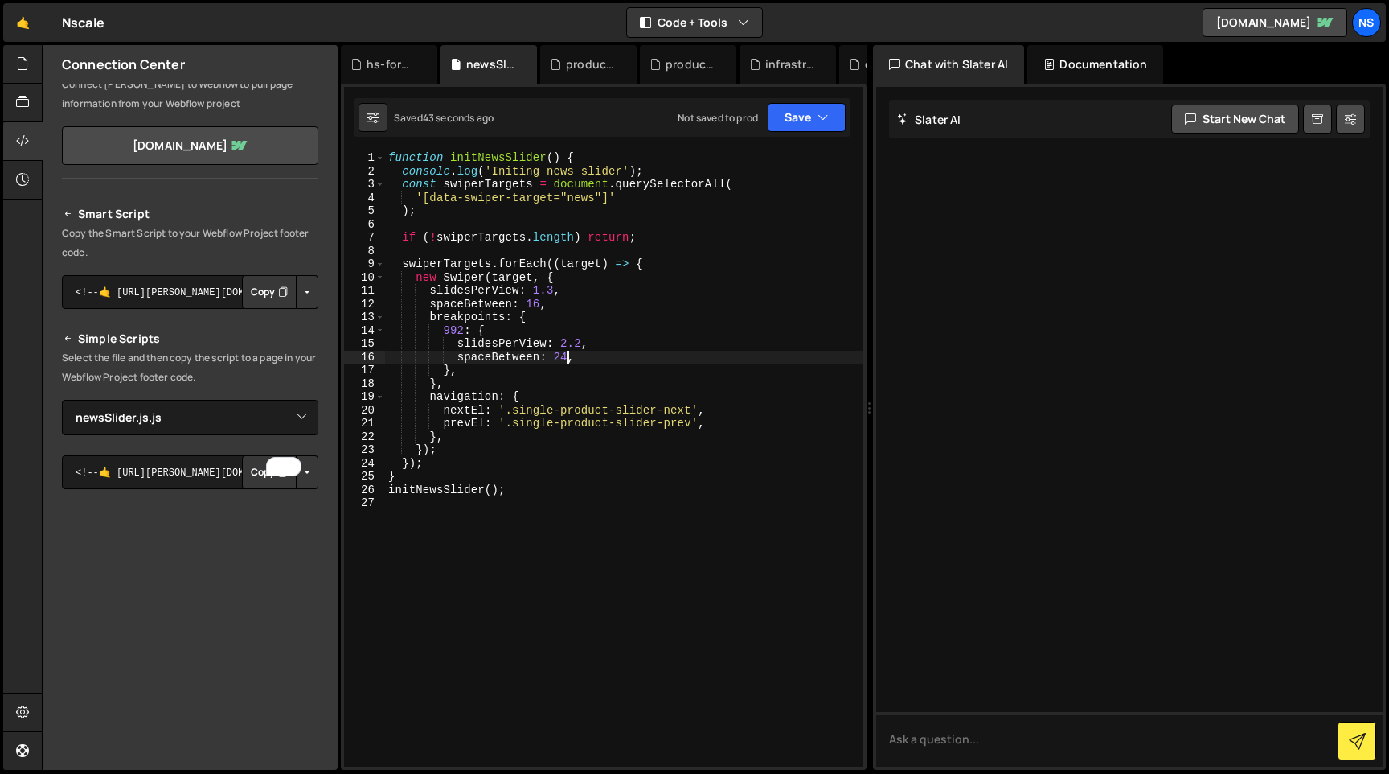
click at [568, 353] on div "function initNewsSlider ( ) { console . log ( 'Initing news slider' ) ; const s…" at bounding box center [624, 472] width 478 height 642
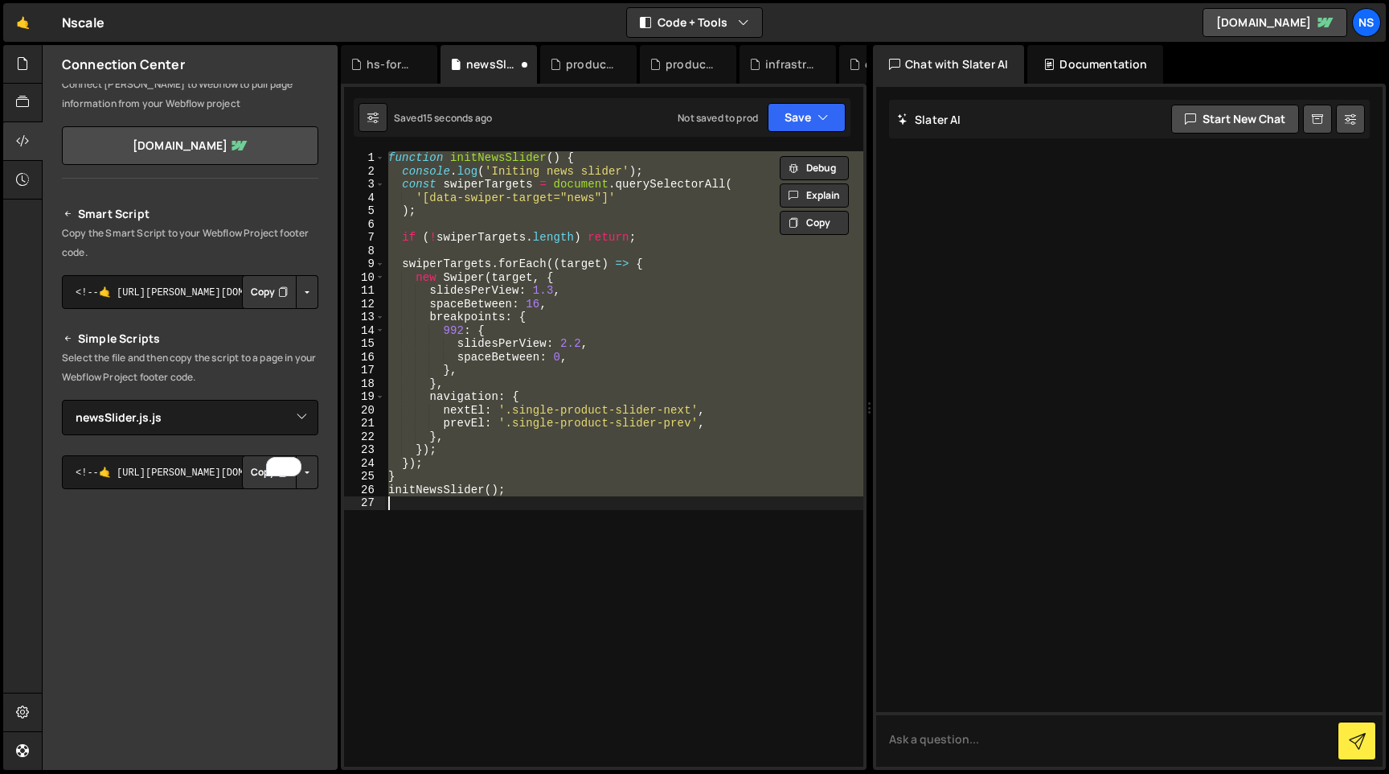
click at [682, 336] on div "function initNewsSlider ( ) { console . log ( 'Initing news slider' ) ; const s…" at bounding box center [624, 458] width 478 height 615
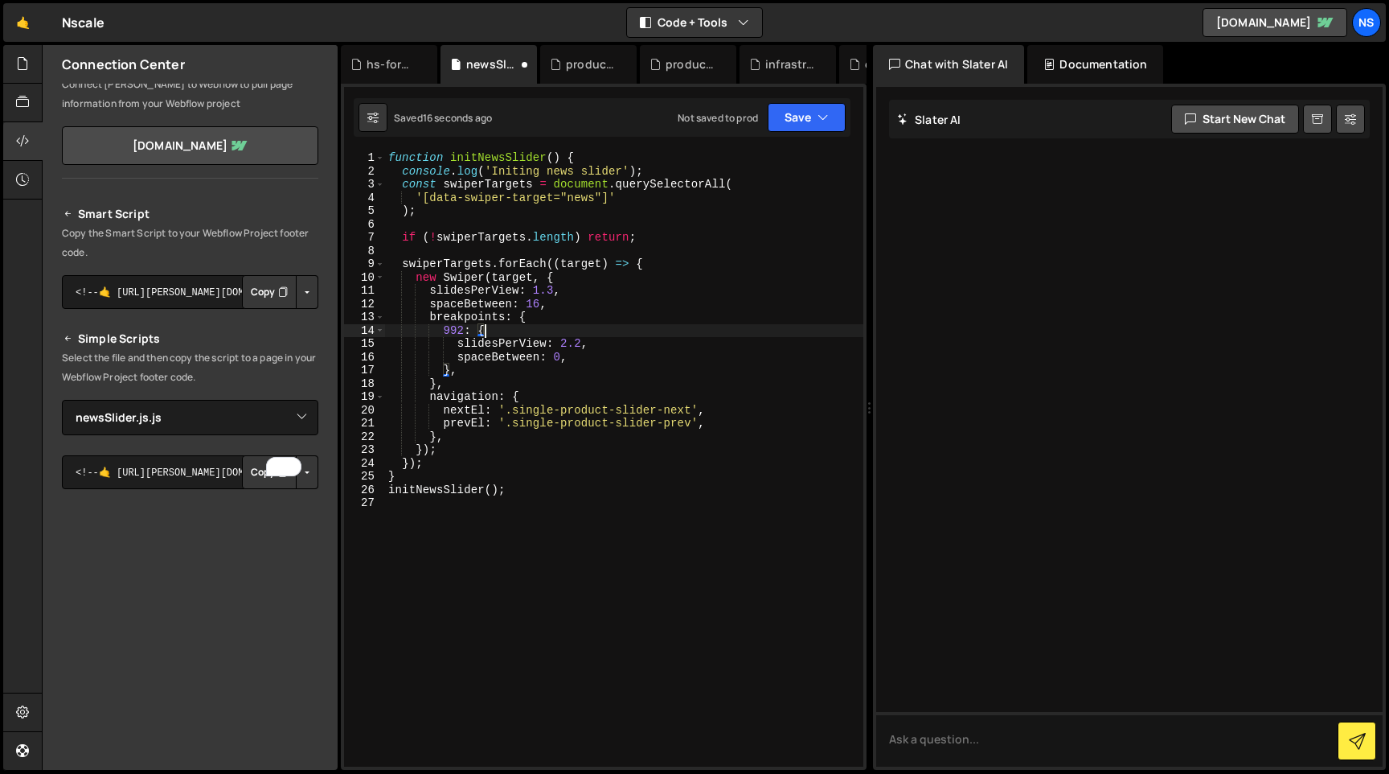
click at [557, 352] on div "function initNewsSlider ( ) { console . log ( 'Initing news slider' ) ; const s…" at bounding box center [624, 472] width 478 height 642
click at [563, 359] on div "function initNewsSlider ( ) { console . log ( 'Initing news slider' ) ; const s…" at bounding box center [624, 472] width 478 height 642
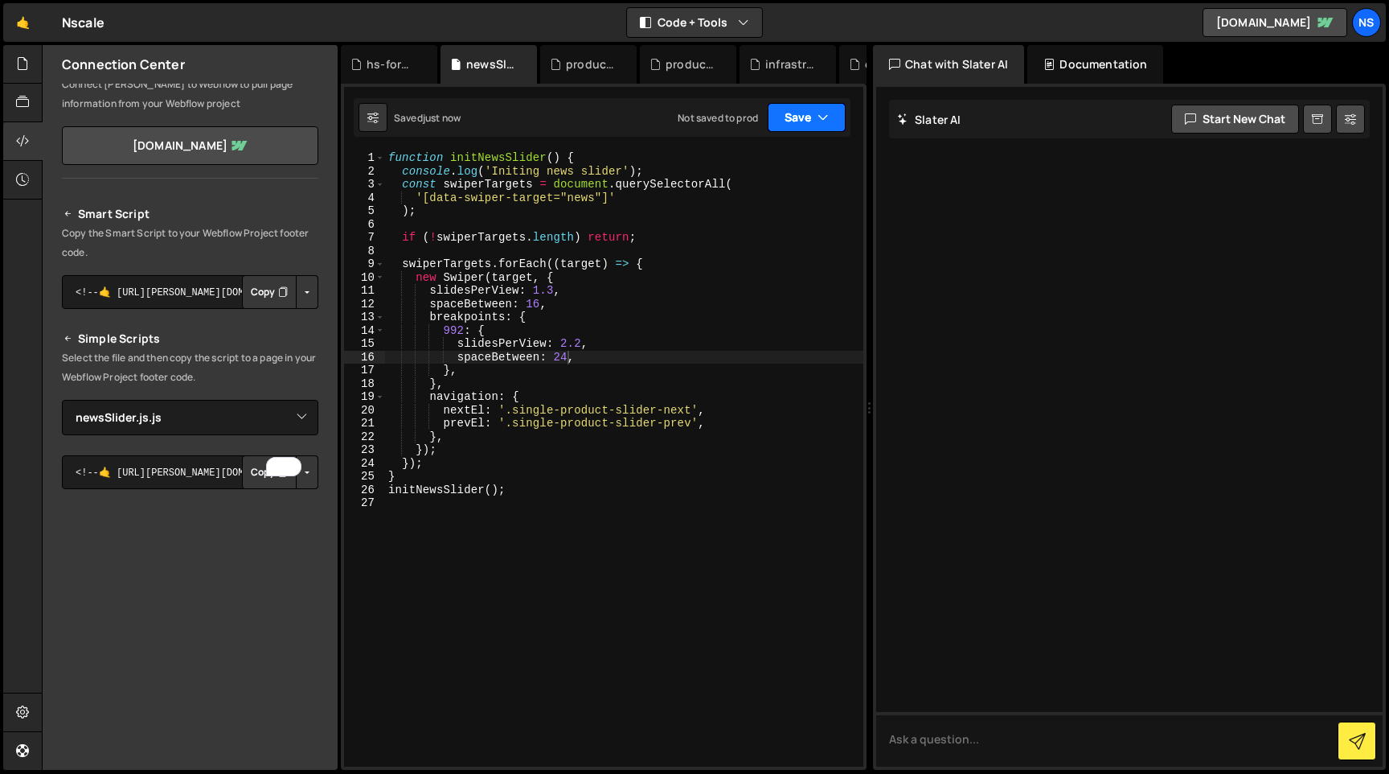
click at [808, 112] on button "Save" at bounding box center [807, 117] width 78 height 29
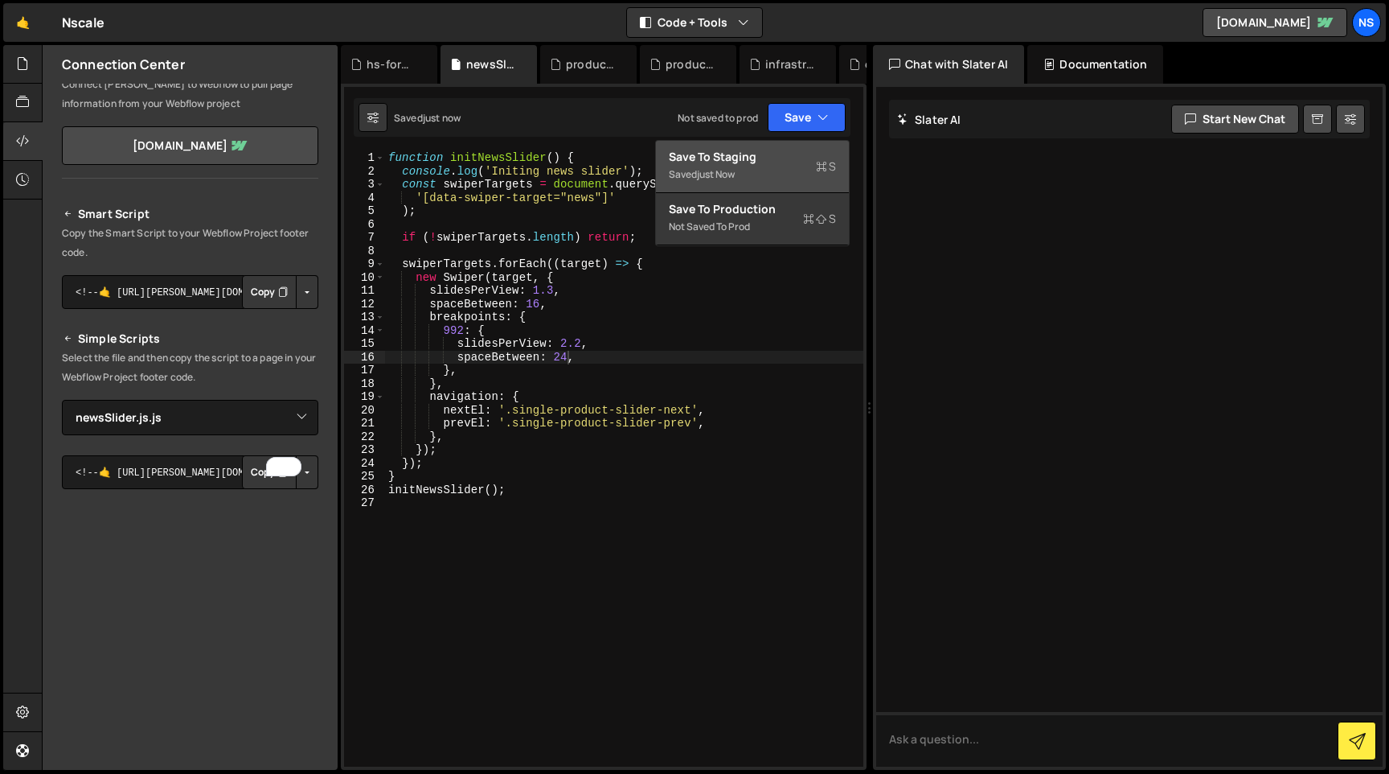
click at [774, 157] on div "Save to Staging S" at bounding box center [752, 157] width 167 height 16
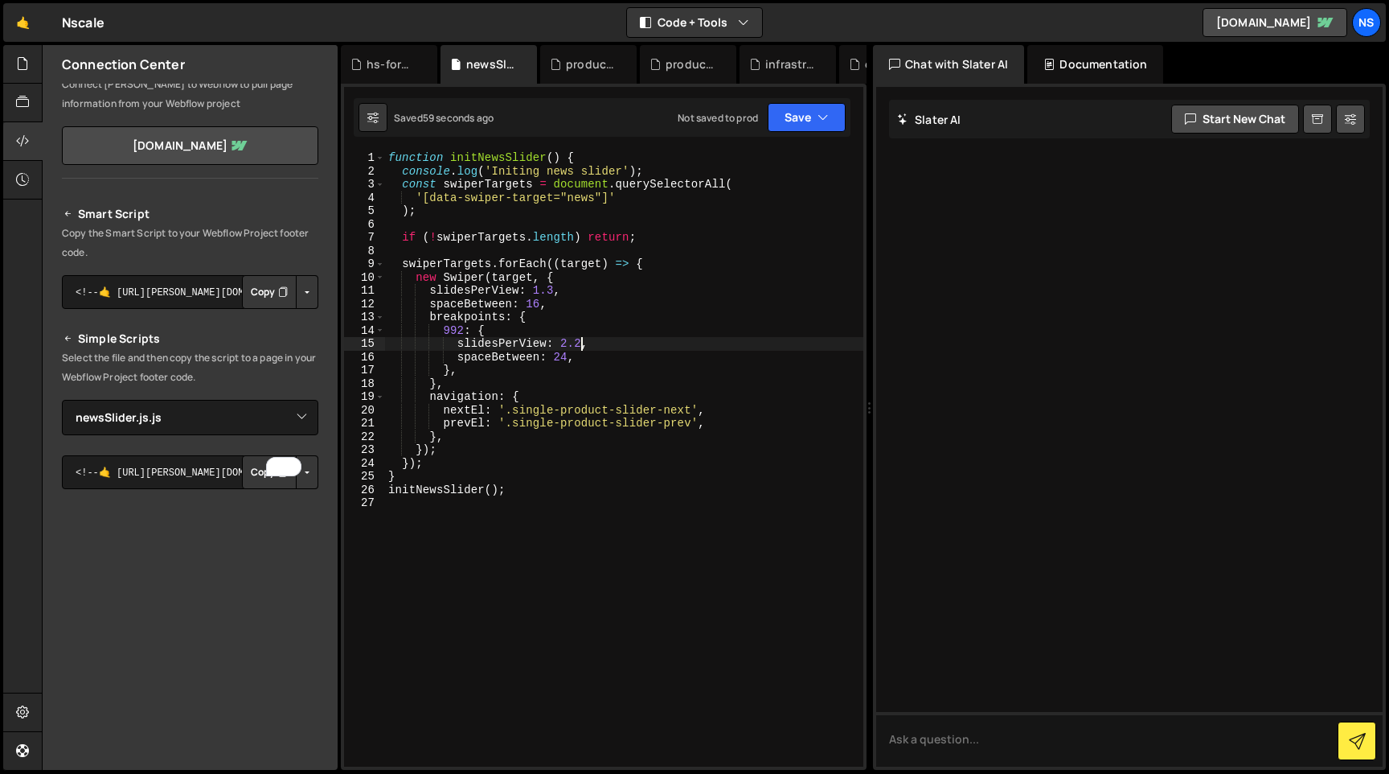
click at [583, 340] on div "function initNewsSlider ( ) { console . log ( 'Initing news slider' ) ; const s…" at bounding box center [624, 472] width 478 height 642
type textarea "slidesPerView: 2.1,"
click at [790, 105] on button "Save" at bounding box center [807, 117] width 78 height 29
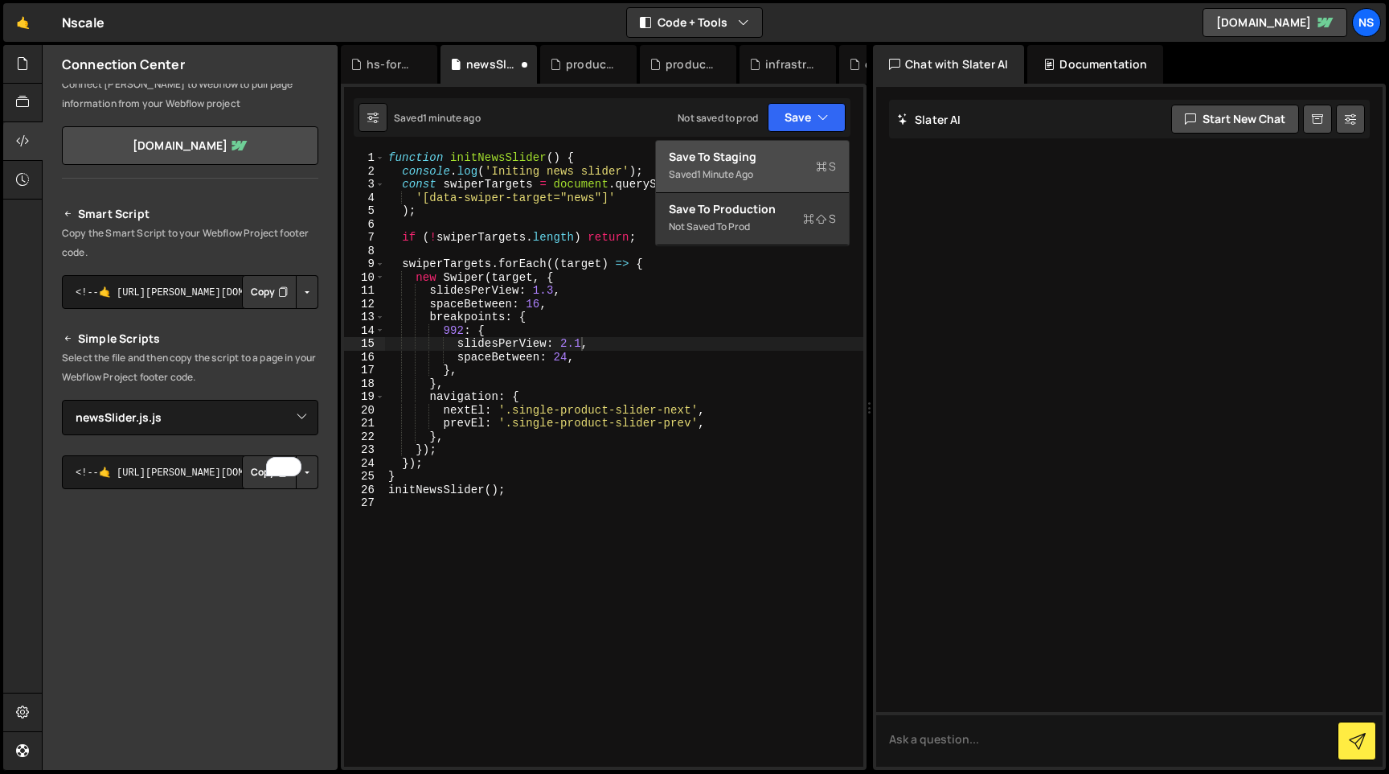
click at [790, 151] on div "Save to Staging S" at bounding box center [752, 157] width 167 height 16
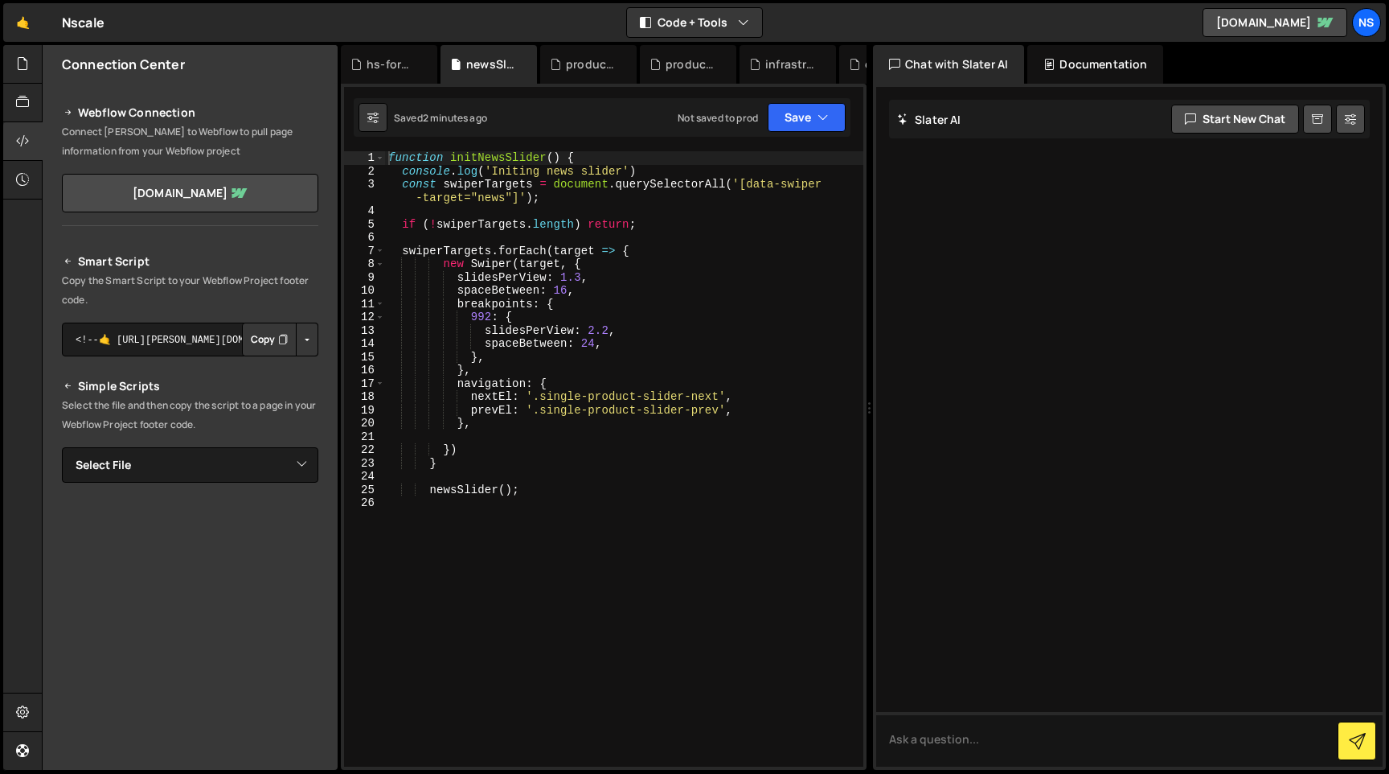
type textarea "console.log('Initing news slider')"
click at [675, 168] on div "function initNewsSlider ( ) { console . log ( 'Initing news slider' ) const swi…" at bounding box center [624, 472] width 478 height 642
paste textarea "section_index-news"
type textarea "section_index-news"
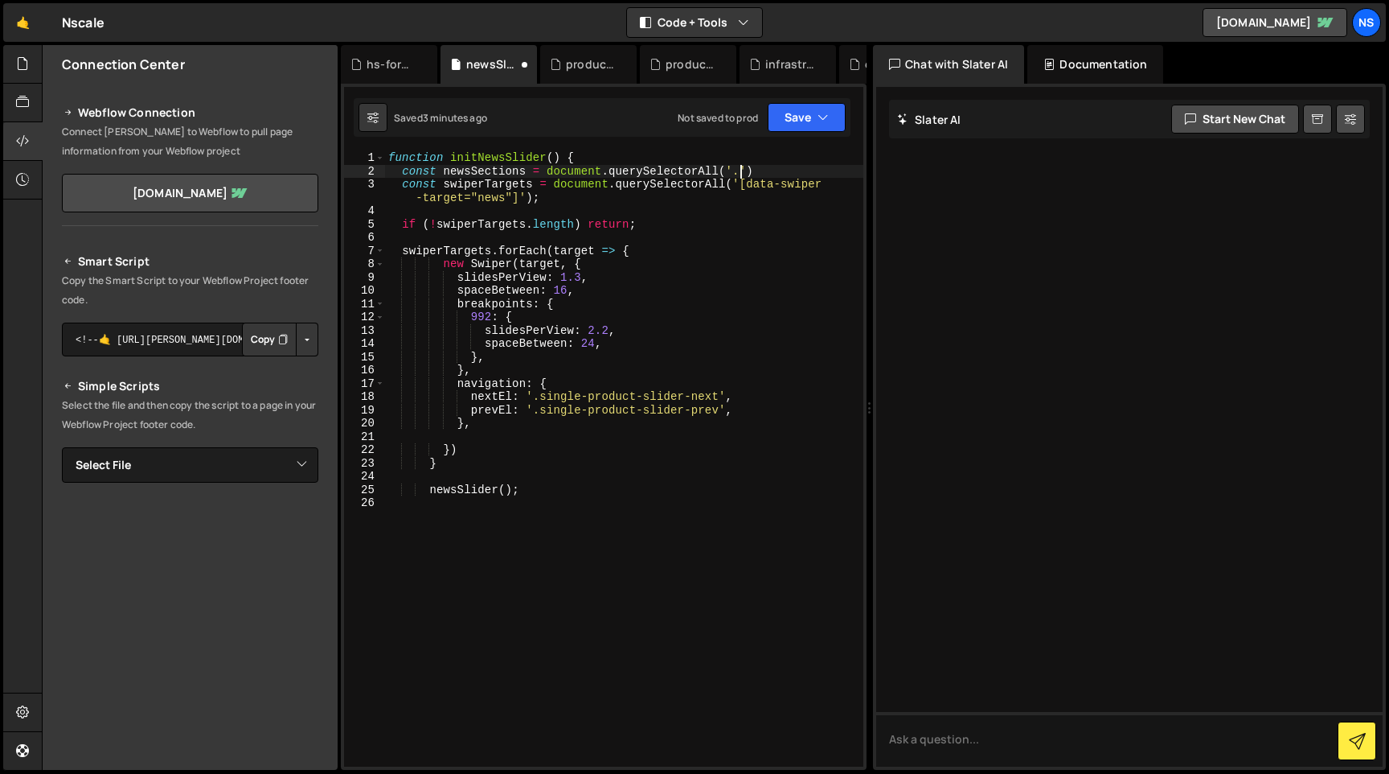
paste textarea "section_index-news"
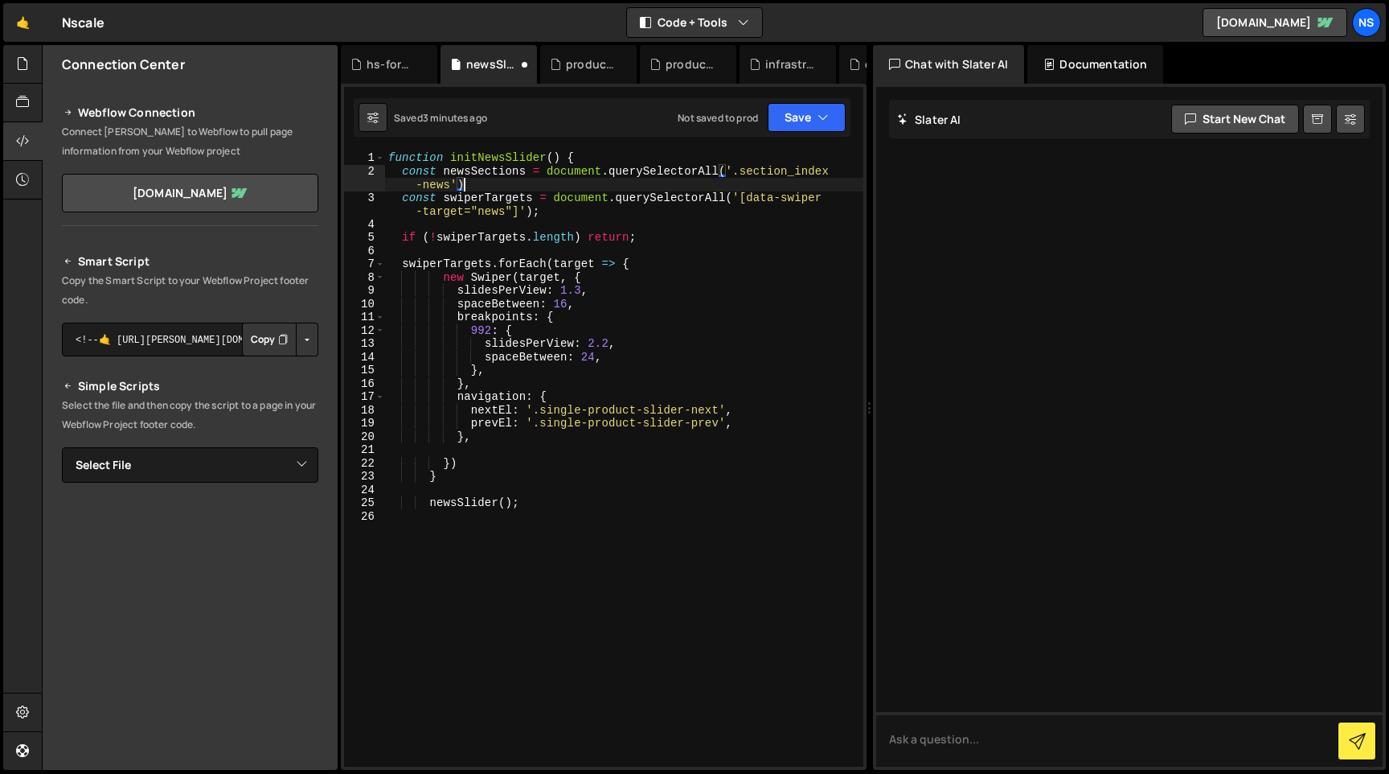
type textarea "const newsSections = document.querySelectorAll('.section_index-news');"
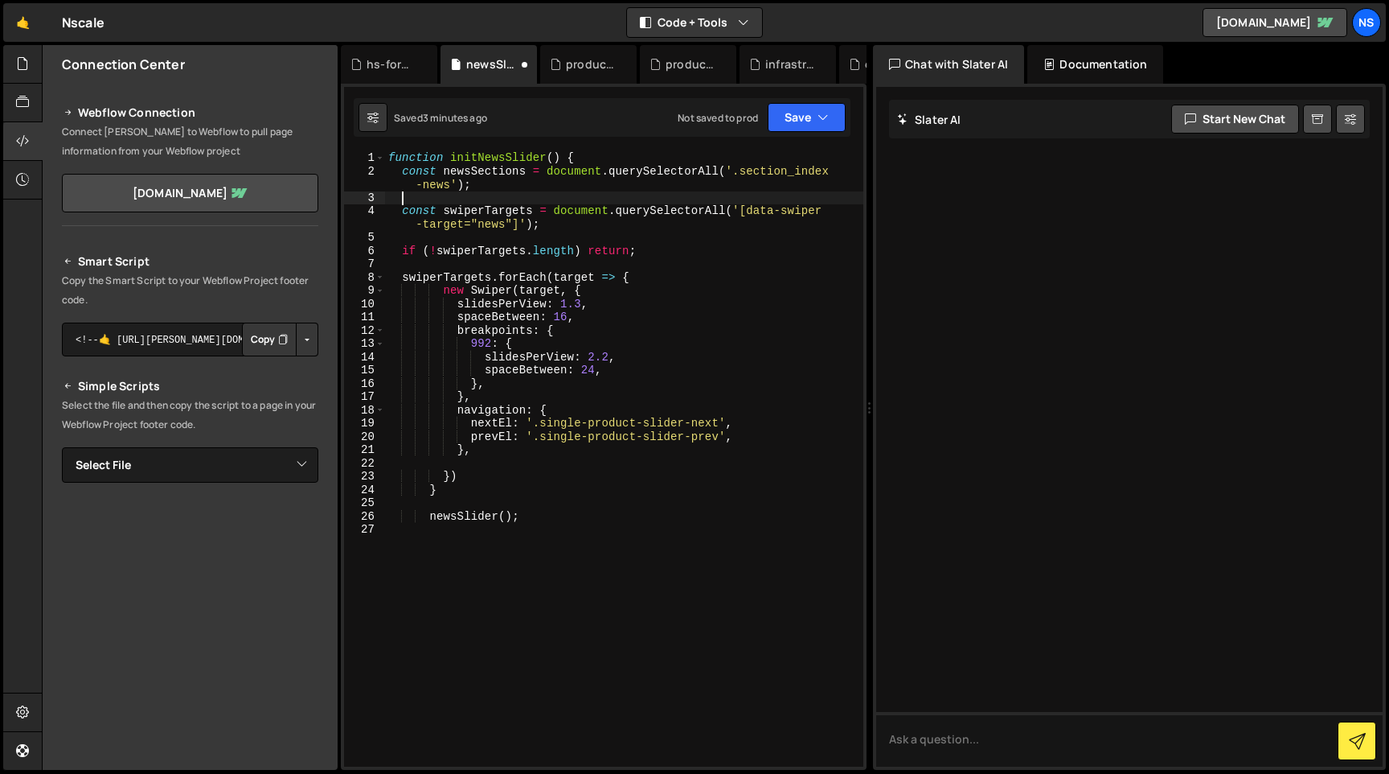
scroll to position [0, 0]
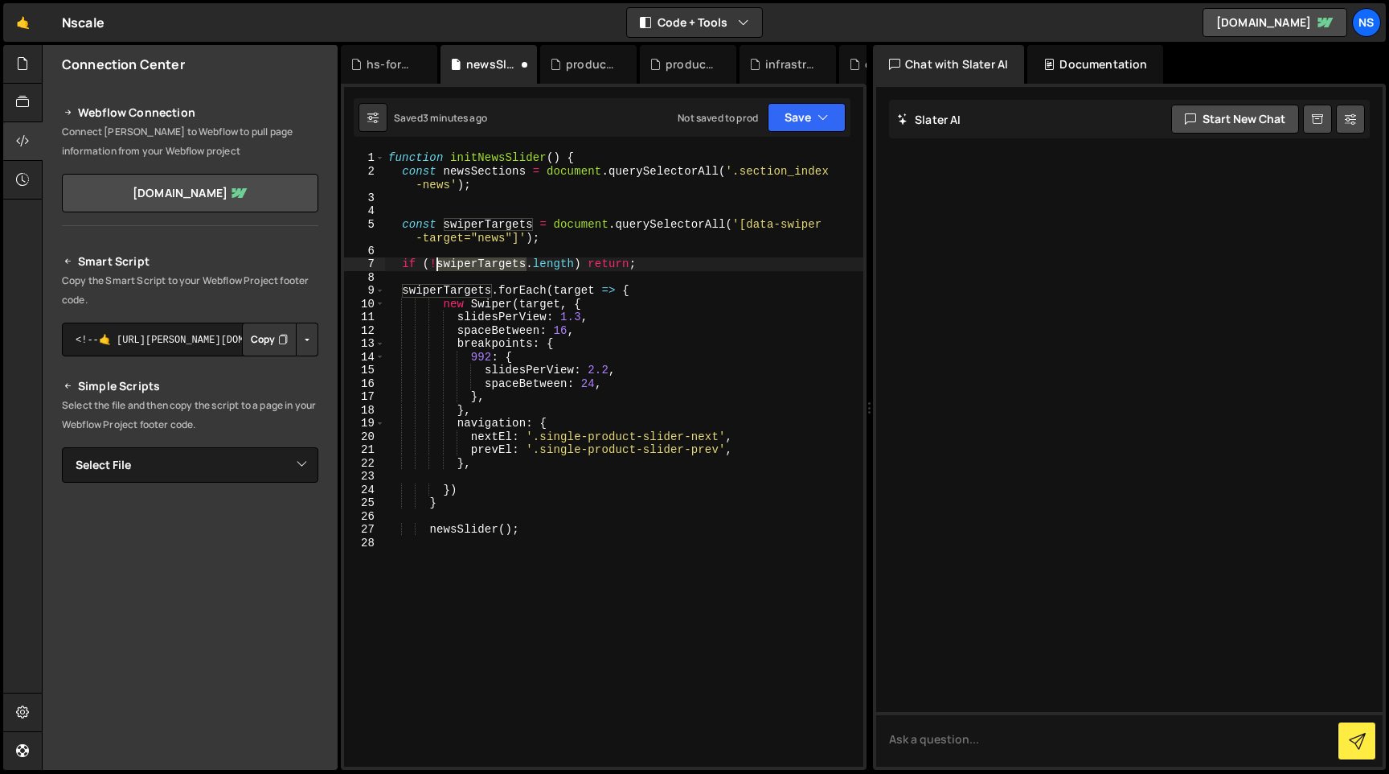
drag, startPoint x: 525, startPoint y: 263, endPoint x: 437, endPoint y: 263, distance: 88.4
click at [437, 263] on div "function initNewsSlider ( ) { const newsSections = document . querySelectorAll …" at bounding box center [624, 472] width 478 height 642
click at [676, 268] on div "function initNewsSlider ( ) { const newsSections = document . querySelectorAll …" at bounding box center [624, 472] width 478 height 642
drag, startPoint x: 587, startPoint y: 233, endPoint x: 393, endPoint y: 220, distance: 194.2
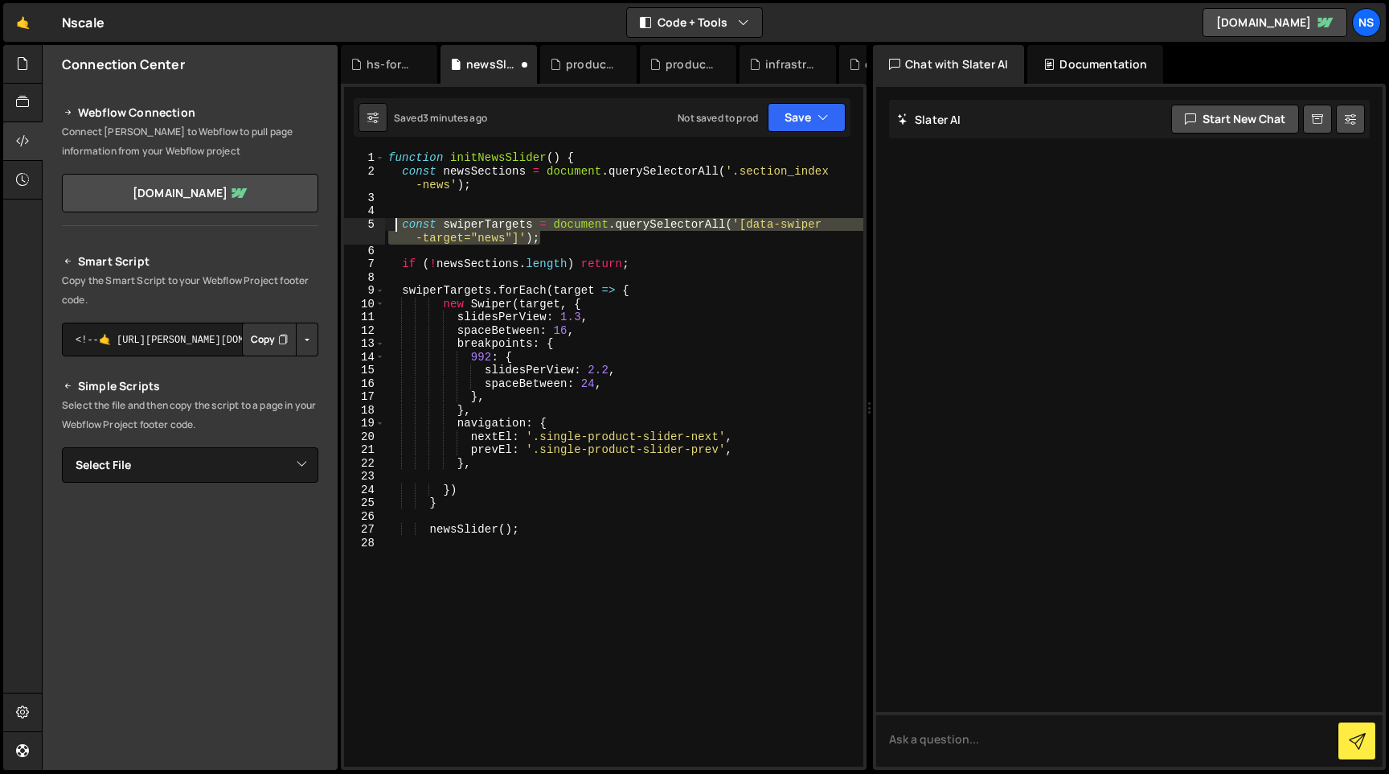
click at [393, 220] on div "function initNewsSlider ( ) { const newsSections = document . querySelectorAll …" at bounding box center [624, 472] width 478 height 642
type textarea "const swiperTargets = document.querySelectorAll('[data-swiper-target="news"]');"
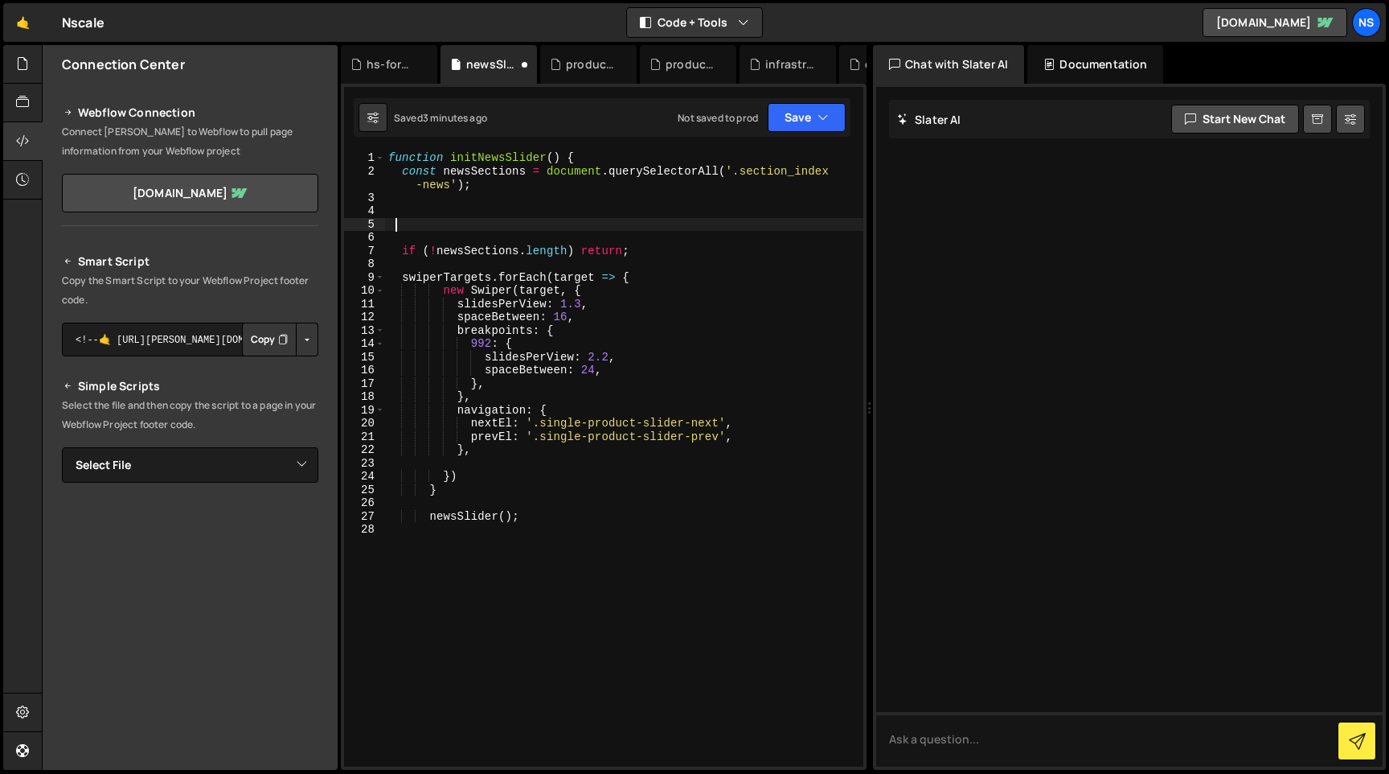
scroll to position [0, 0]
click at [656, 254] on div "function initNewsSlider ( ) { const newsSections = document . querySelectorAll …" at bounding box center [624, 472] width 478 height 642
drag, startPoint x: 490, startPoint y: 284, endPoint x: 412, endPoint y: 284, distance: 78.0
click at [412, 284] on div "function initNewsSlider ( ) { const newsSections = document . querySelectorAll …" at bounding box center [624, 472] width 478 height 642
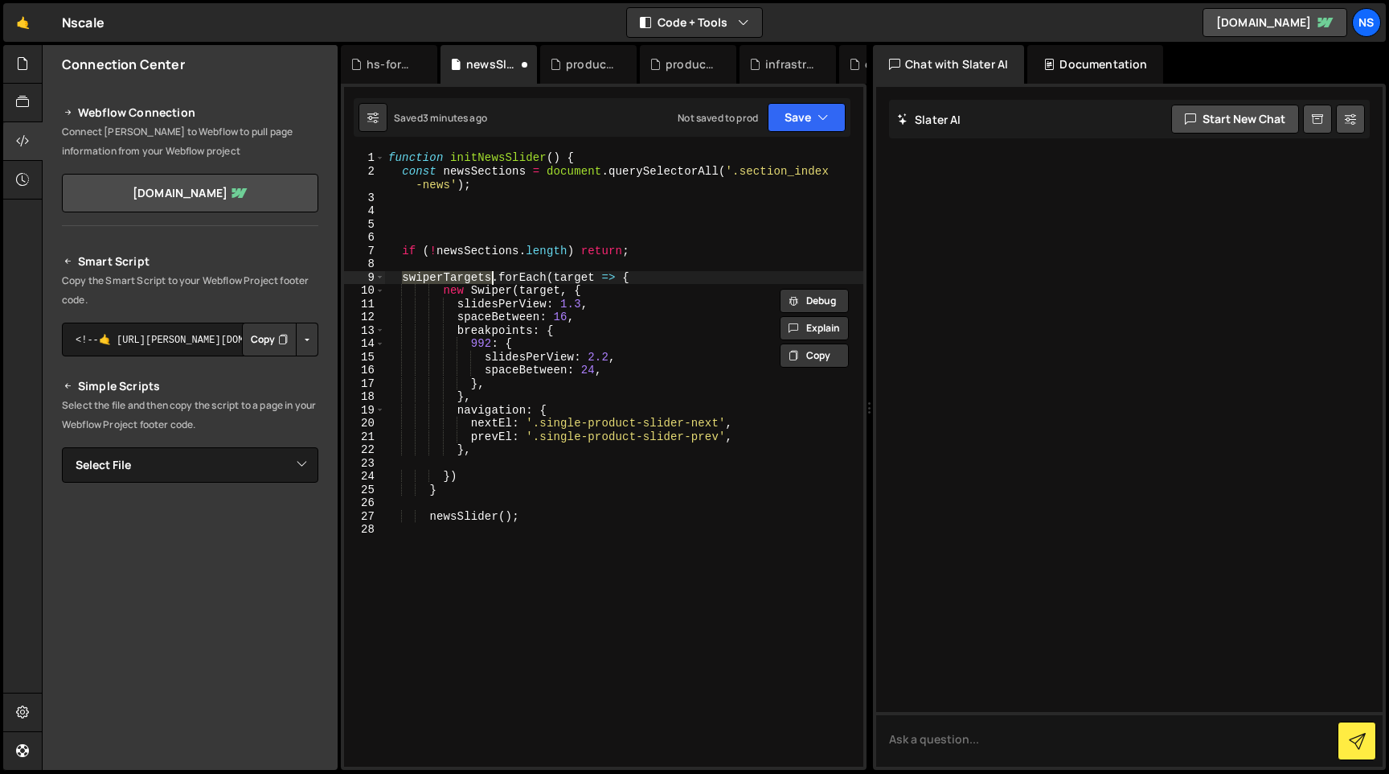
drag, startPoint x: 405, startPoint y: 275, endPoint x: 490, endPoint y: 277, distance: 85.2
click at [490, 277] on div "function initNewsSlider ( ) { const newsSections = document . querySelectorAll …" at bounding box center [624, 472] width 478 height 642
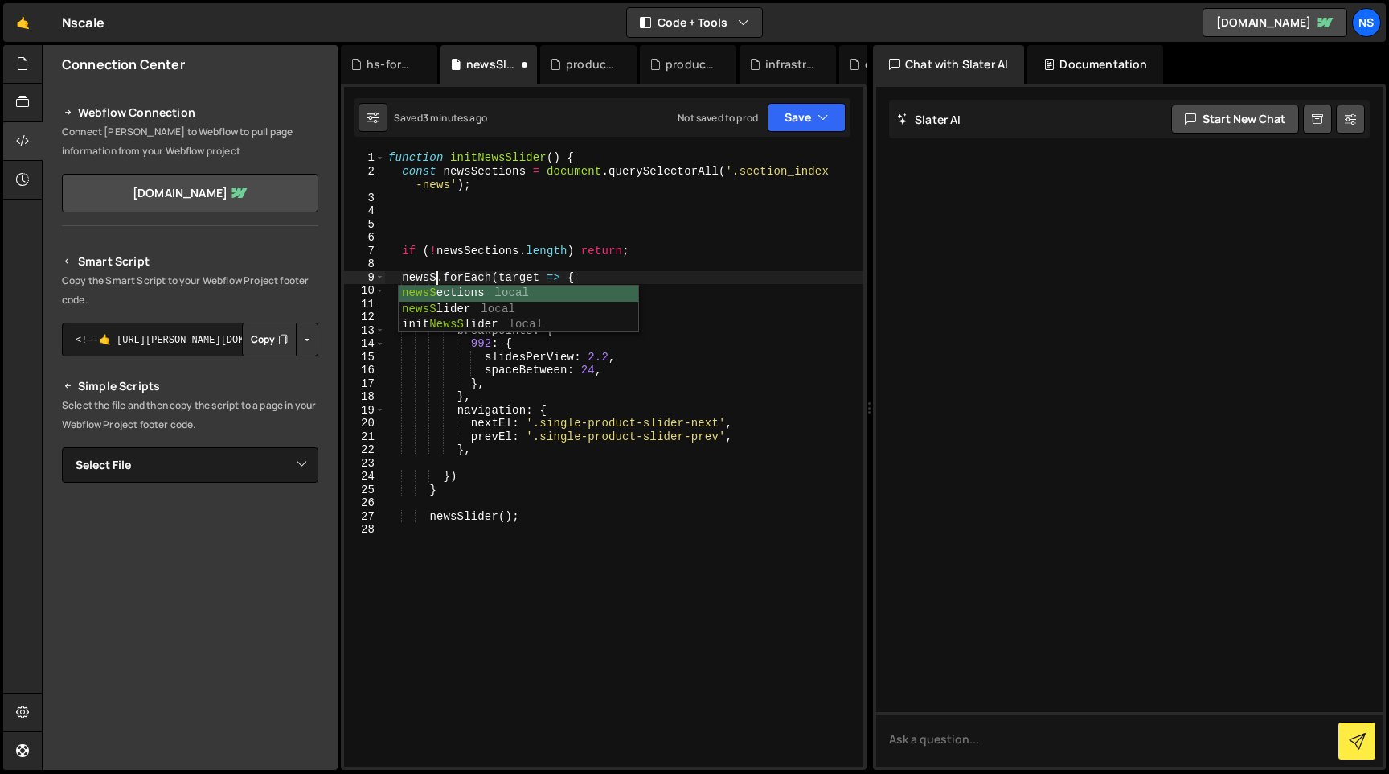
scroll to position [0, 3]
click at [565, 273] on div "function initNewsSlider ( ) { const newsSections = document . querySelectorAll …" at bounding box center [624, 472] width 478 height 642
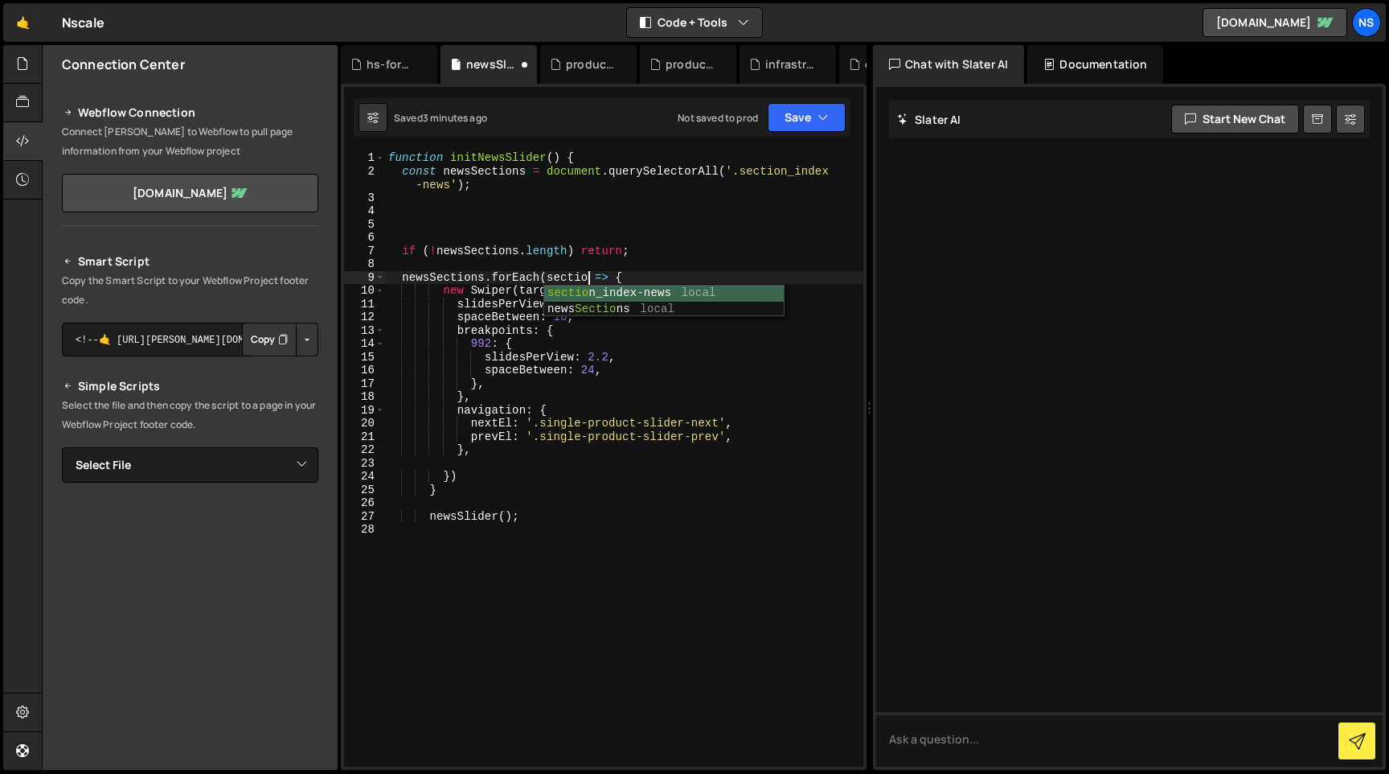
scroll to position [0, 14]
click at [594, 255] on div "function initNewsSlider ( ) { const newsSections = document . querySelectorAll …" at bounding box center [624, 472] width 478 height 642
click at [668, 283] on div "function initNewsSlider ( ) { const newsSections = document . querySelectorAll …" at bounding box center [624, 472] width 478 height 642
type textarea "newsSections.forEach(section => {"
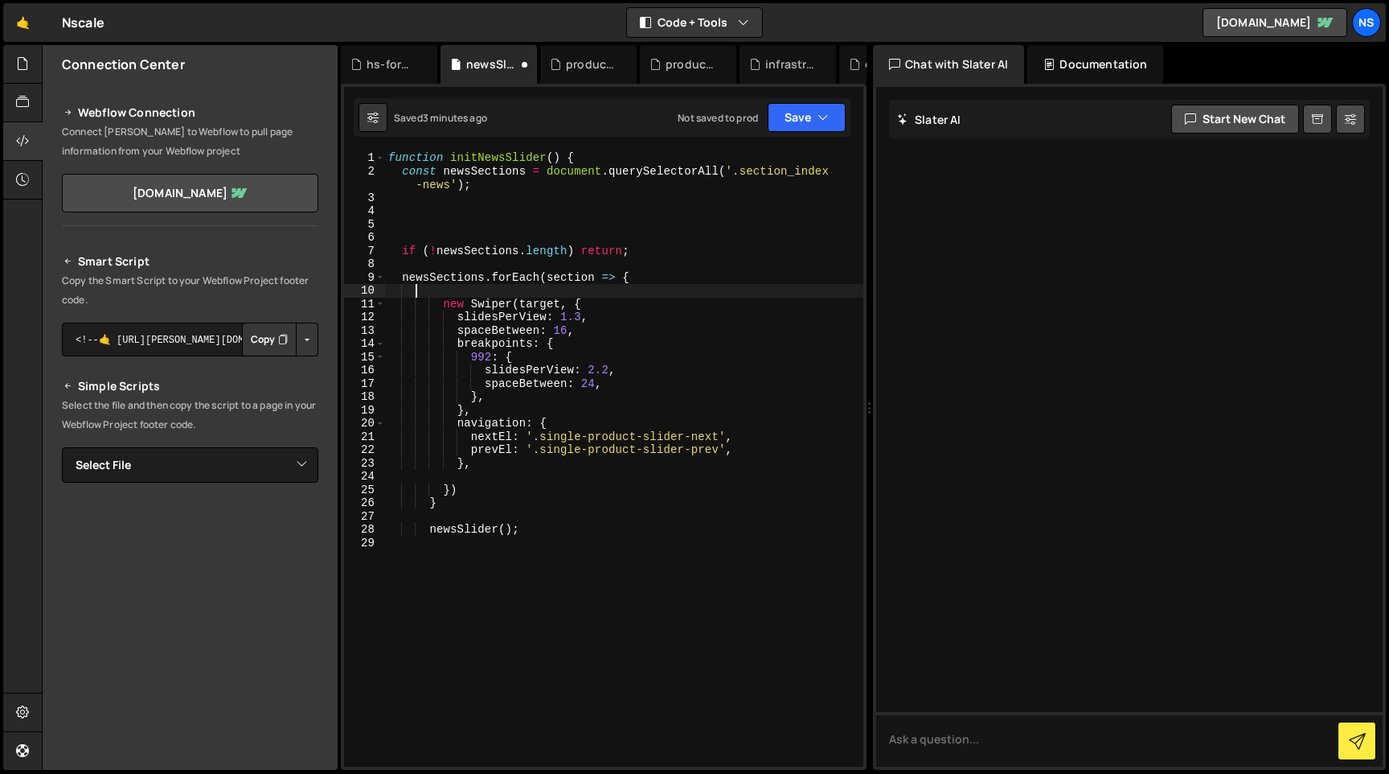
scroll to position [0, 1]
paste textarea "const swiperTargets = document.querySelectorAll('[data-swiper-target="news"]');"
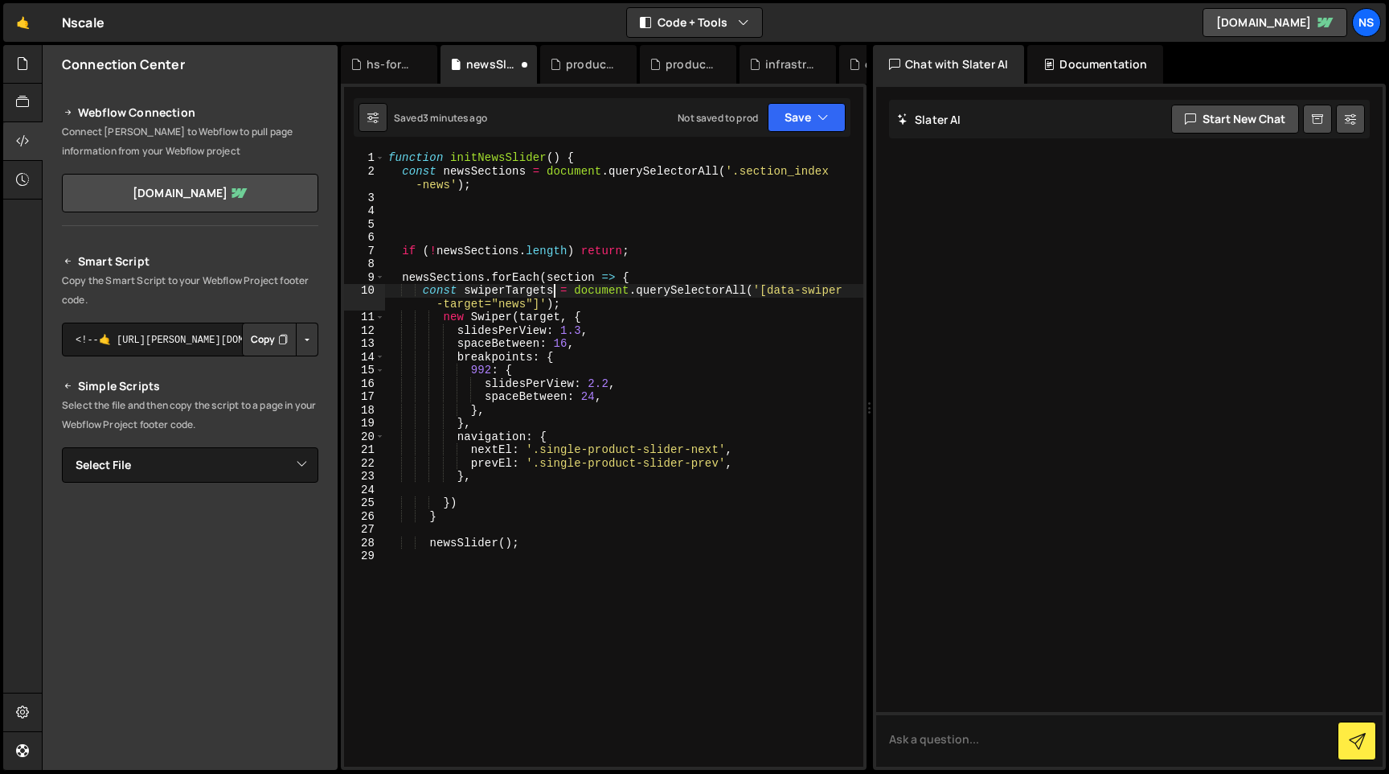
click at [556, 293] on div "function initNewsSlider ( ) { const newsSections = document . querySelectorAll …" at bounding box center [624, 472] width 478 height 642
click at [611, 291] on div "function initNewsSlider ( ) { const newsSections = document . querySelectorAll …" at bounding box center [624, 472] width 478 height 642
click at [711, 251] on div "function initNewsSlider ( ) { const newsSections = document . querySelectorAll …" at bounding box center [624, 472] width 478 height 642
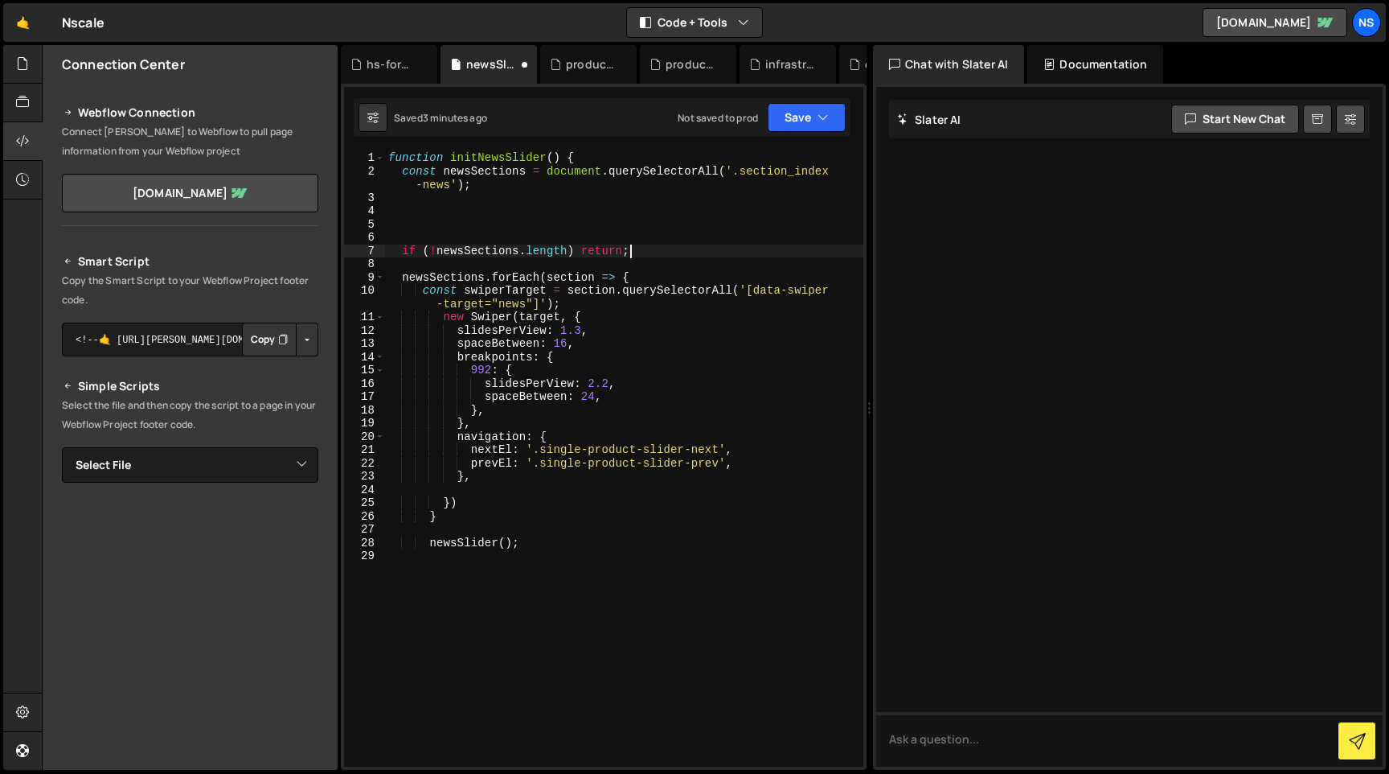
click at [733, 294] on div "function initNewsSlider ( ) { const newsSections = document . querySelectorAll …" at bounding box center [624, 472] width 478 height 642
click at [600, 306] on div "function initNewsSlider ( ) { const newsSections = document . querySelectorAll …" at bounding box center [624, 472] width 478 height 642
type textarea "const swiperTarget = section.querySelector('[data-swiper-target="news"]');"
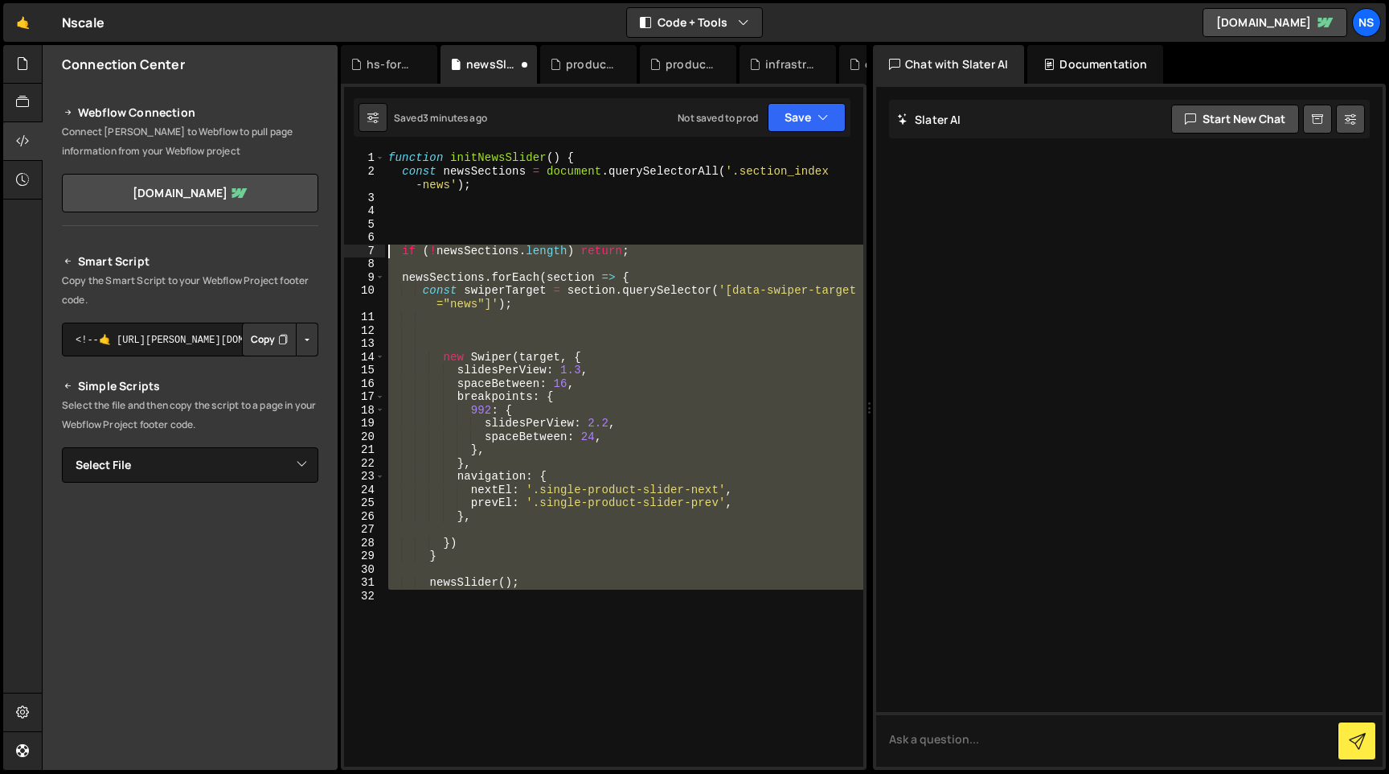
drag, startPoint x: 544, startPoint y: 642, endPoint x: 326, endPoint y: 254, distance: 445.3
click at [326, 254] on div "Files New File Javascript files 1 careers.js 0 1 general-enquiry-from.js 0 2 hs…" at bounding box center [716, 407] width 1348 height 725
paste textarea "newsSlider();"
type textarea "newsSlider();"
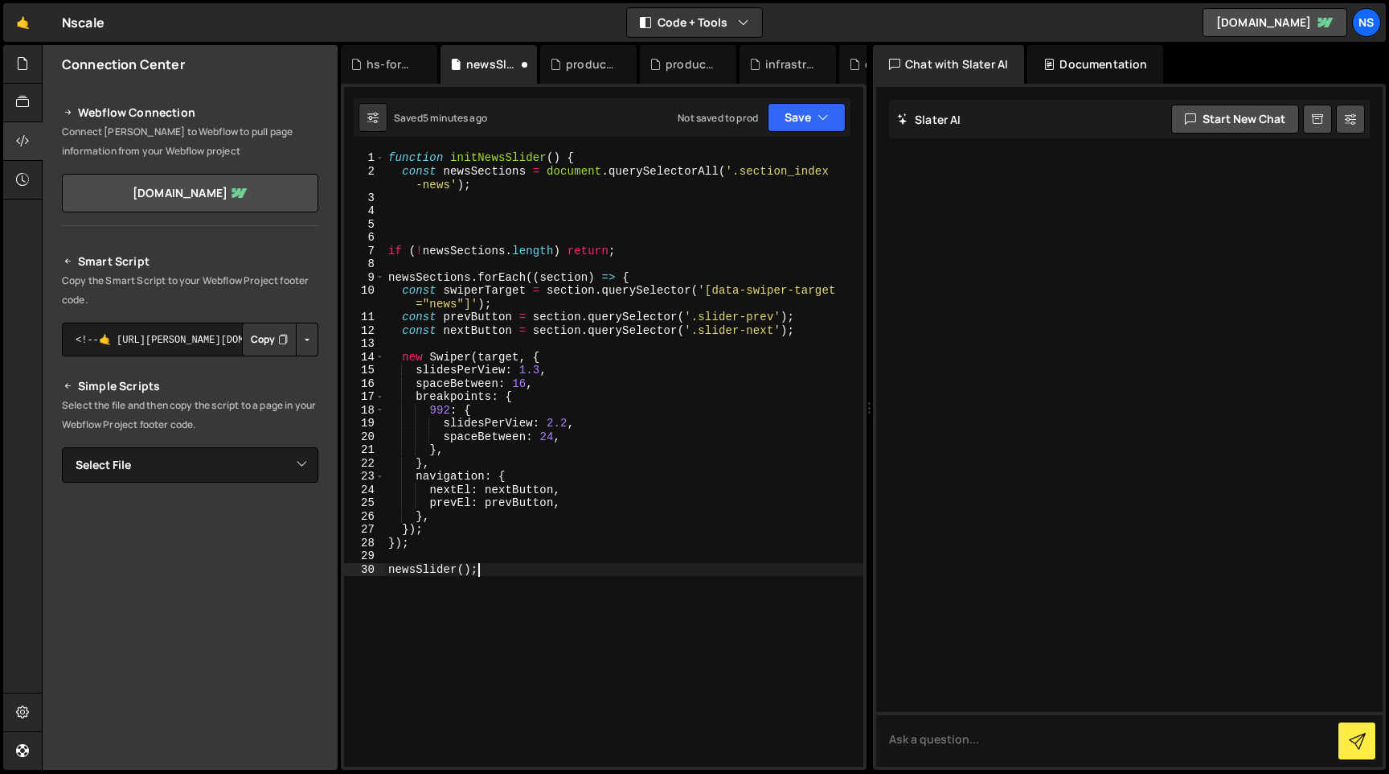
click at [412, 232] on div "function initNewsSlider ( ) { const newsSections = document . querySelectorAll …" at bounding box center [624, 472] width 478 height 642
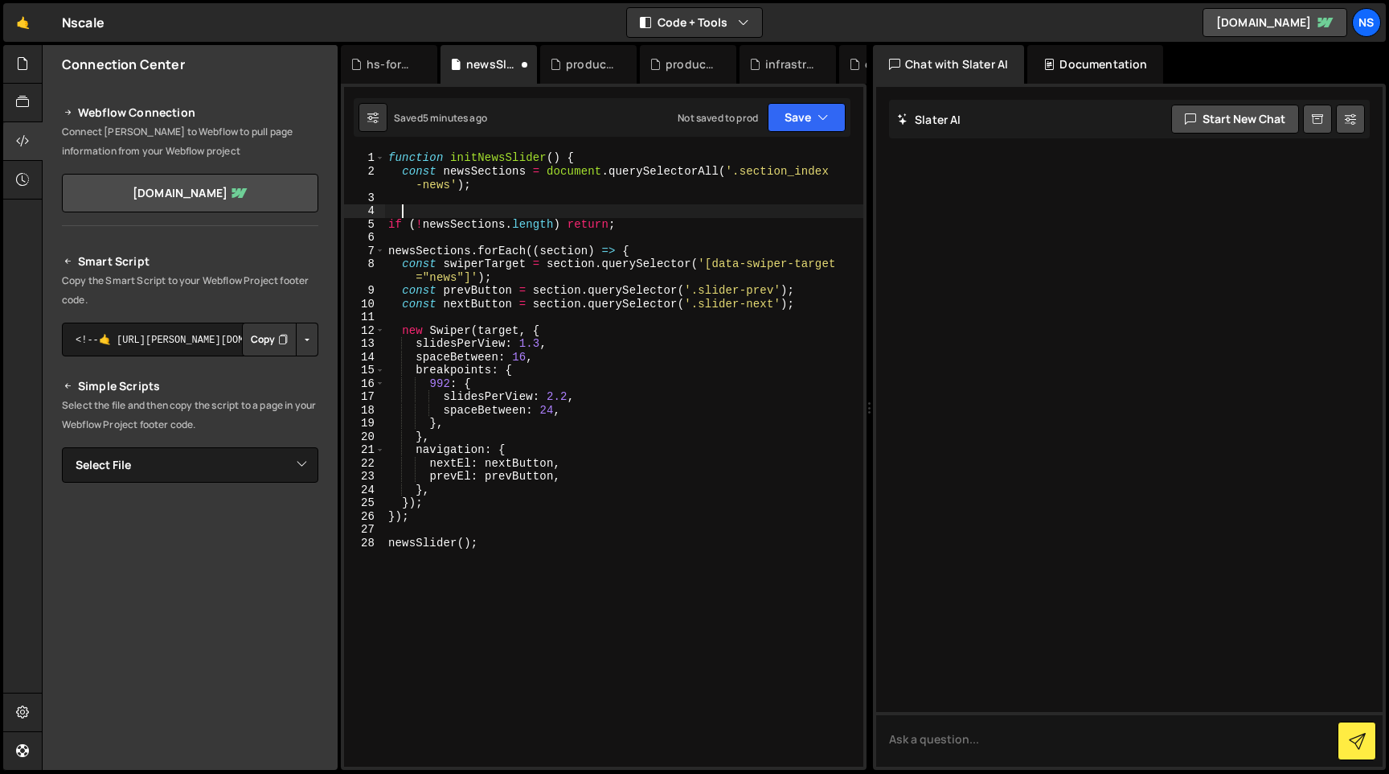
click at [522, 411] on div "function initNewsSlider ( ) { const newsSections = document . querySelectorAll …" at bounding box center [624, 472] width 478 height 642
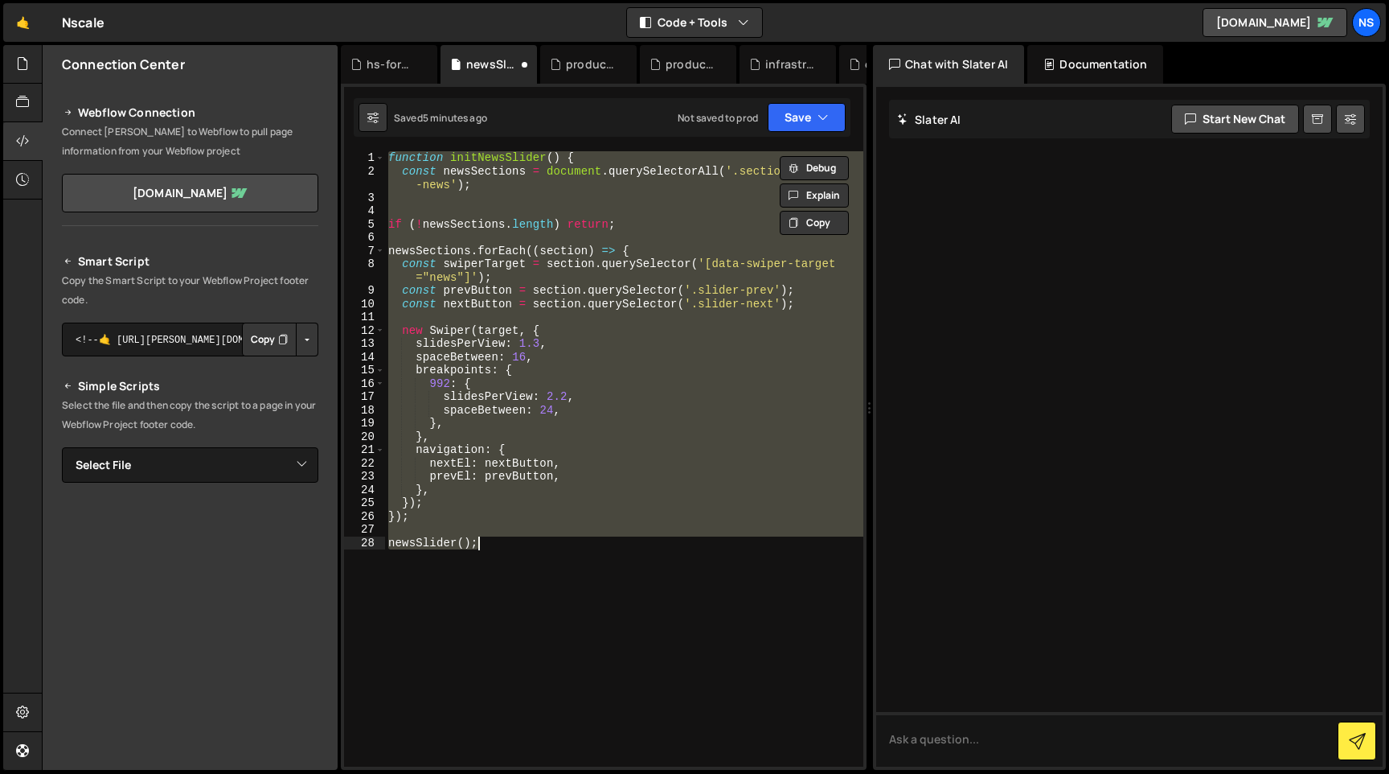
paste textarea
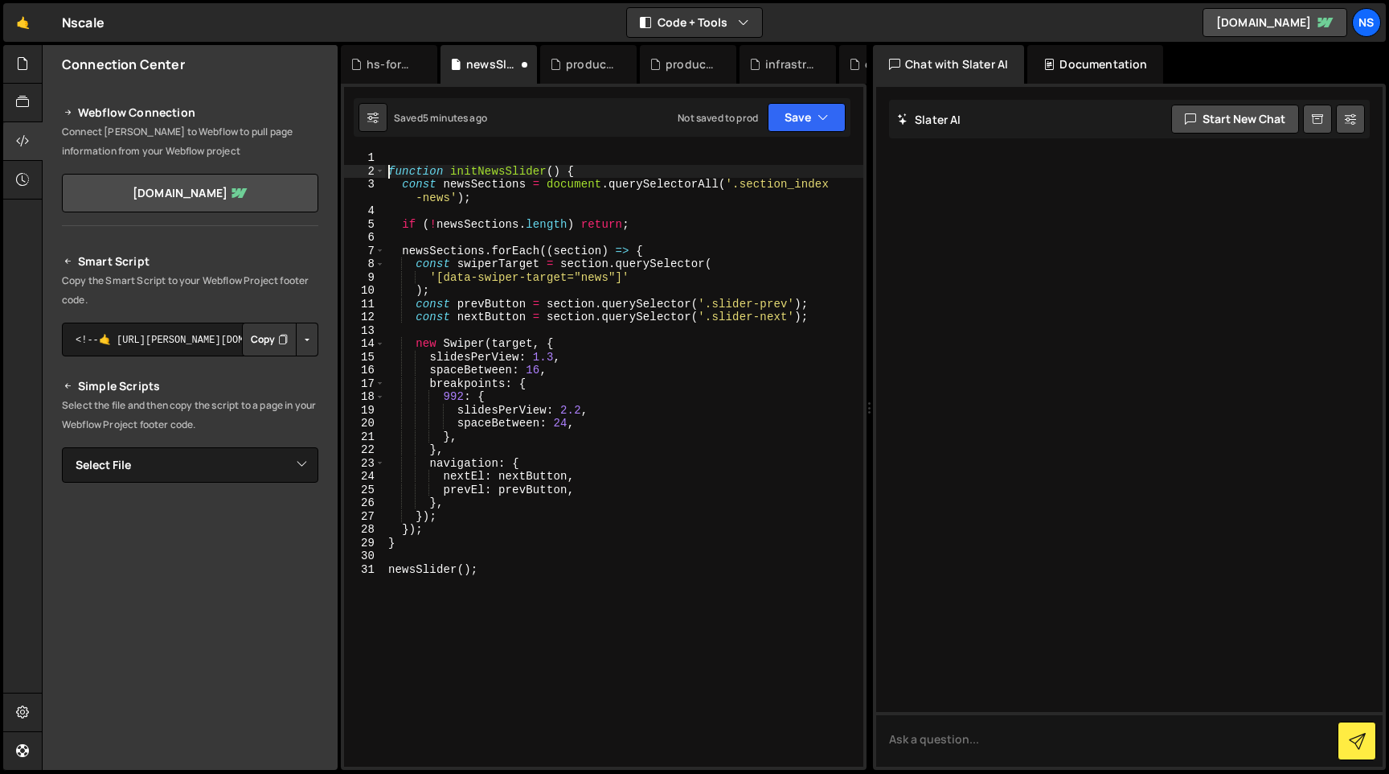
click at [392, 173] on div "function initNewsSlider ( ) { const newsSections = document . querySelectorAll …" at bounding box center [624, 472] width 478 height 642
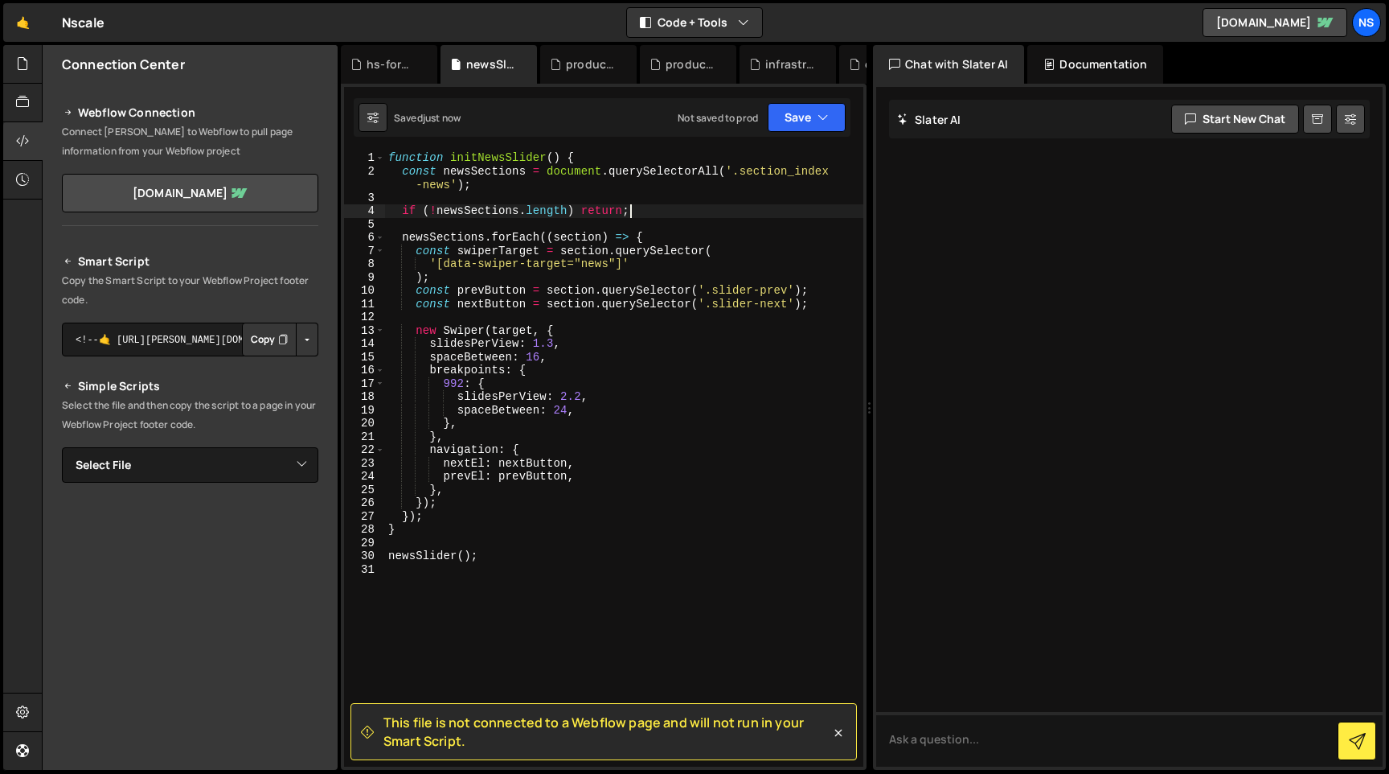
click at [663, 208] on div "function initNewsSlider ( ) { const newsSections = document . querySelectorAll …" at bounding box center [624, 472] width 478 height 642
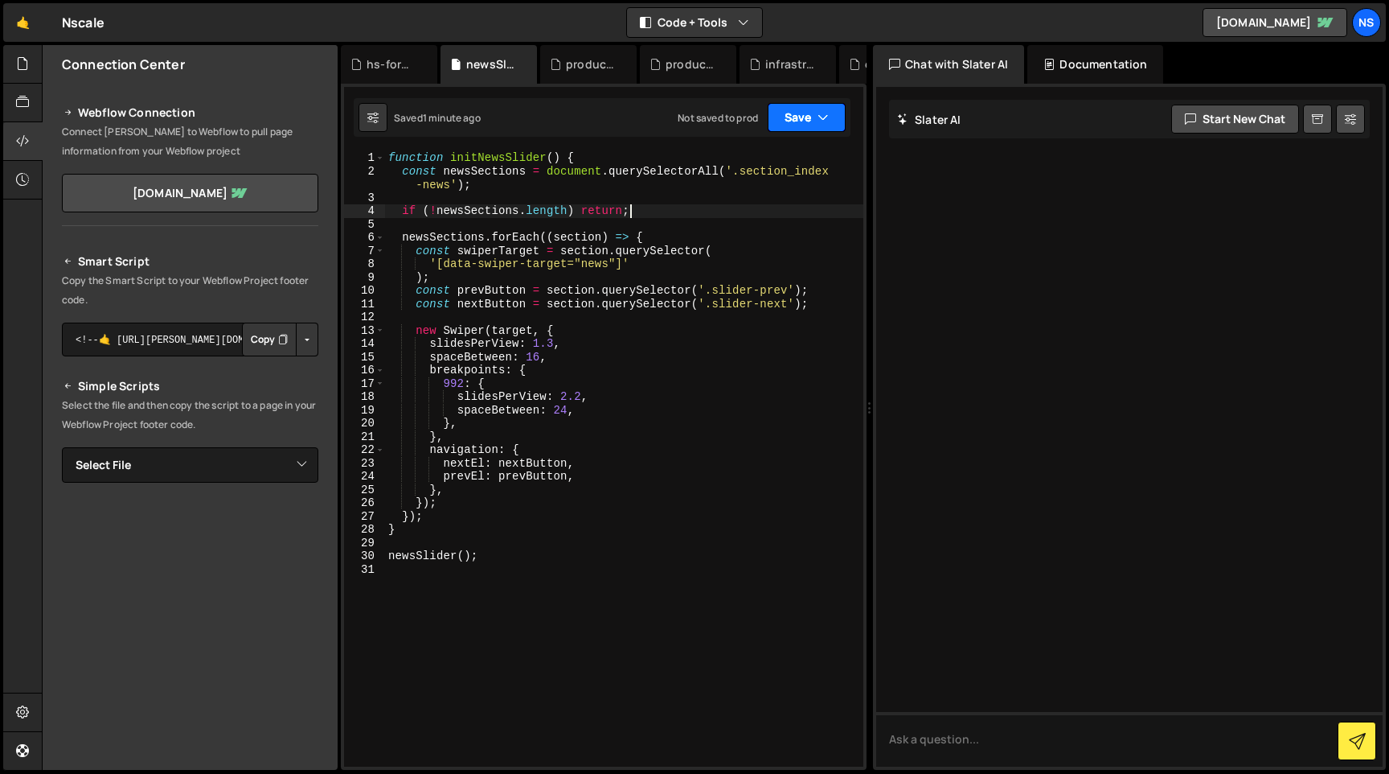
click at [824, 114] on icon "button" at bounding box center [823, 117] width 11 height 16
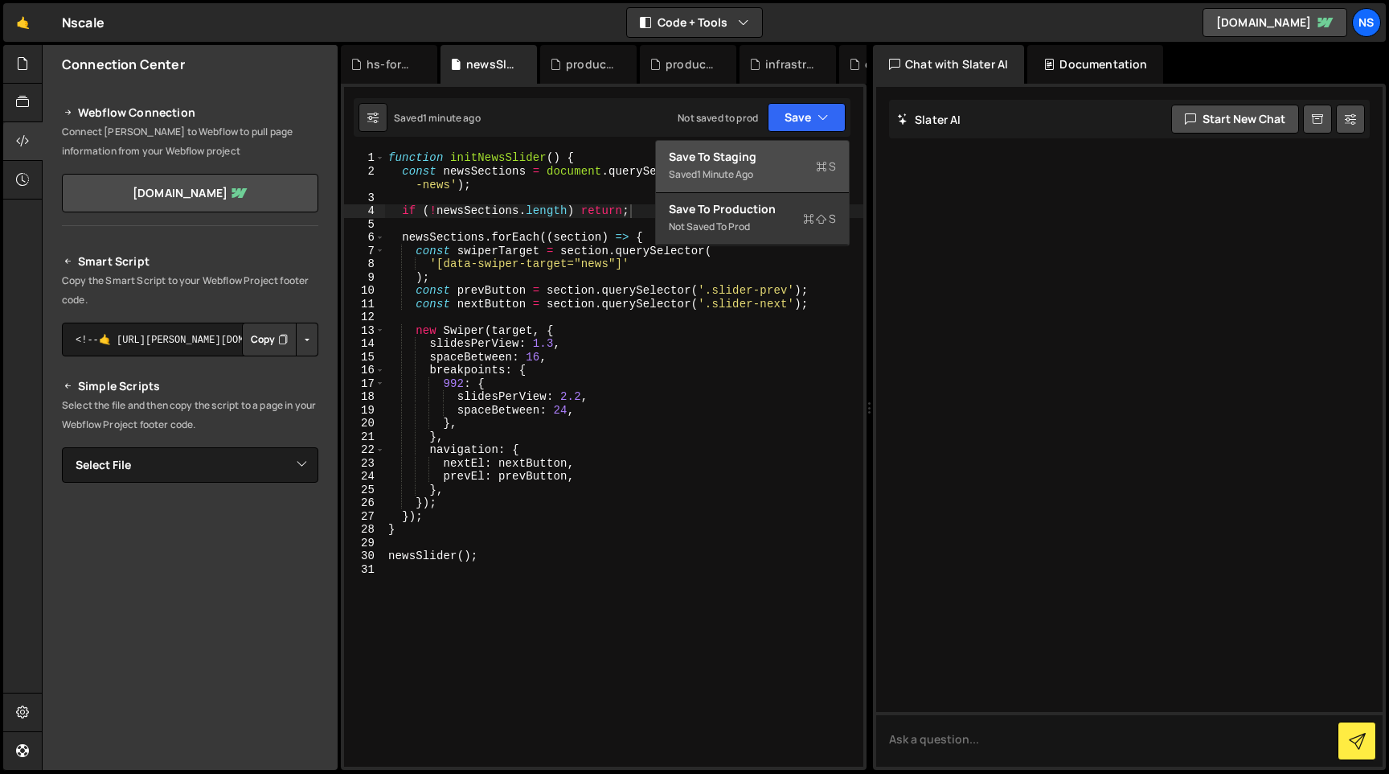
click at [785, 163] on div "Save to Staging S" at bounding box center [752, 157] width 167 height 16
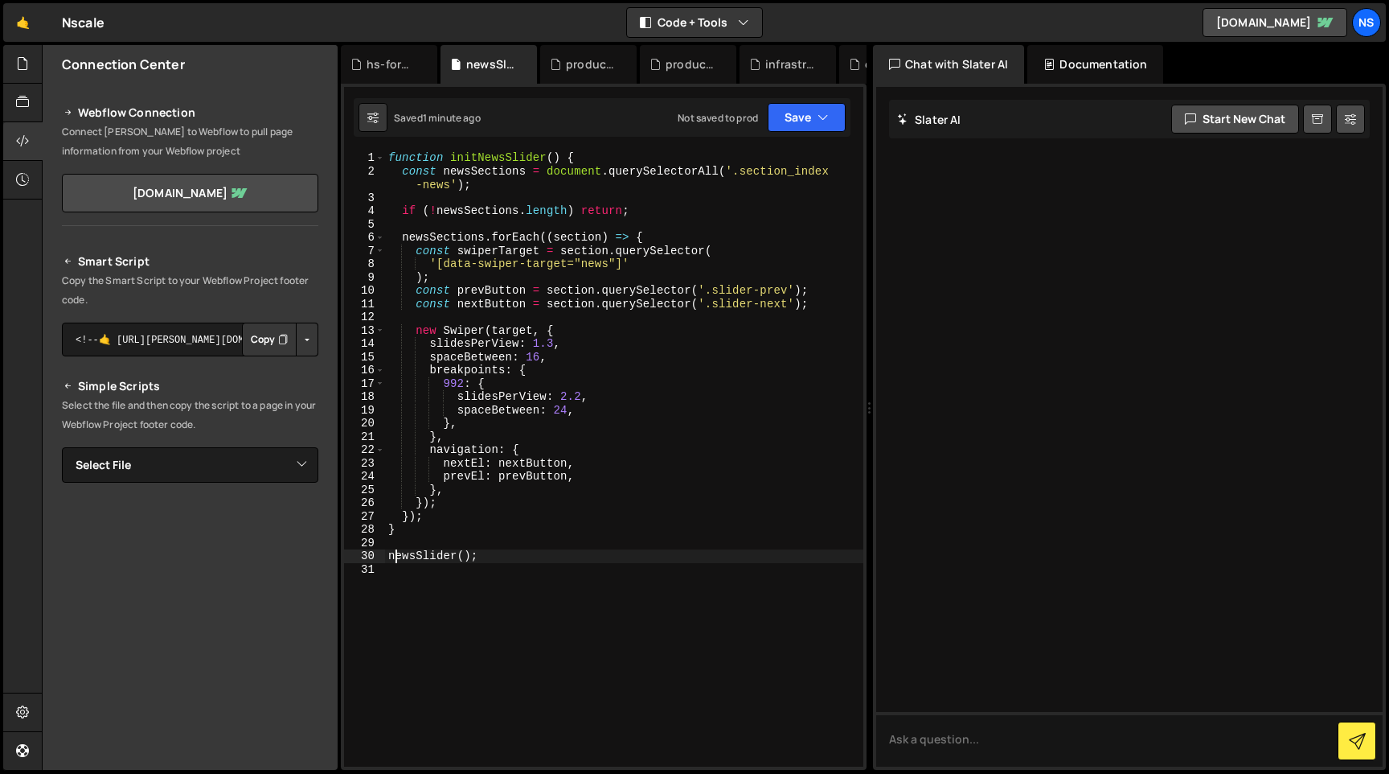
click at [392, 561] on div "function initNewsSlider ( ) { const newsSections = document . querySelectorAll …" at bounding box center [624, 472] width 478 height 642
click at [512, 326] on div "function initNewsSlider ( ) { const newsSections = document . querySelectorAll …" at bounding box center [624, 472] width 478 height 642
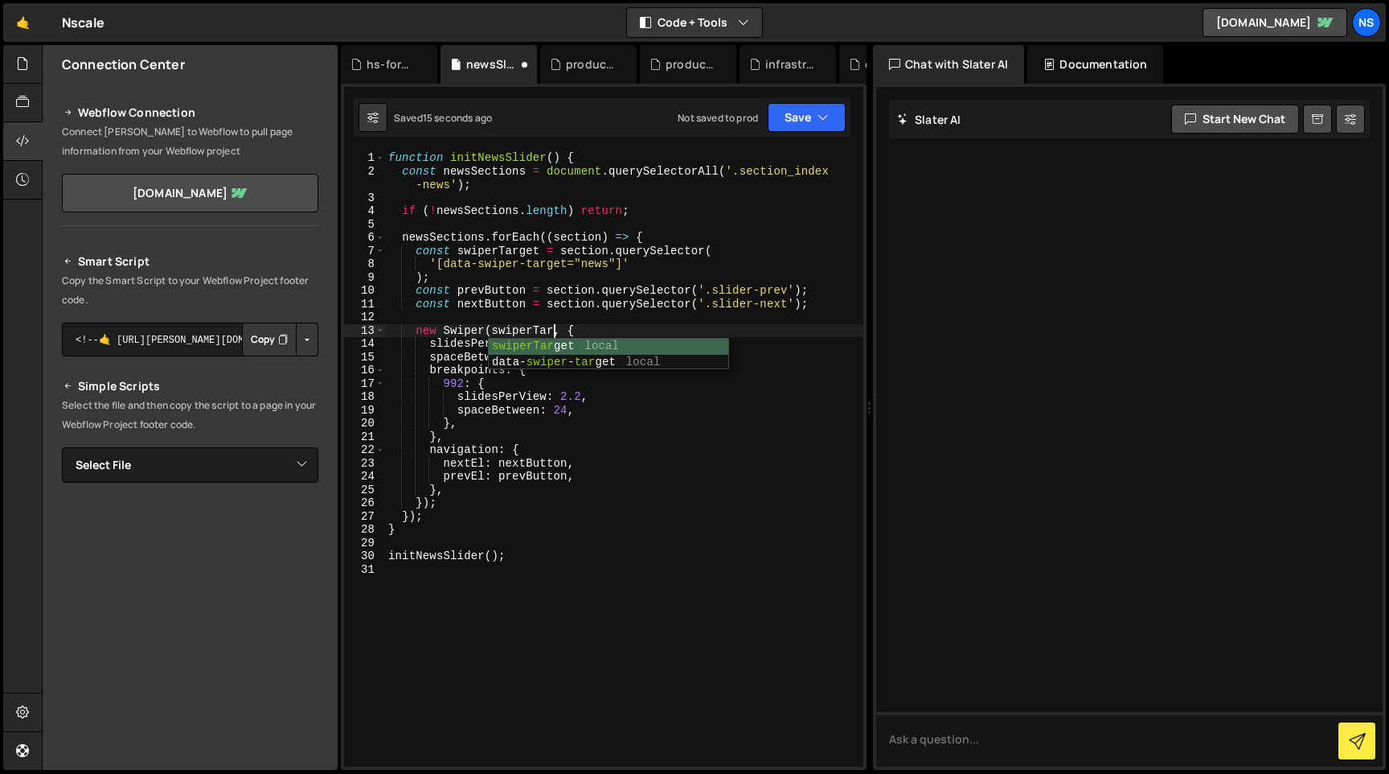
scroll to position [0, 13]
type textarea "new Swiper(swiperTarget, {"
